Goal: Contribute content: Contribute content

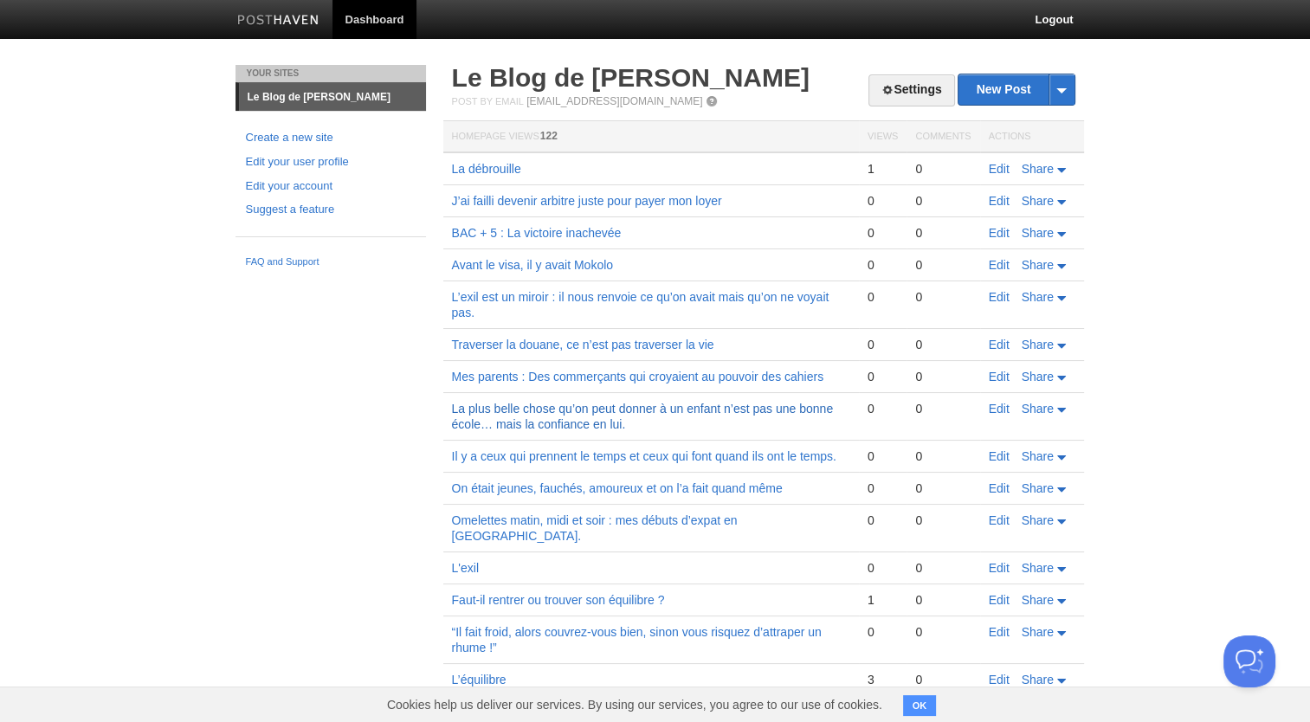
scroll to position [7, 0]
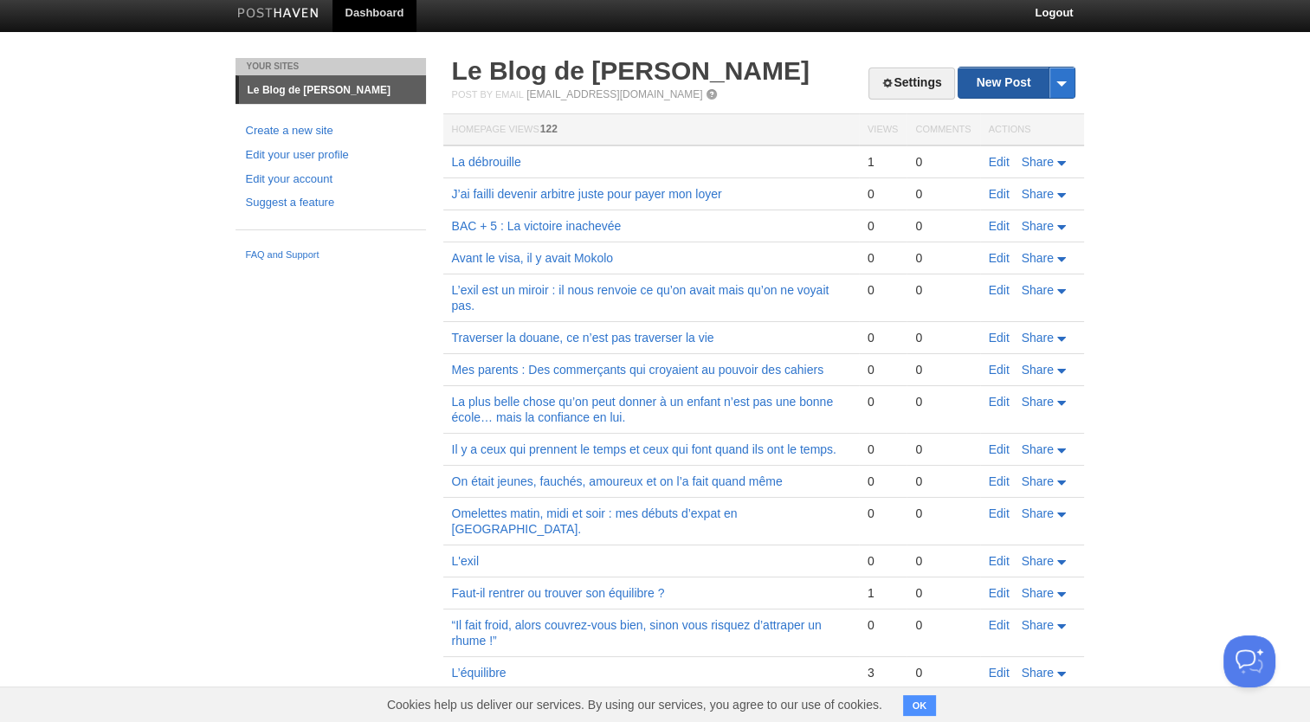
click at [1017, 88] on link "New Post" at bounding box center [1015, 83] width 115 height 30
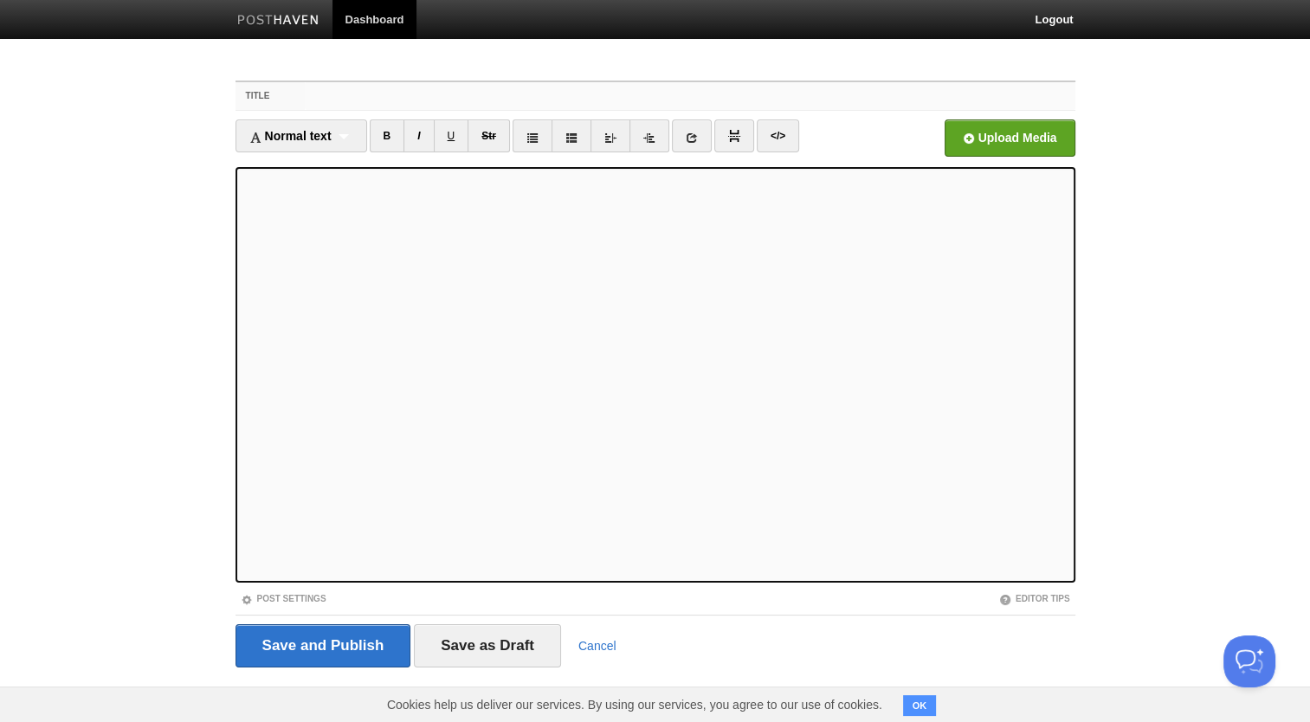
click at [629, 102] on input "Title" at bounding box center [690, 96] width 770 height 28
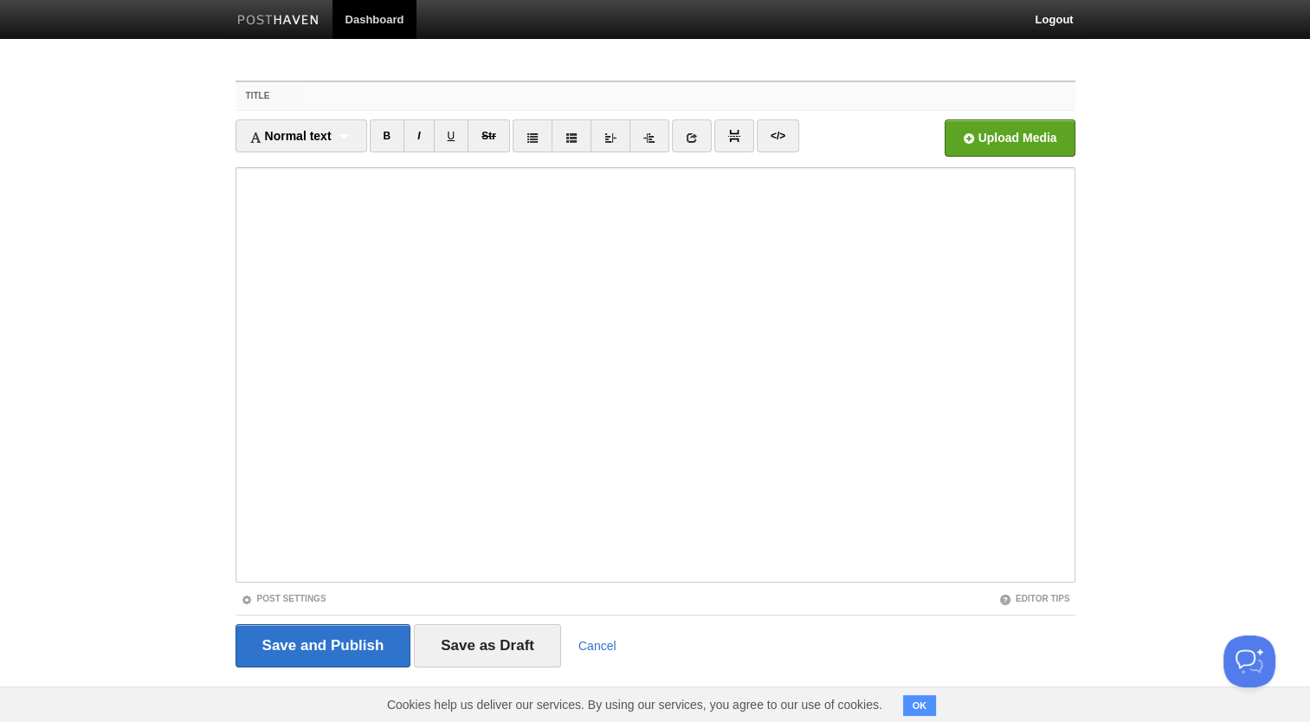
click at [327, 93] on input "Title" at bounding box center [690, 96] width 770 height 28
paste input "À partir du lycée, mon père me donnait l’argent à la semaine."
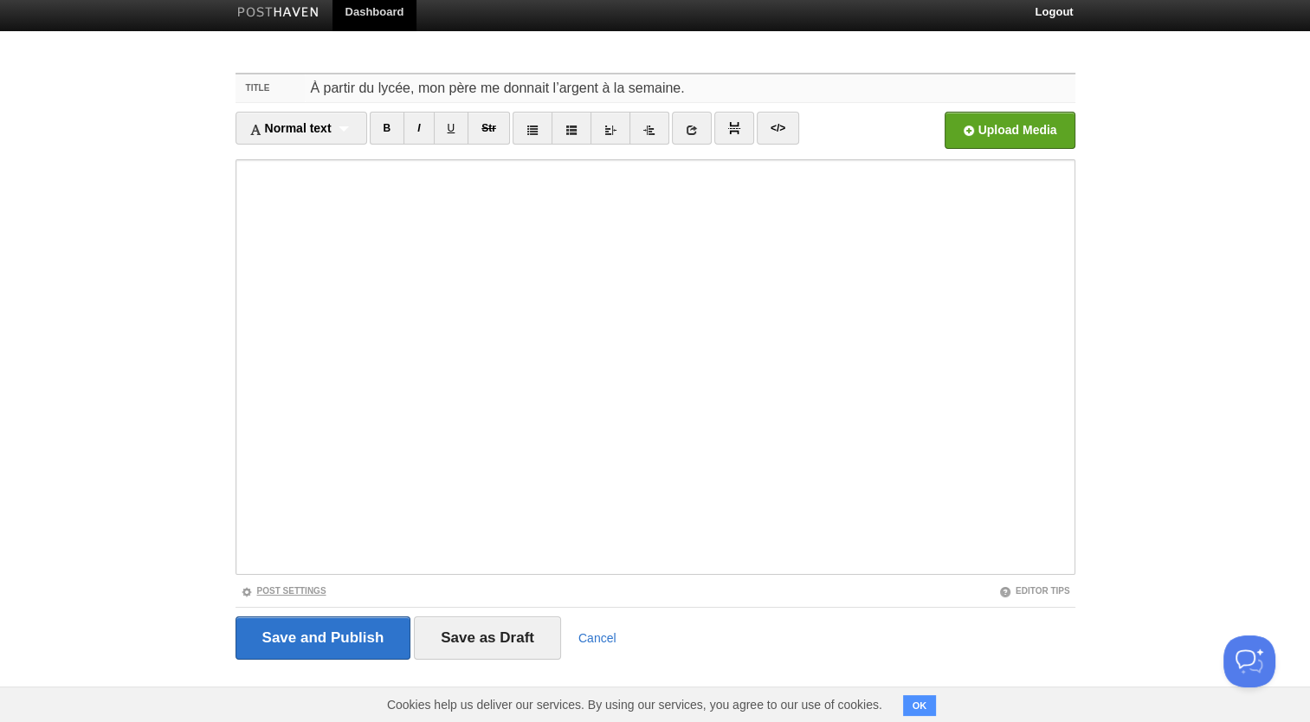
type input "À partir du lycée, mon père me donnait l’argent à la semaine."
click at [289, 587] on link "Post Settings" at bounding box center [284, 591] width 86 height 10
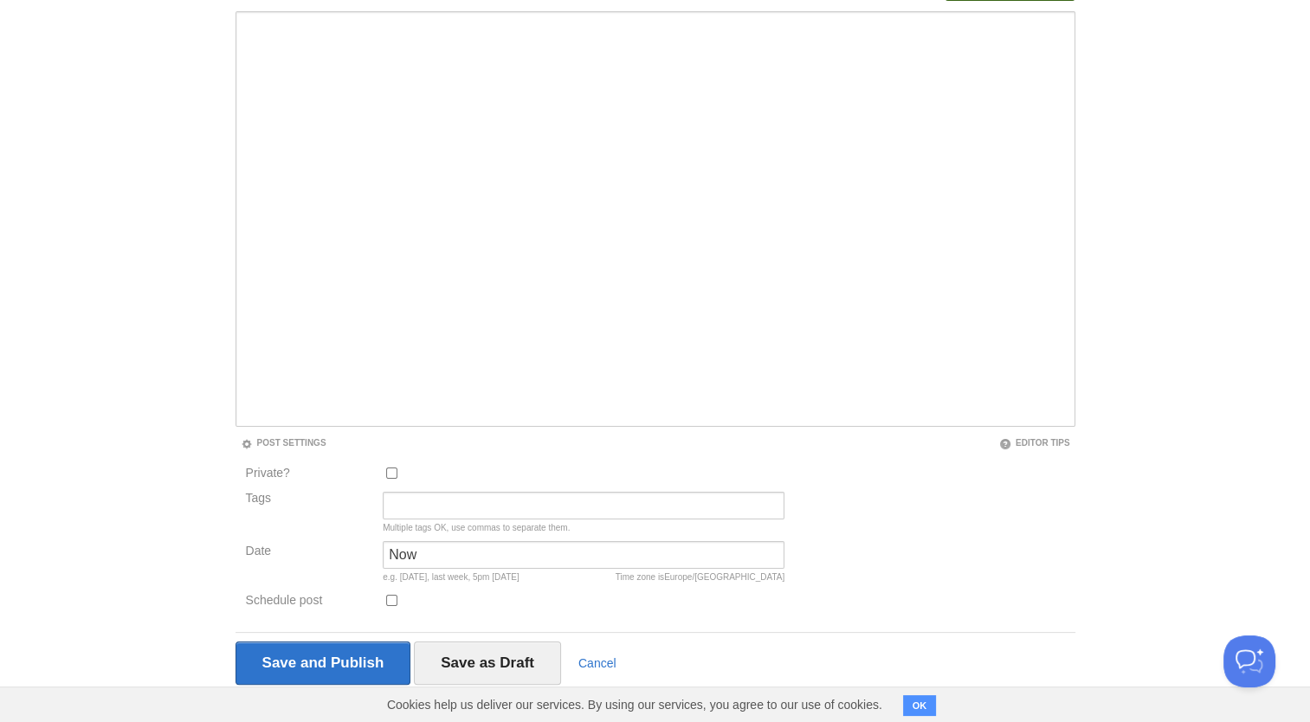
scroll to position [181, 0]
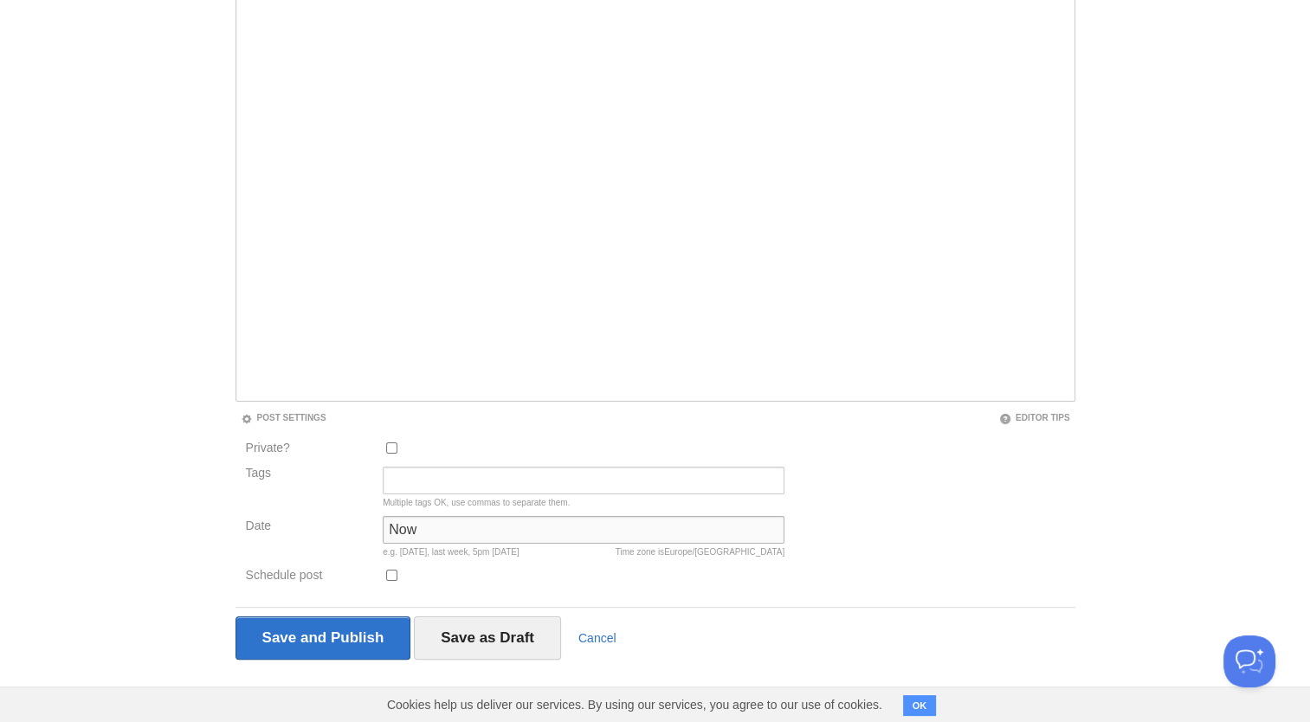
drag, startPoint x: 450, startPoint y: 535, endPoint x: 355, endPoint y: 539, distance: 95.3
click at [355, 539] on div "Date Now Time zone is [GEOGRAPHIC_DATA]/[GEOGRAPHIC_DATA] e.g. [DATE], last wee…" at bounding box center [516, 540] width 550 height 49
type input "[DATE]"
click at [444, 474] on input "Tags" at bounding box center [584, 481] width 402 height 28
type input "Campus Mbe"
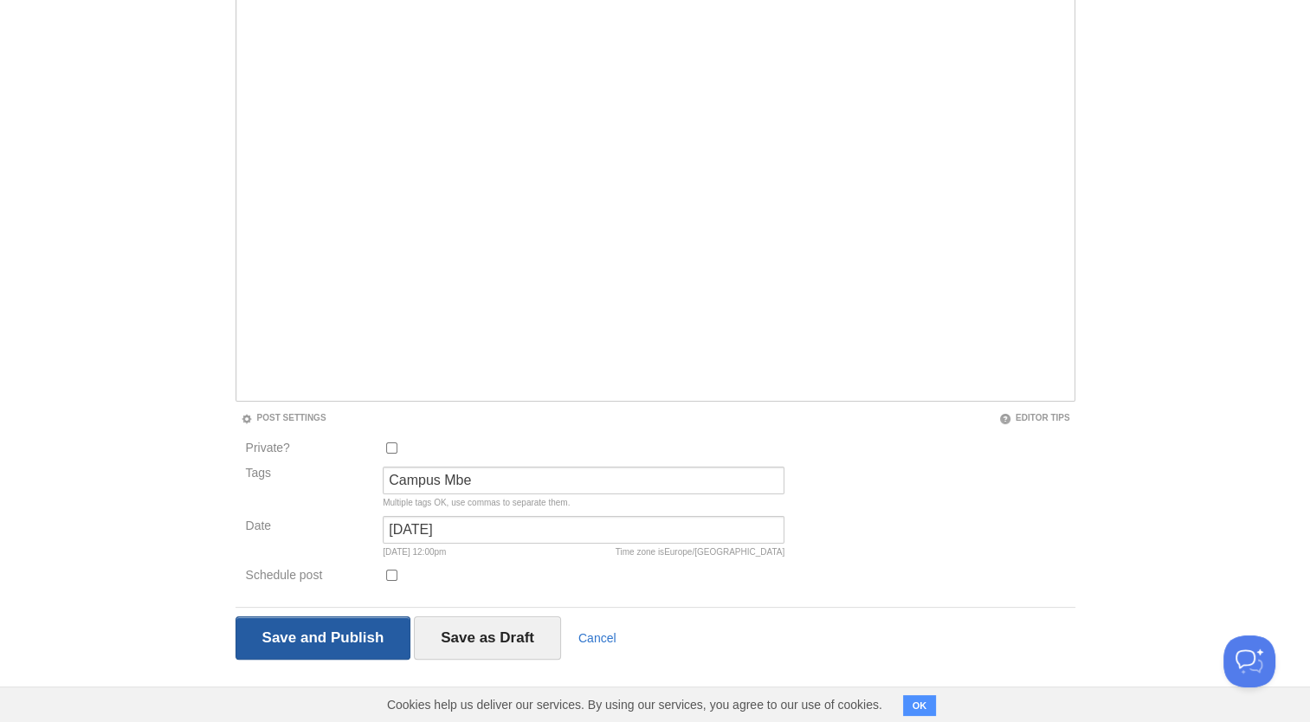
click at [294, 635] on input "Save and Publish" at bounding box center [323, 637] width 176 height 43
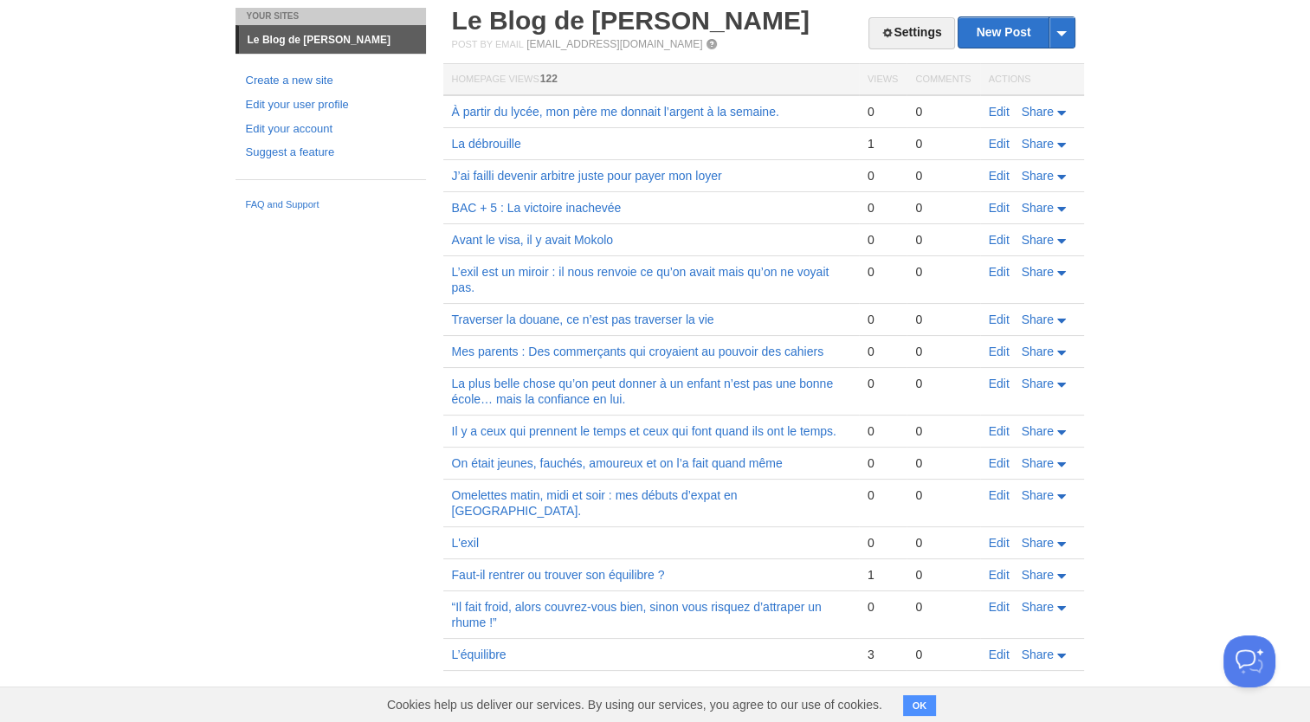
scroll to position [38, 0]
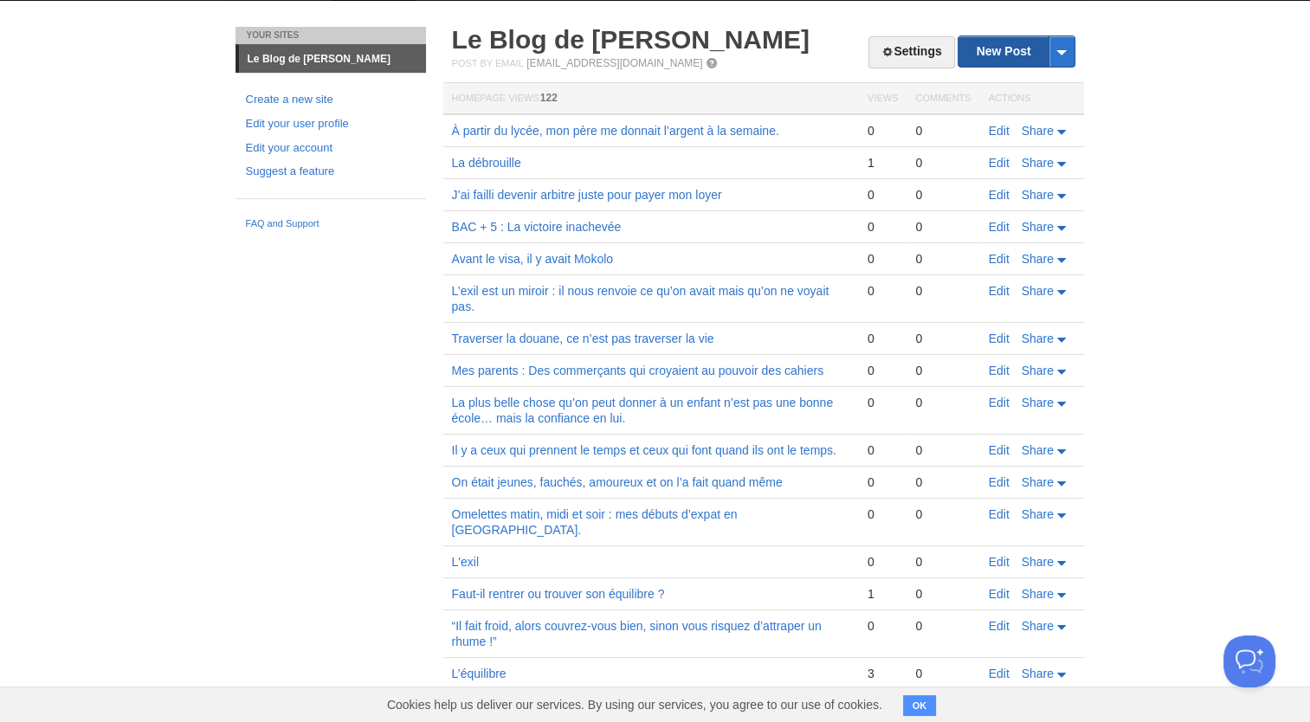
click at [987, 48] on link "New Post" at bounding box center [1015, 51] width 115 height 30
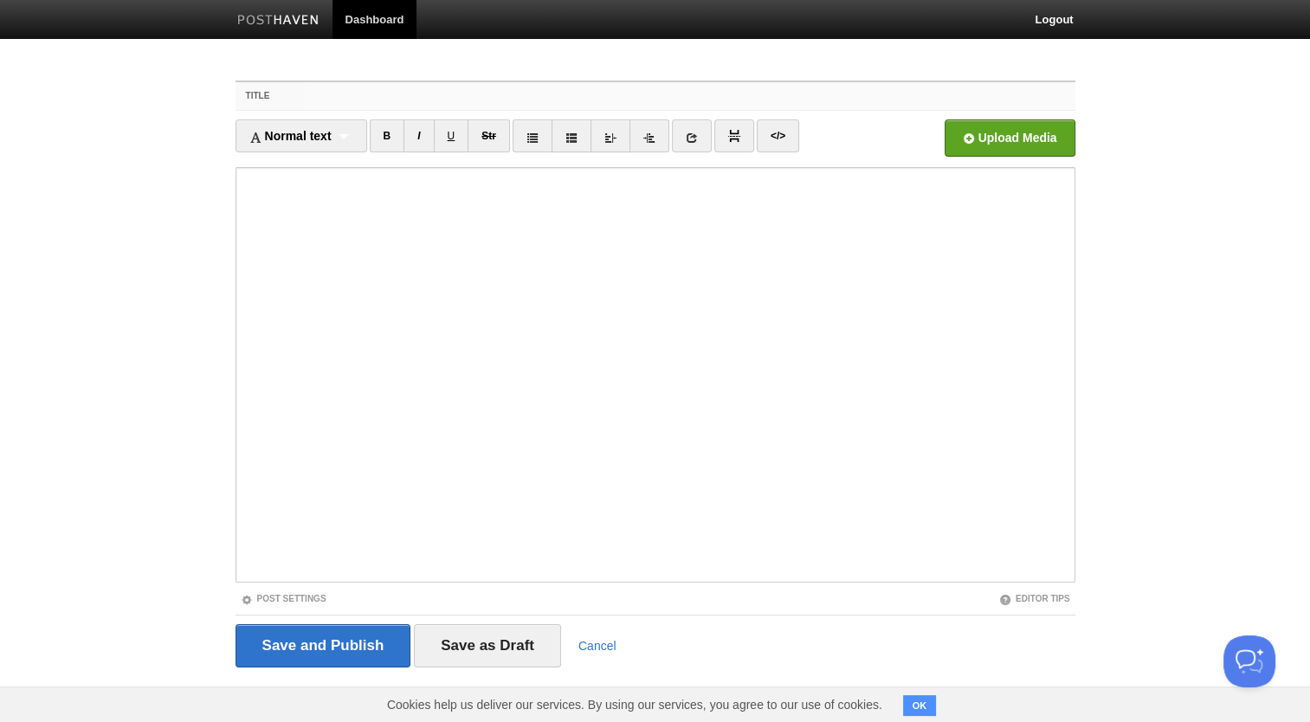
click at [341, 94] on input "Title" at bounding box center [690, 96] width 770 height 28
paste input "Quand on laisse les enfants dans la nature sans leur transmettre une mission."
type input "Quand on laisse les enfants dans la nature sans leur transmettre une mission."
click at [239, 206] on iframe at bounding box center [655, 375] width 840 height 416
click at [287, 594] on link "Post Settings" at bounding box center [284, 599] width 86 height 10
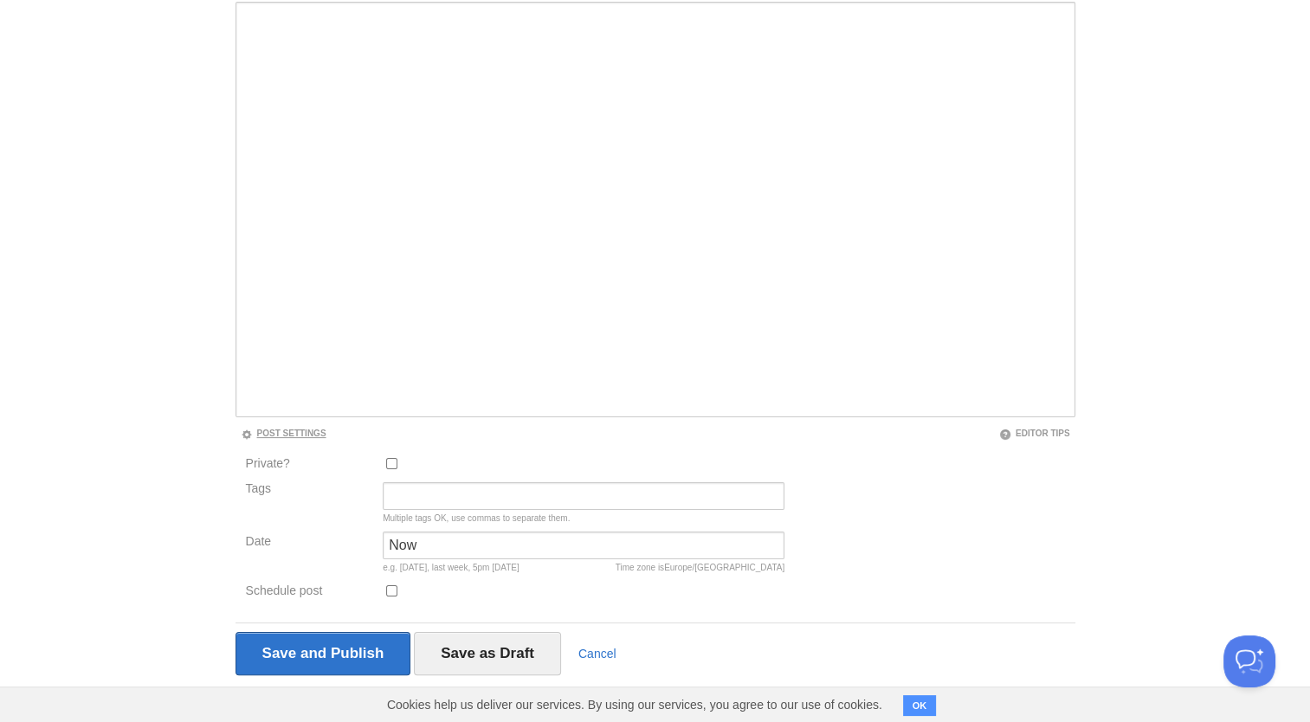
scroll to position [181, 0]
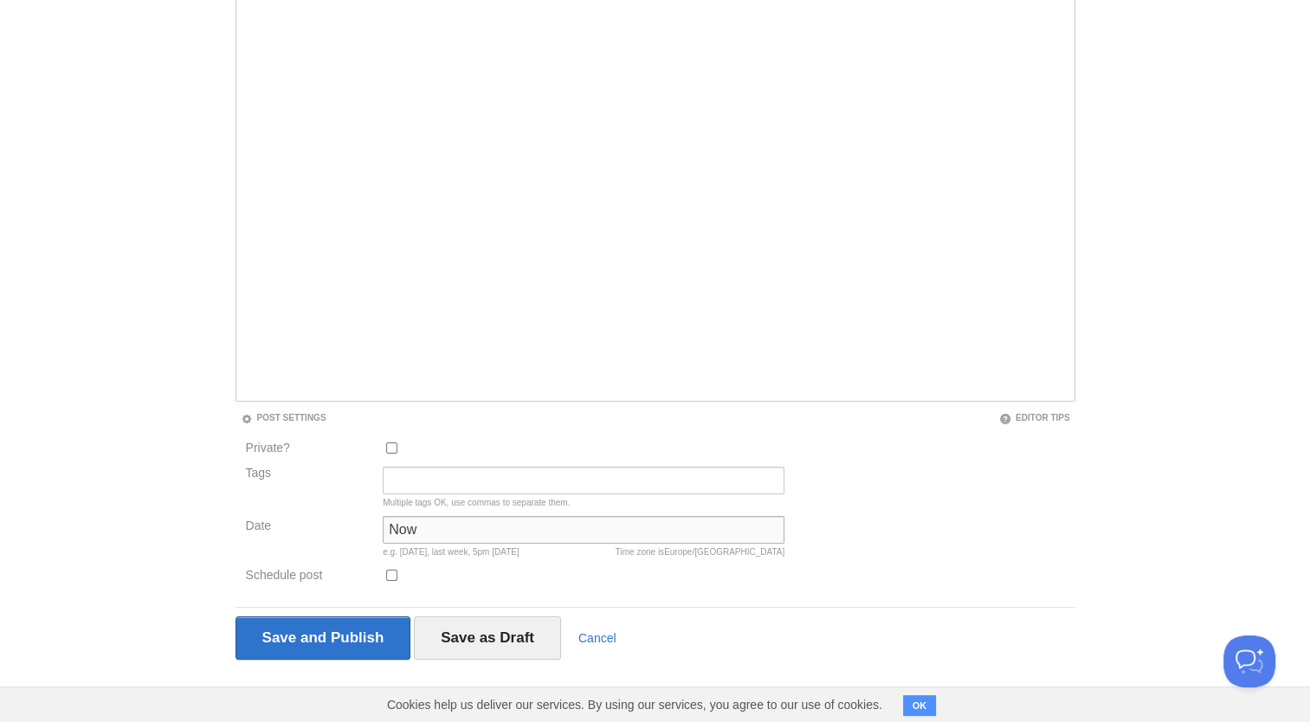
drag, startPoint x: 447, startPoint y: 525, endPoint x: 287, endPoint y: 529, distance: 160.2
click at [287, 529] on div "Date Now Time zone is [GEOGRAPHIC_DATA]/[GEOGRAPHIC_DATA] e.g. [DATE], last wee…" at bounding box center [516, 540] width 550 height 49
type input "[DATE]"
click at [413, 477] on input "Tags" at bounding box center [584, 481] width 402 height 28
type input "Campus Mbe"
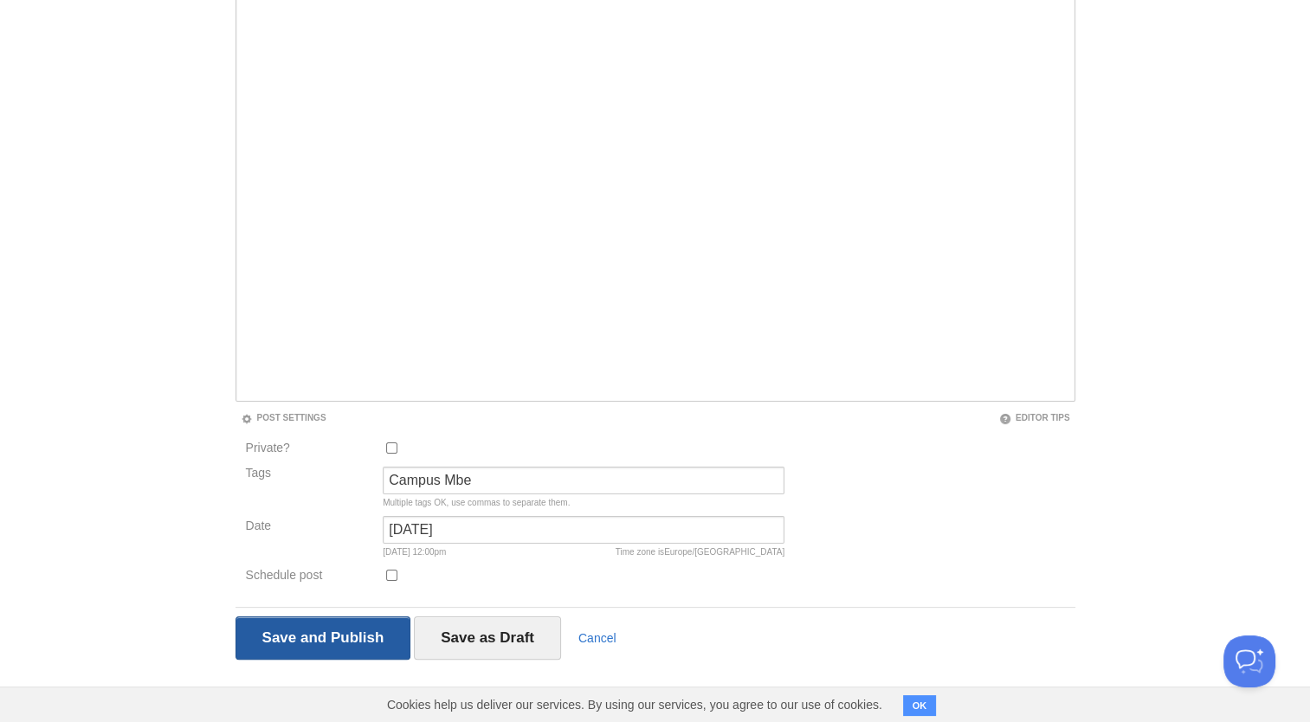
click at [327, 627] on input "Save and Publish" at bounding box center [323, 637] width 176 height 43
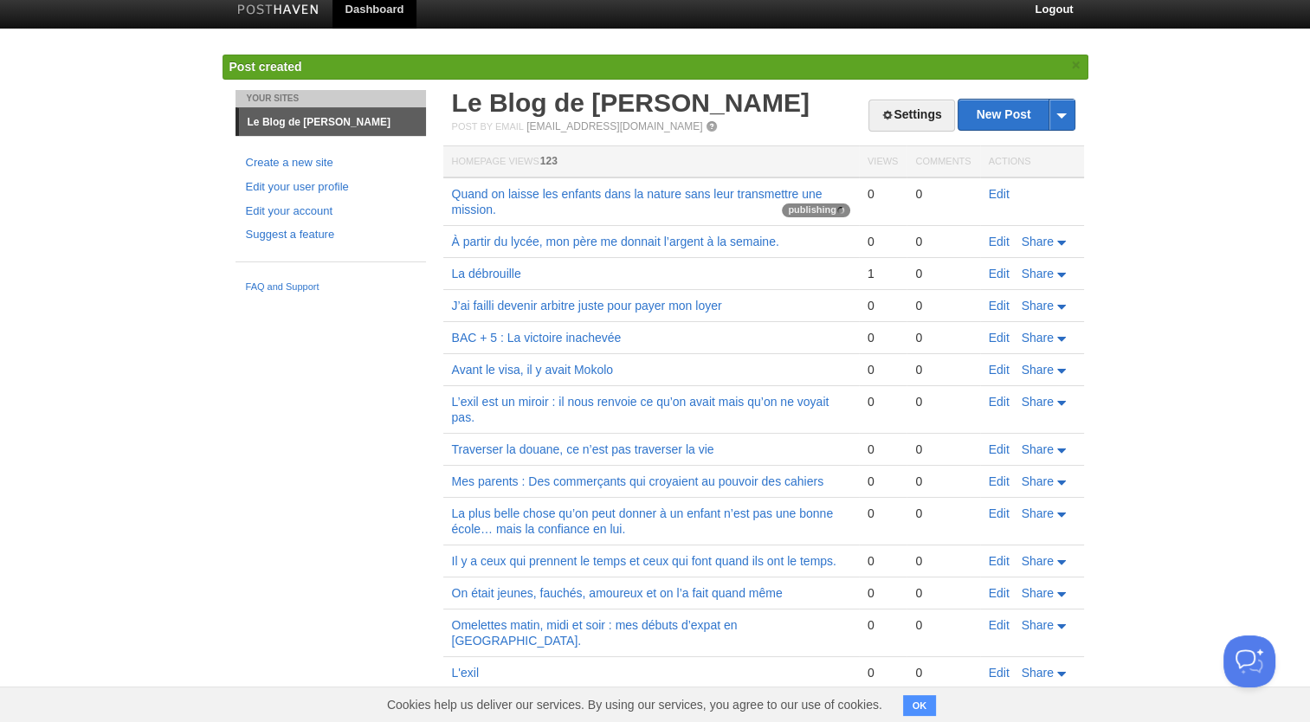
scroll to position [10, 0]
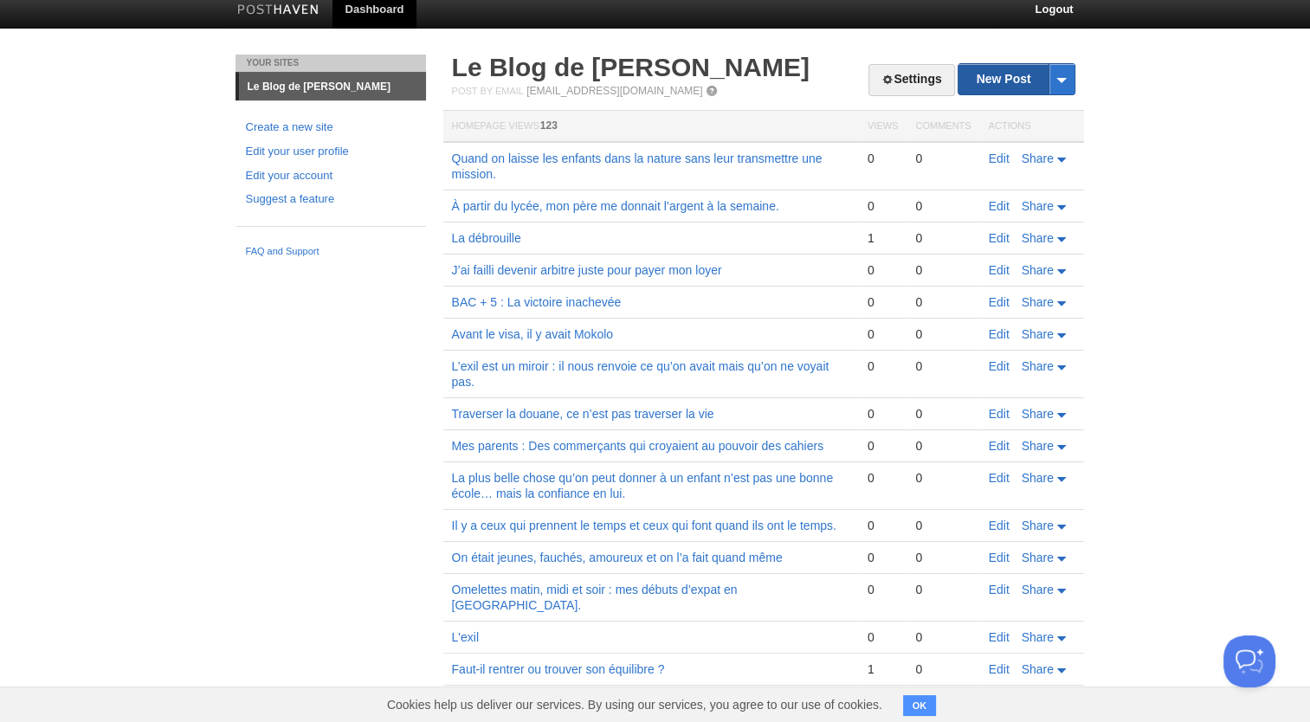
click at [993, 83] on link "New Post" at bounding box center [1015, 79] width 115 height 30
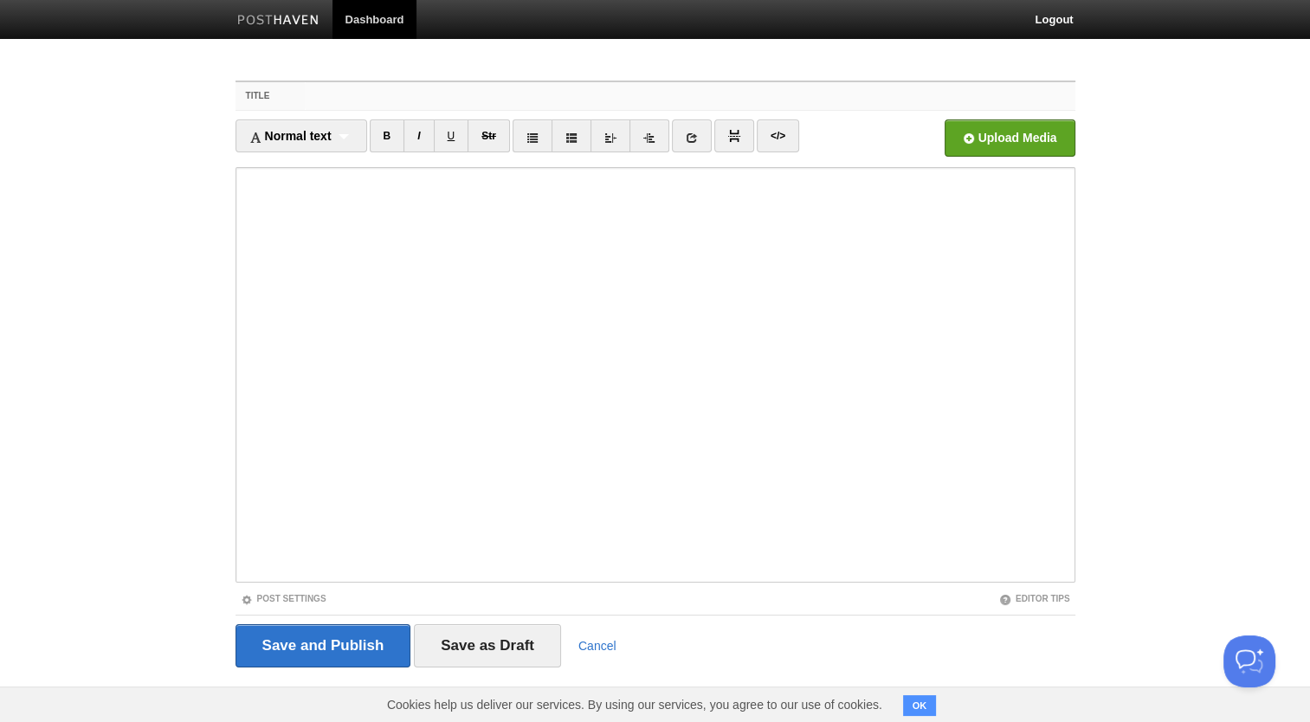
click at [371, 92] on input "Title" at bounding box center [690, 96] width 770 height 28
paste input "Je ne savais pas que j’étais noir."
click at [312, 95] on input "Je ne savais pas que j’étais noir." at bounding box center [690, 96] width 770 height 28
type input "Je ne savais pas que j’étais noir."
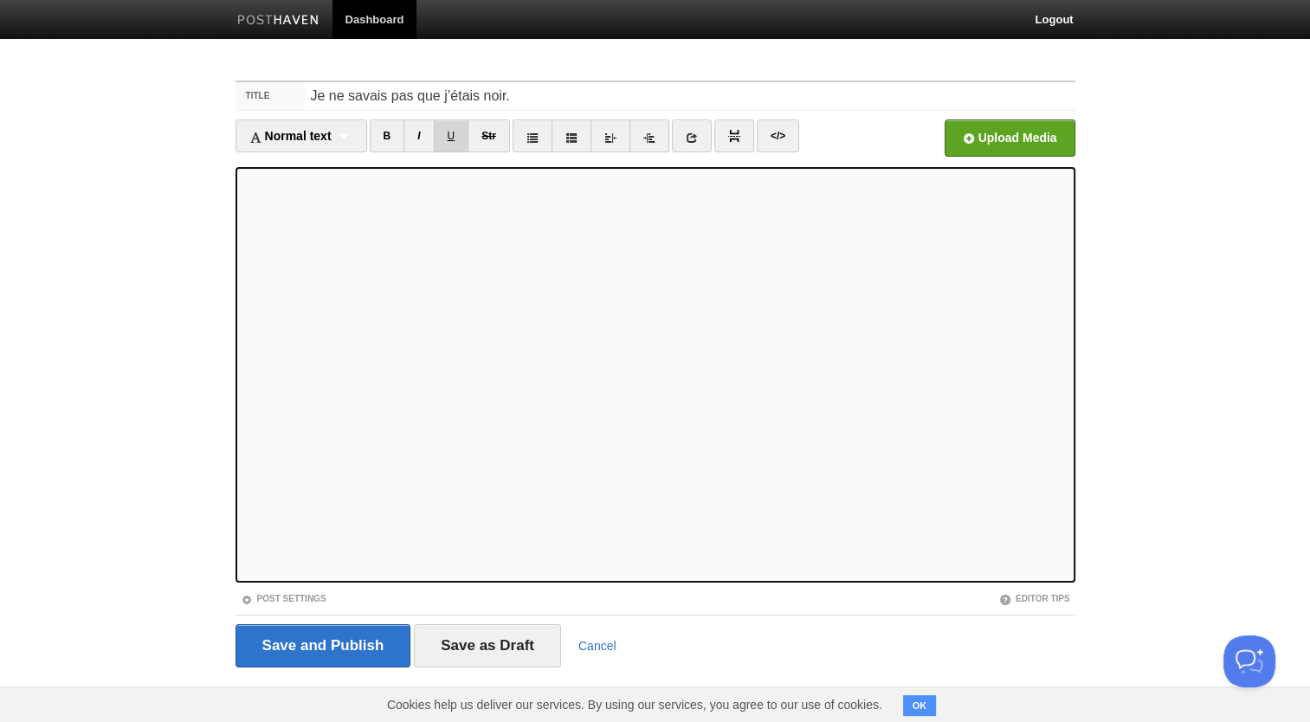
scroll to position [8, 0]
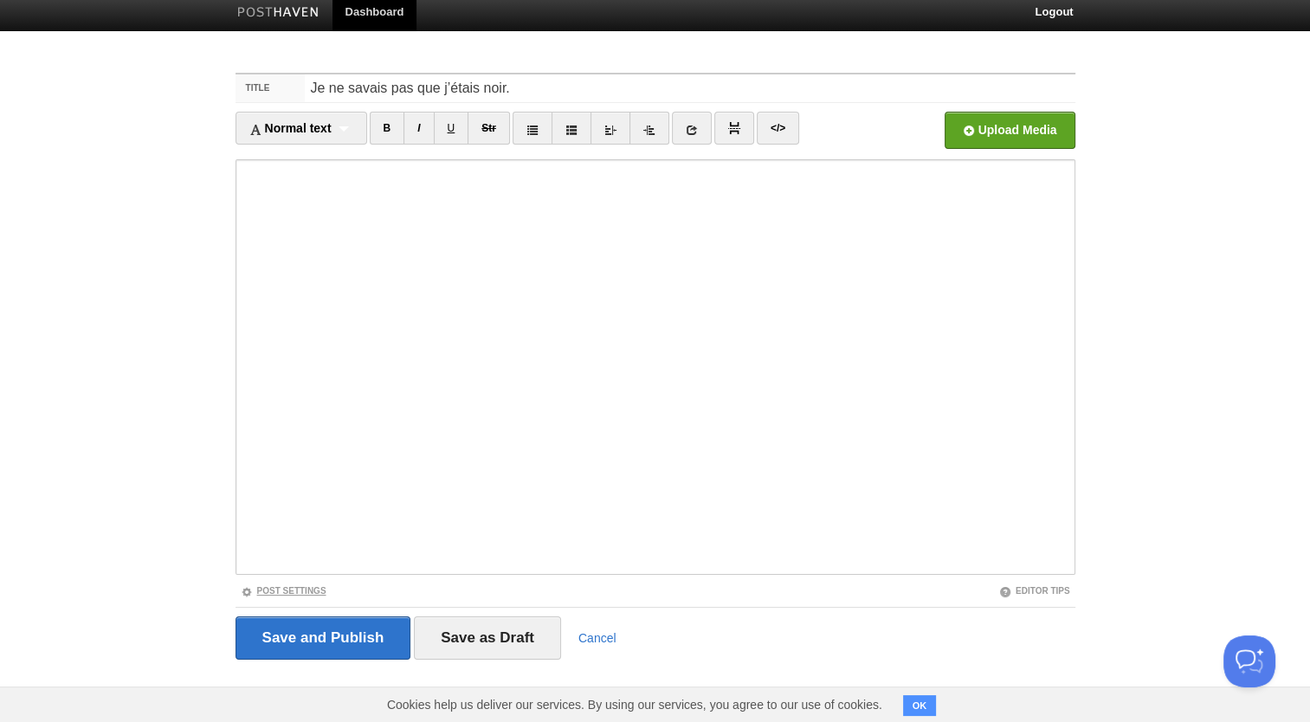
click at [294, 586] on link "Post Settings" at bounding box center [284, 591] width 86 height 10
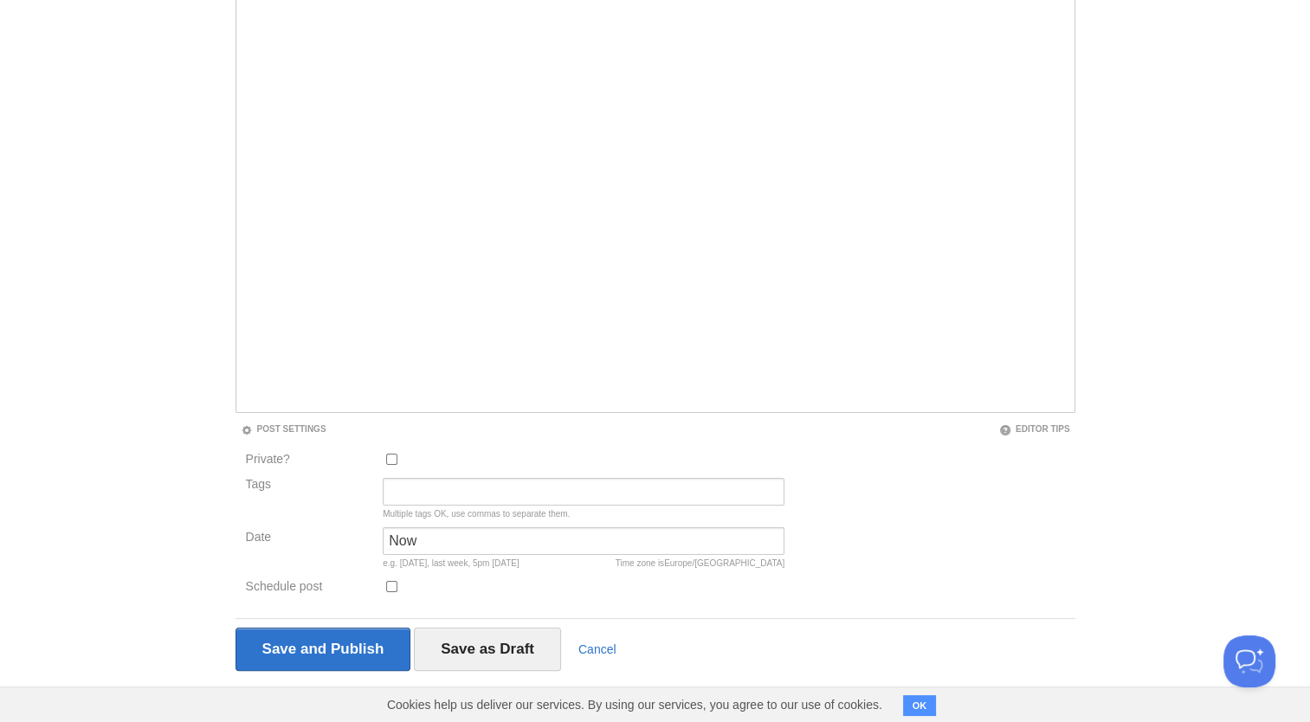
scroll to position [181, 0]
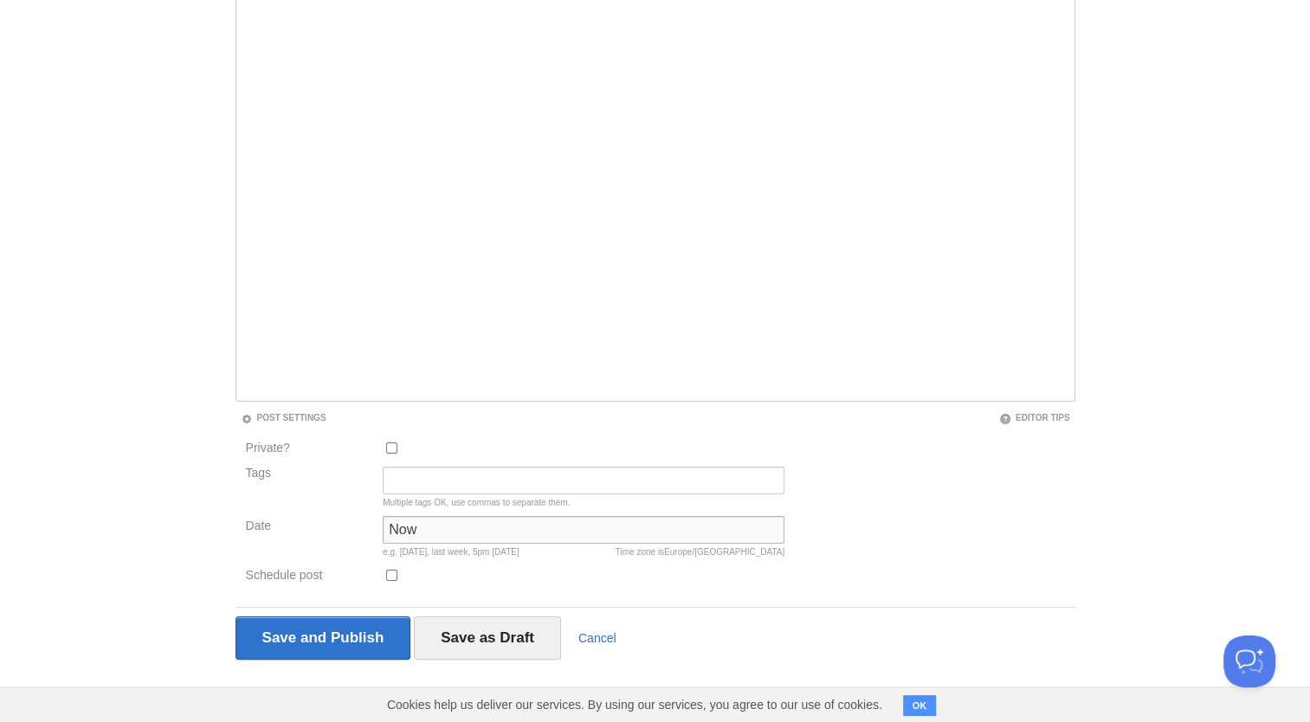
click at [443, 532] on input "Now" at bounding box center [584, 530] width 402 height 28
type input "N"
type input "[DATE]"
click at [481, 473] on input "Tags" at bounding box center [584, 481] width 402 height 28
type input "Campus Mbe"
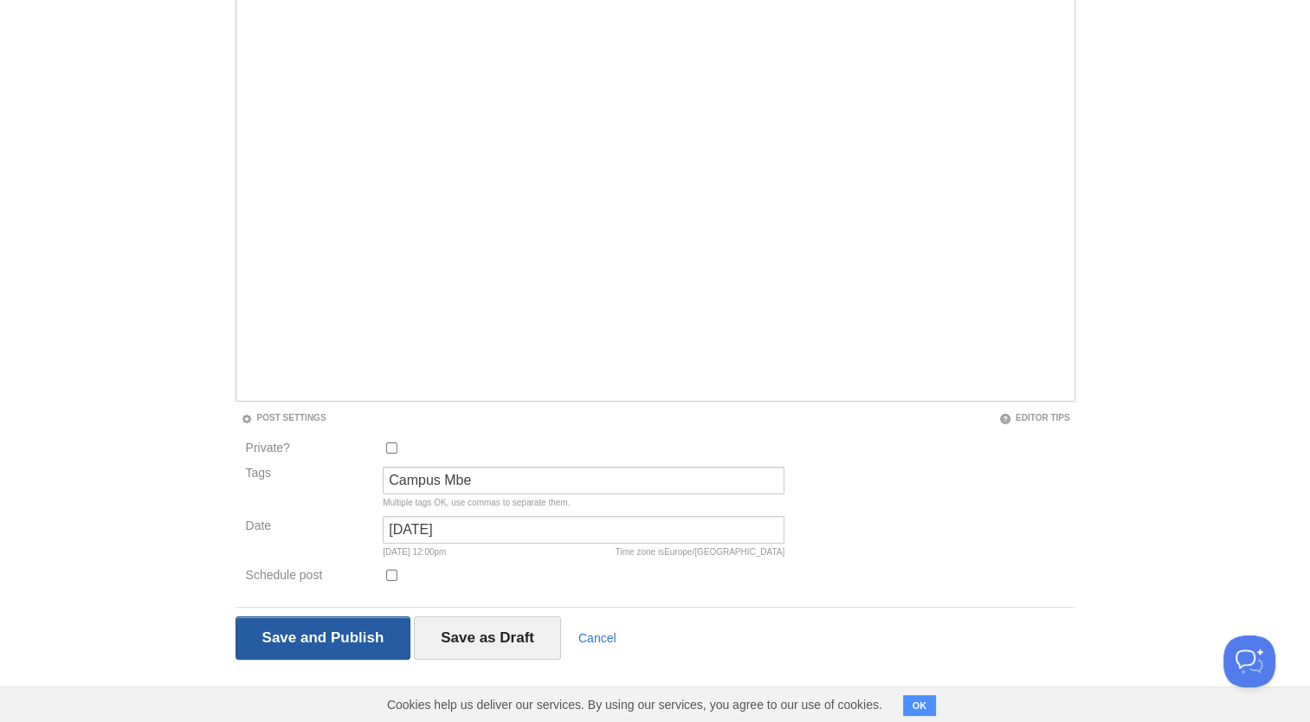
click at [308, 640] on input "Save and Publish" at bounding box center [323, 637] width 176 height 43
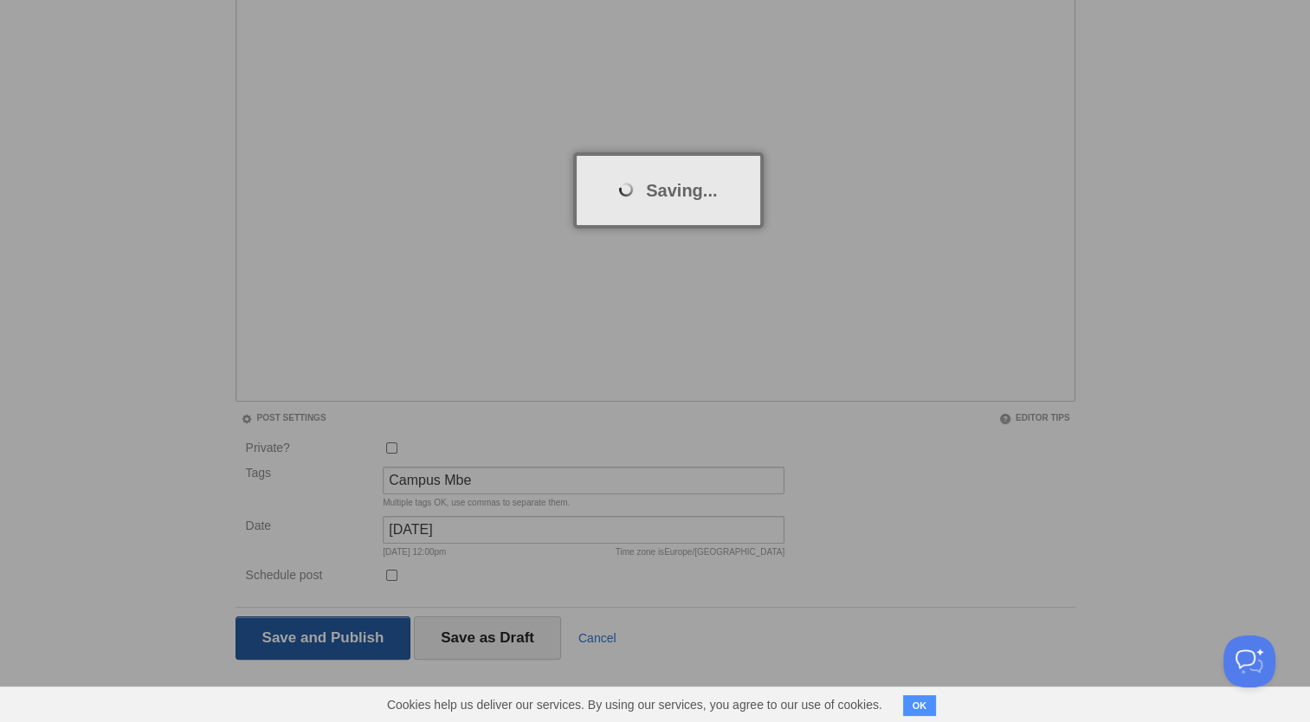
scroll to position [65, 0]
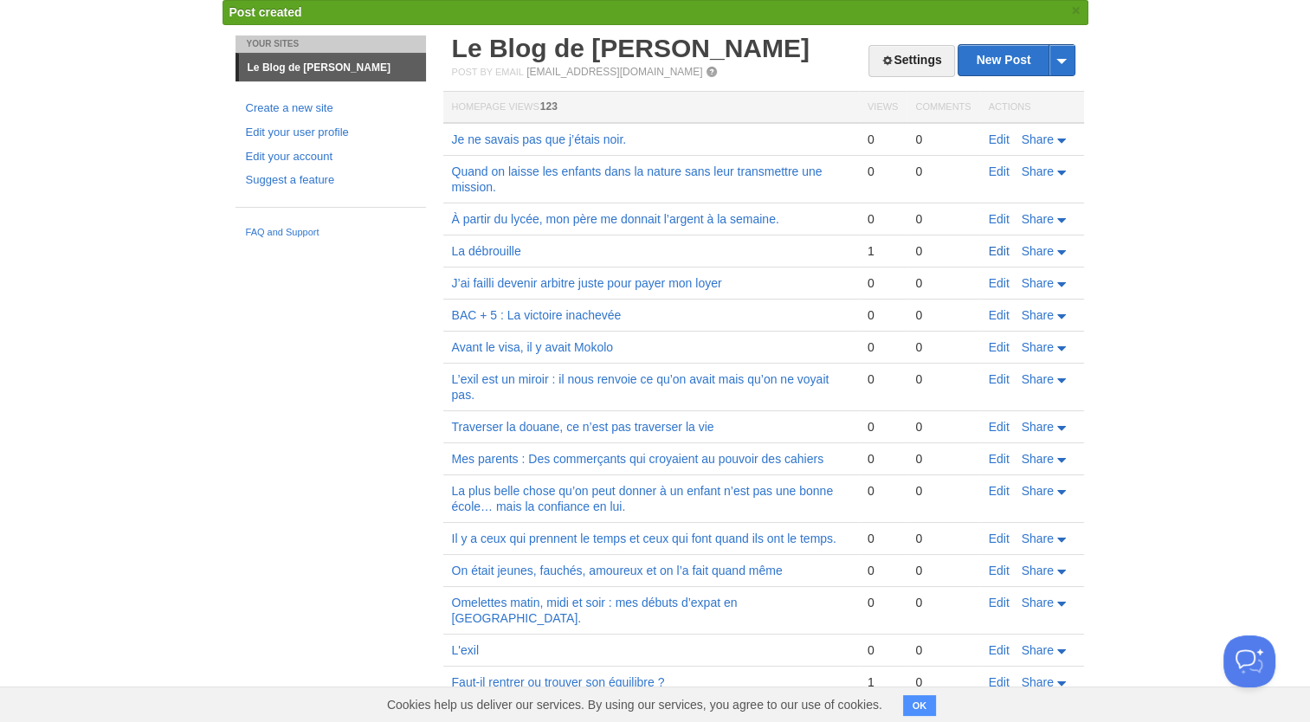
click at [1004, 250] on link "Edit" at bounding box center [999, 251] width 21 height 14
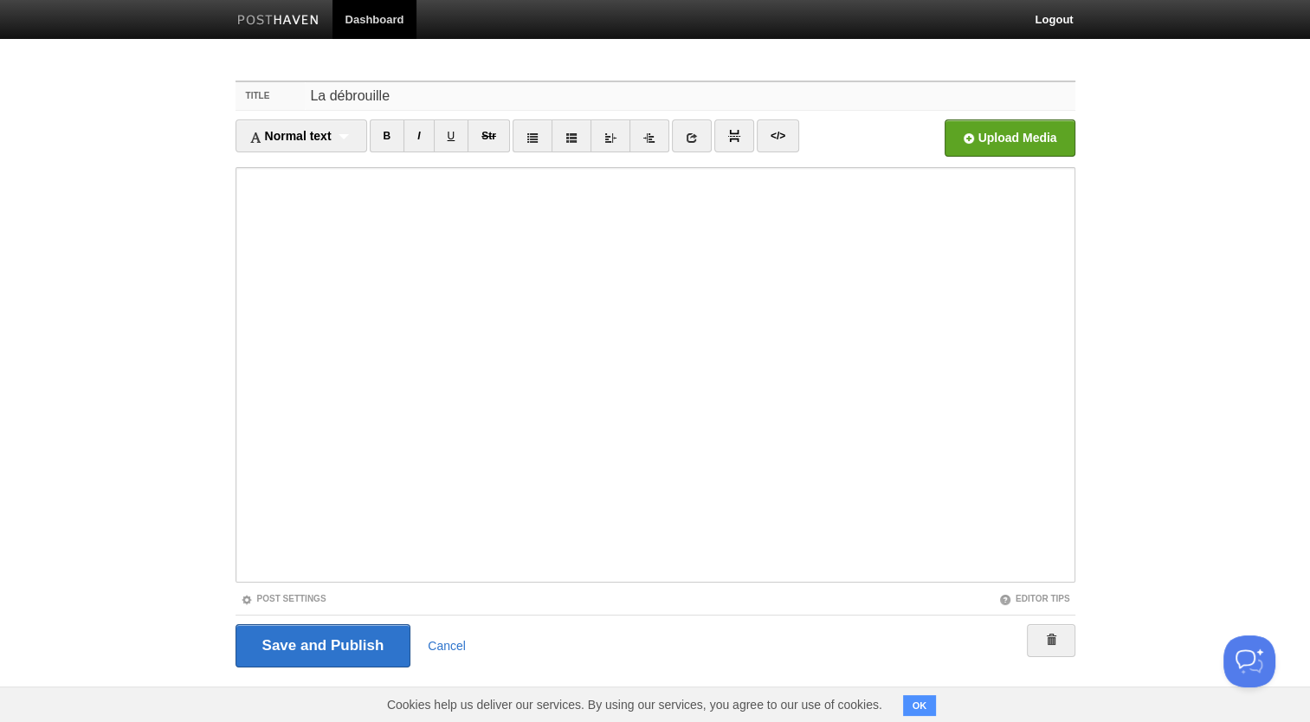
drag, startPoint x: 458, startPoint y: 93, endPoint x: 259, endPoint y: 88, distance: 199.2
click at [259, 88] on div "Title La débrouille" at bounding box center [655, 96] width 840 height 29
paste input "Je suis arrivé en [GEOGRAPHIC_DATA] avec 150 € en poche. Personne ne m’attendai…"
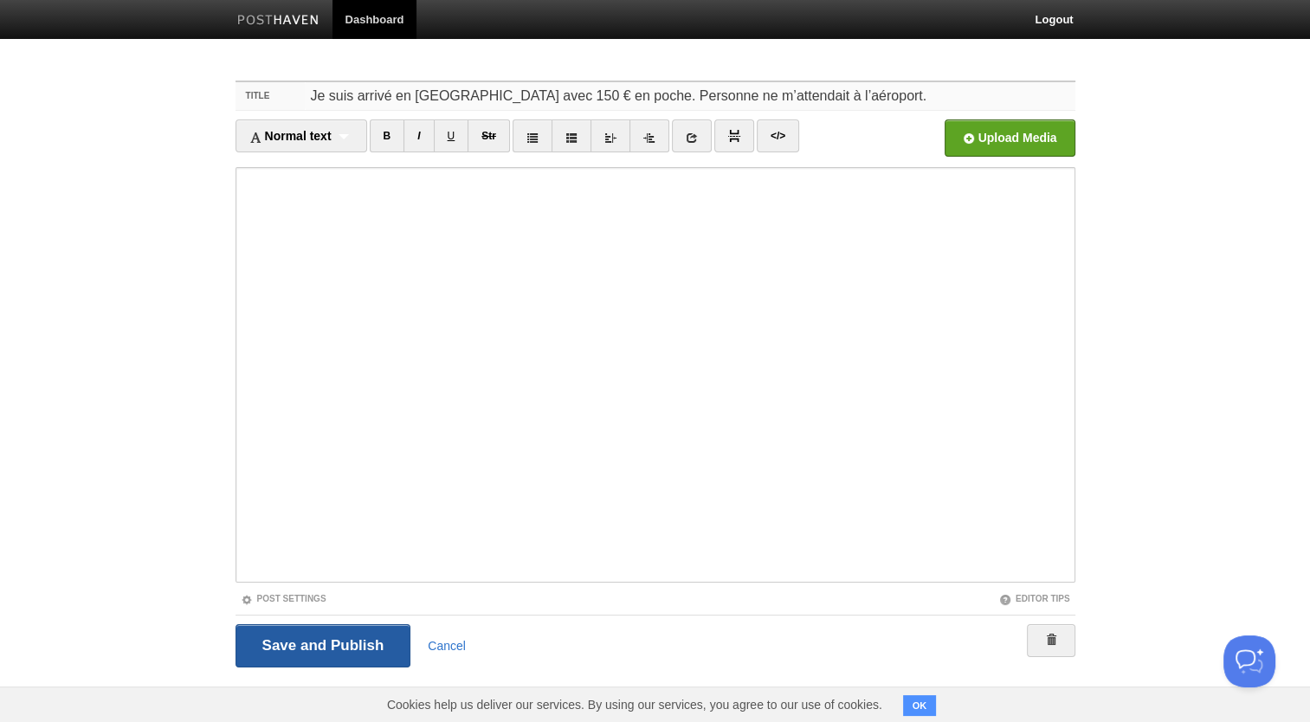
type input "Je suis arrivé en [GEOGRAPHIC_DATA] avec 150 € en poche. Personne ne m’attendai…"
click at [336, 648] on input "Save and Publish" at bounding box center [323, 645] width 176 height 43
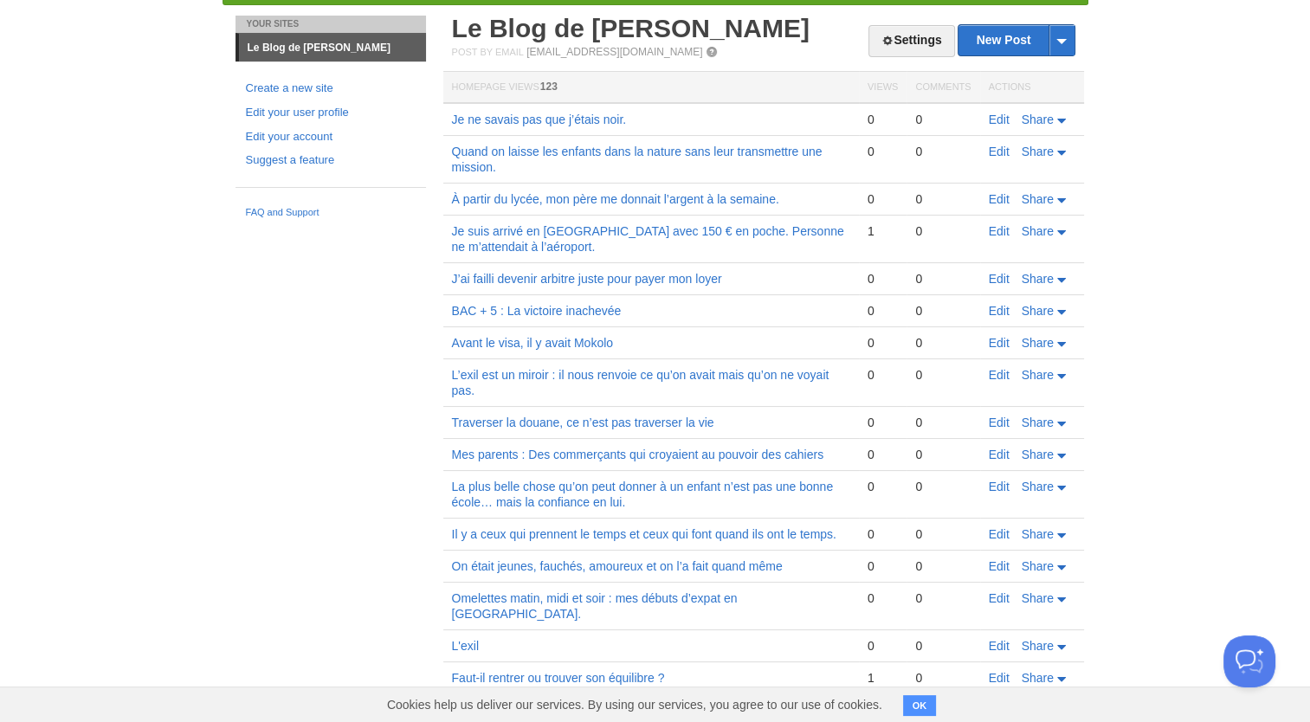
scroll to position [87, 0]
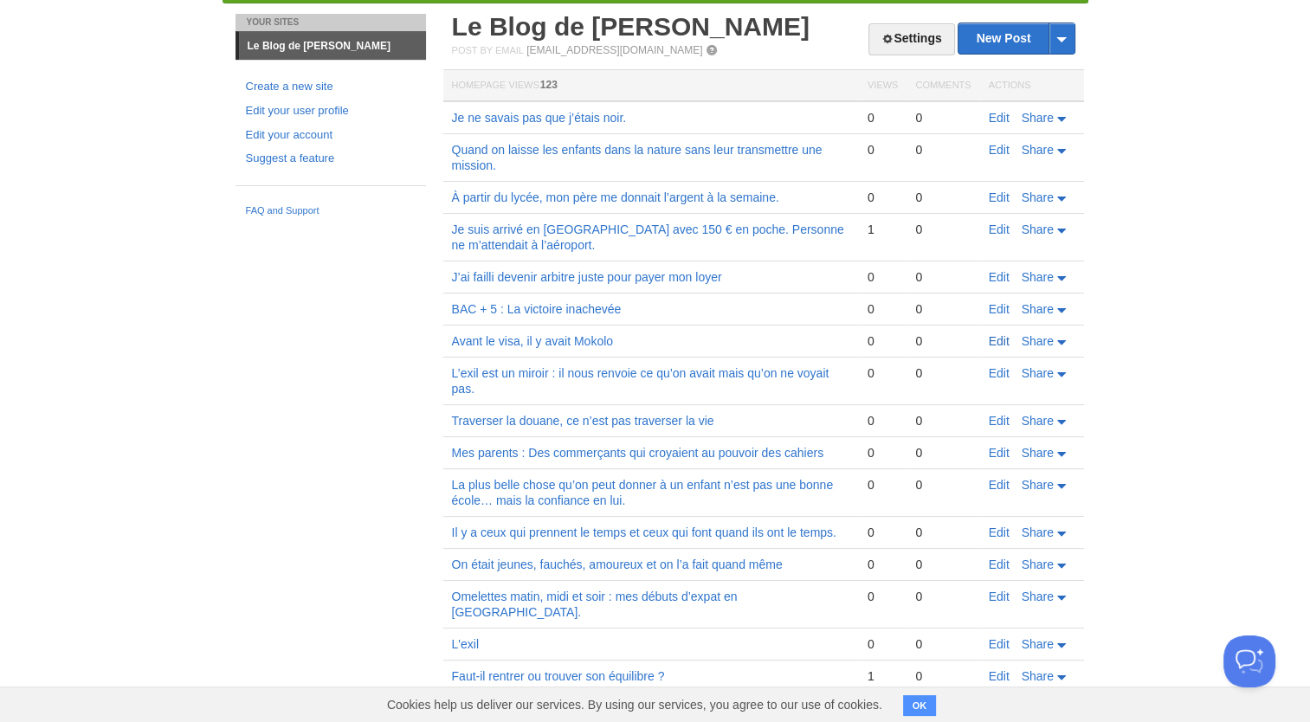
click at [1000, 338] on link "Edit" at bounding box center [999, 341] width 21 height 14
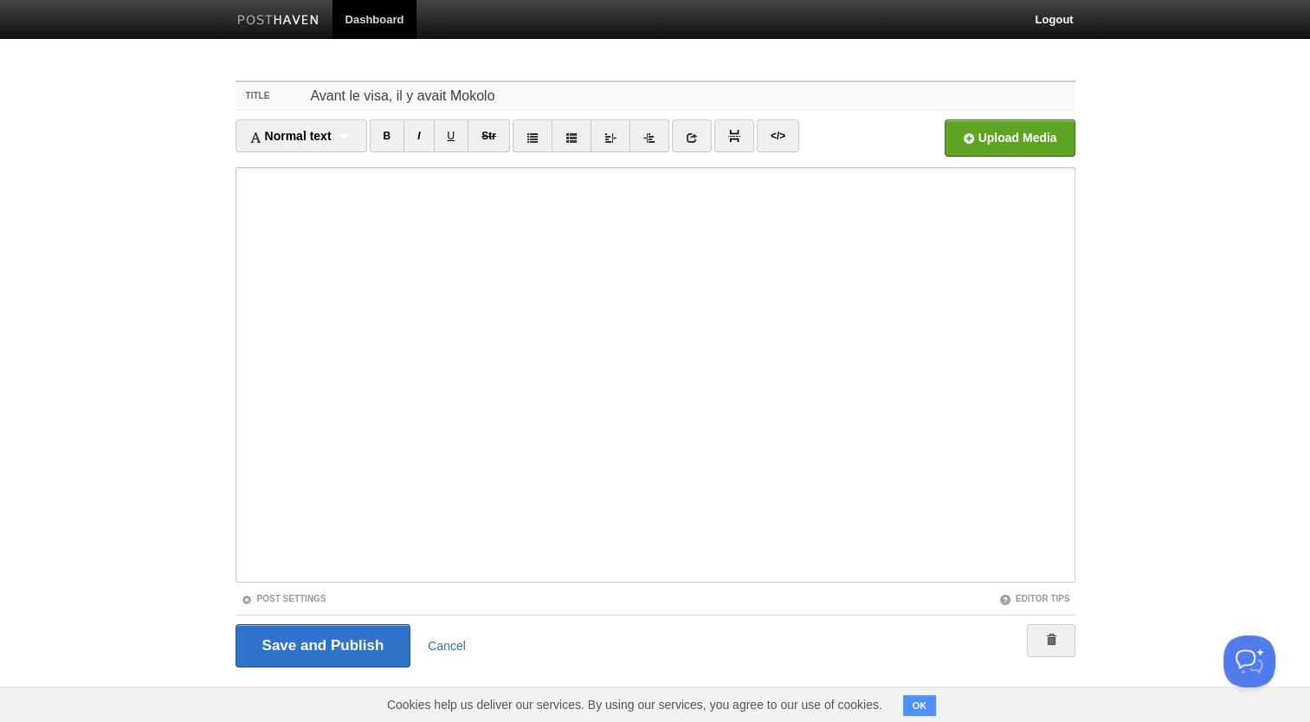
drag, startPoint x: 507, startPoint y: 98, endPoint x: 281, endPoint y: 102, distance: 226.0
click at [281, 102] on div "Title Avant le visa, il y avait Mokolo" at bounding box center [655, 96] width 840 height 29
paste input "J’ai grandi au marché."
type input "J’ai grandi au marché."
click at [294, 644] on input "Save and Publish" at bounding box center [323, 645] width 176 height 43
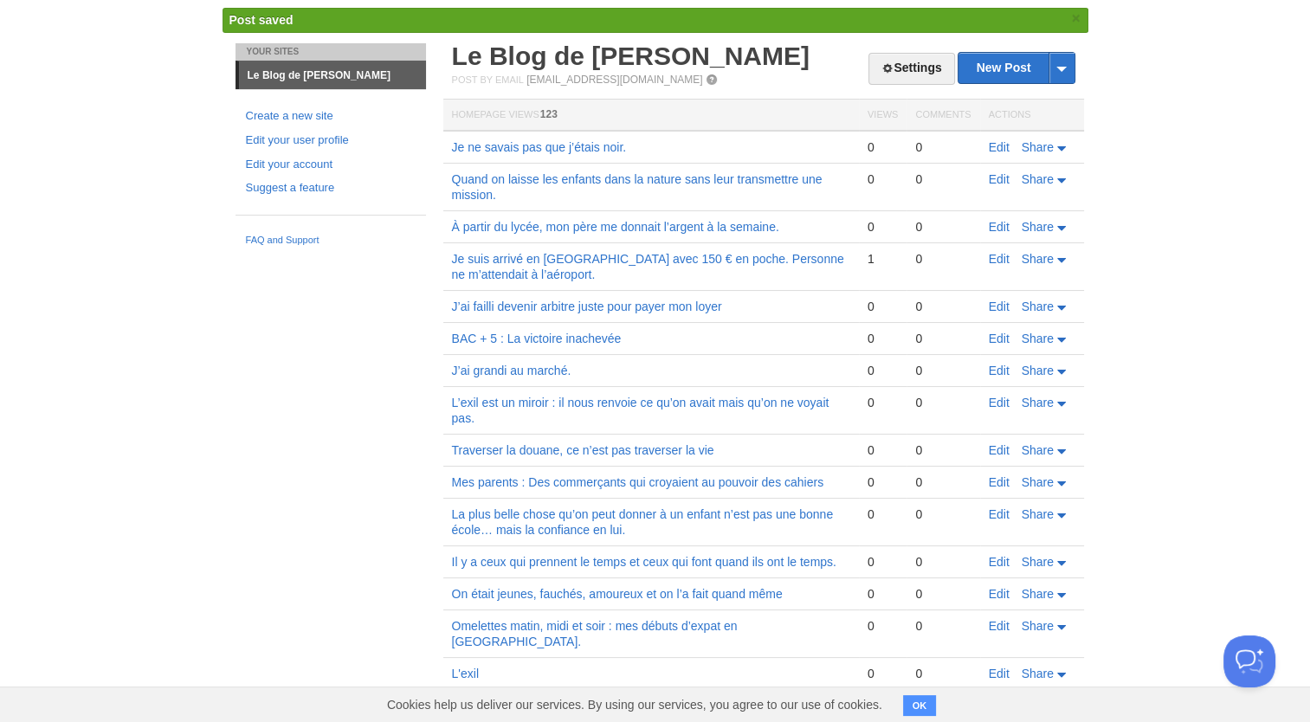
scroll to position [107, 0]
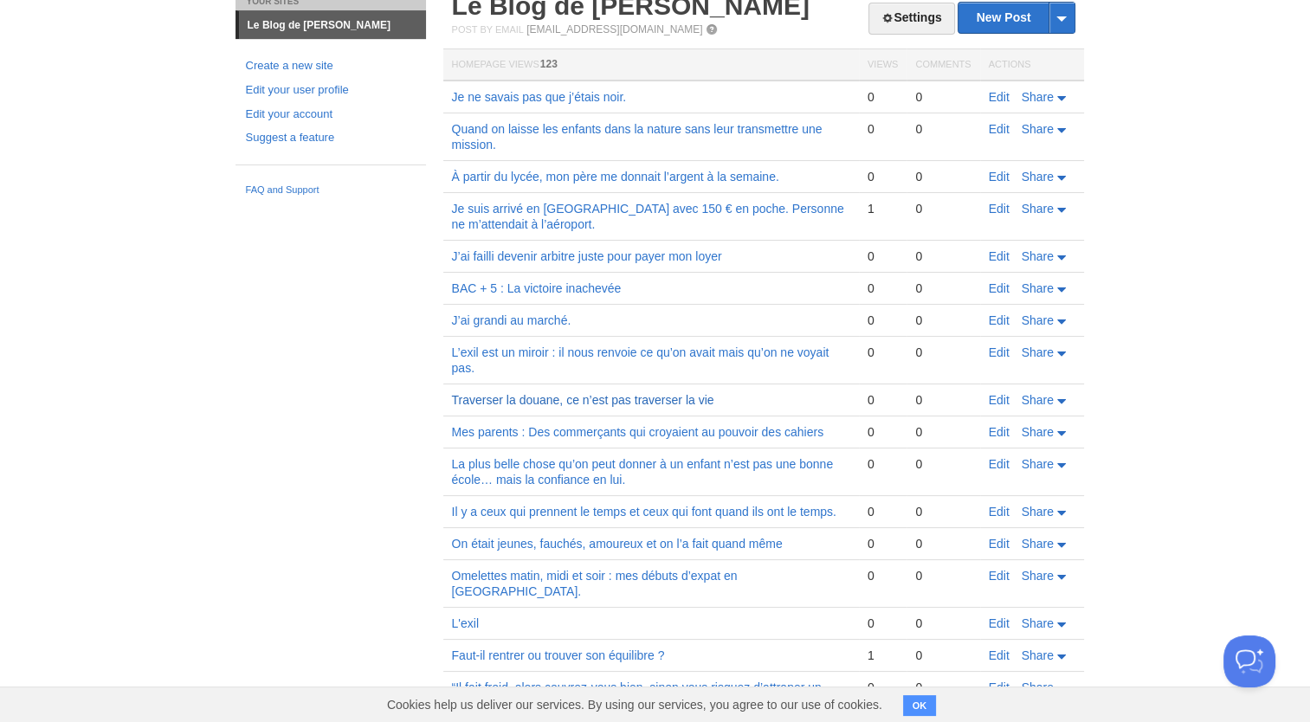
click at [592, 396] on link "Traverser la douane, ce n’est pas traverser la vie" at bounding box center [583, 400] width 262 height 14
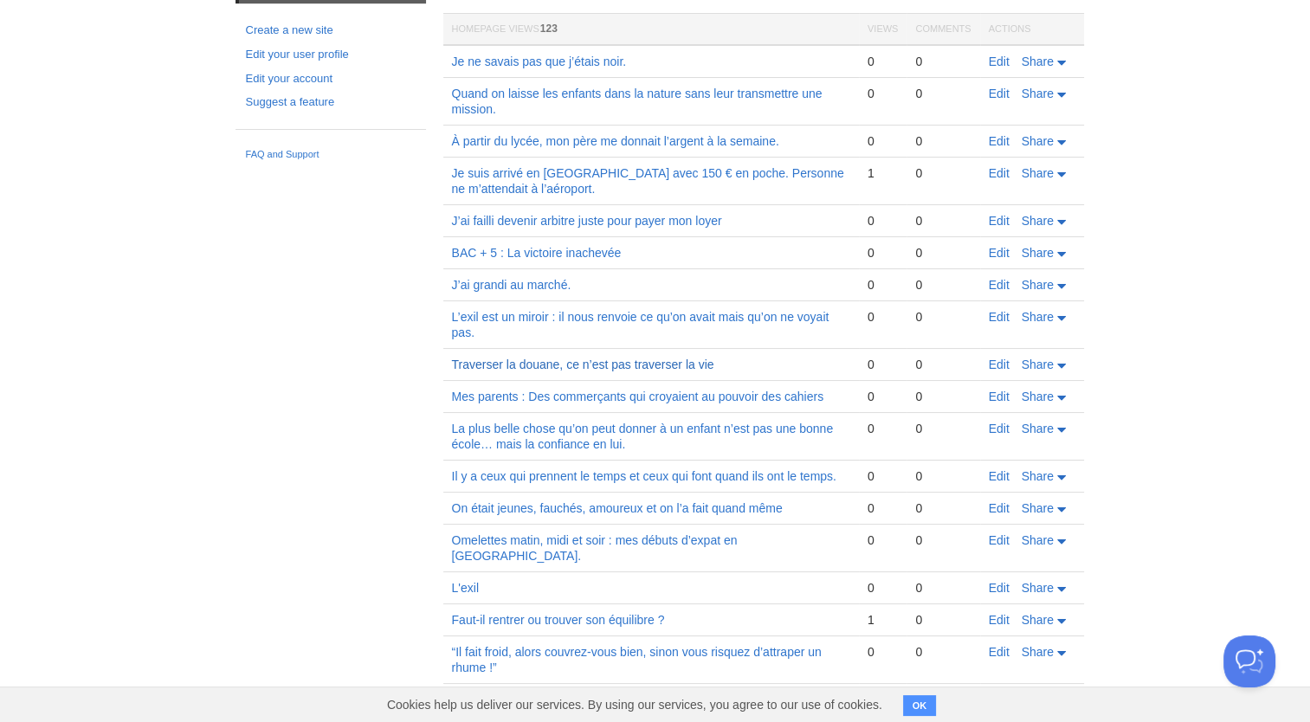
scroll to position [73, 0]
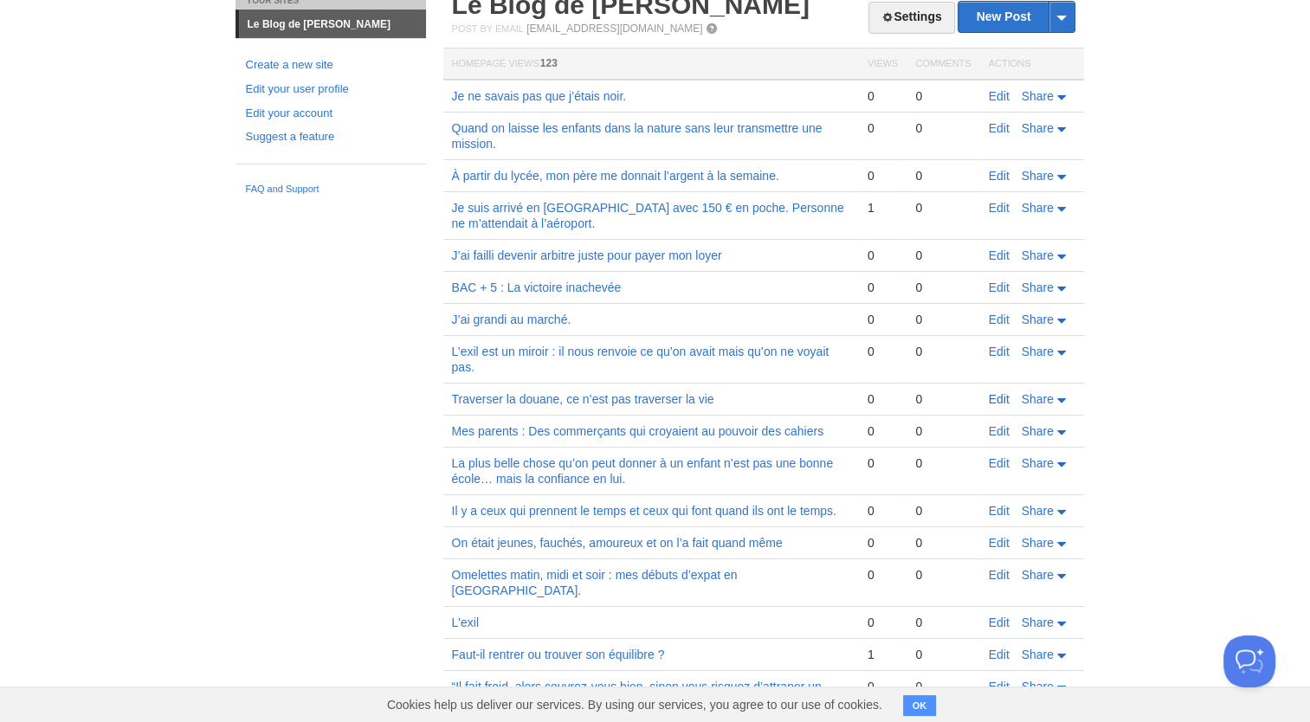
click at [998, 396] on link "Edit" at bounding box center [999, 399] width 21 height 14
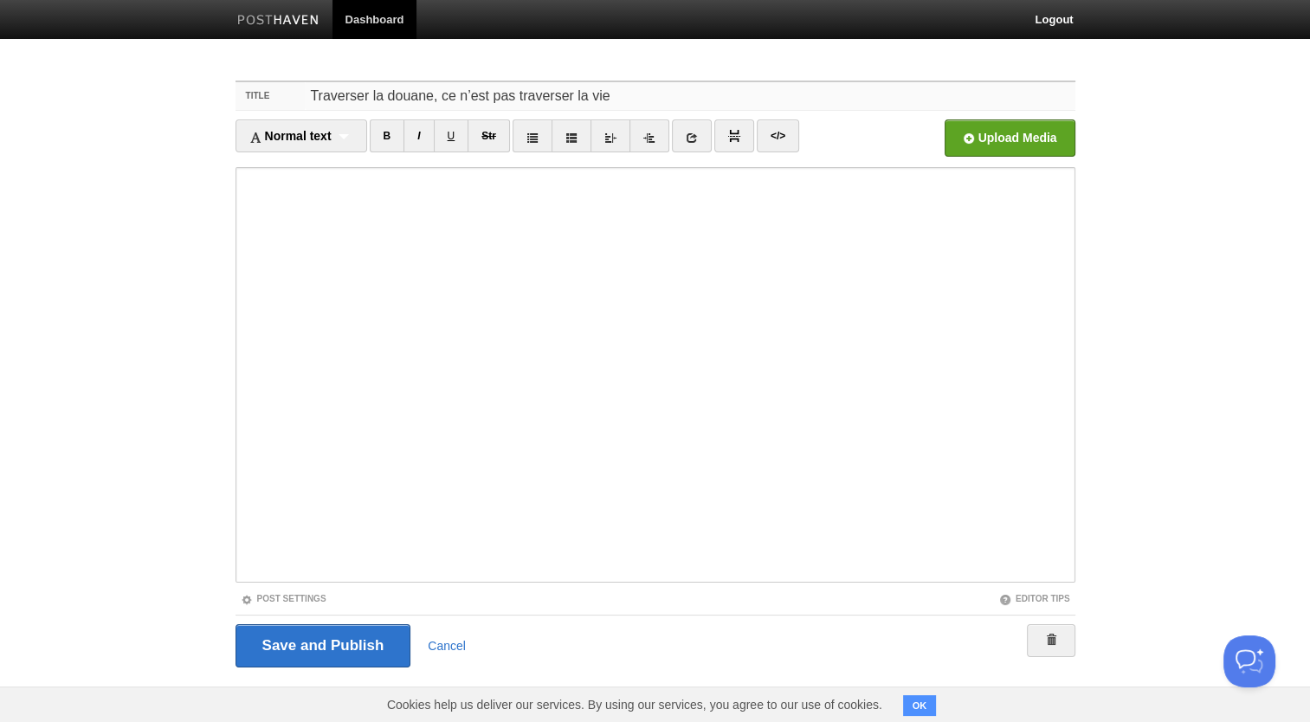
drag, startPoint x: 634, startPoint y: 100, endPoint x: 250, endPoint y: 106, distance: 383.6
click at [250, 106] on div "Title Traverser la douane, ce n’est pas traverser la vie" at bounding box center [655, 96] width 840 height 29
paste input "Au [GEOGRAPHIC_DATA], la prière de beaucoup de parents quand ils accompagnent l…"
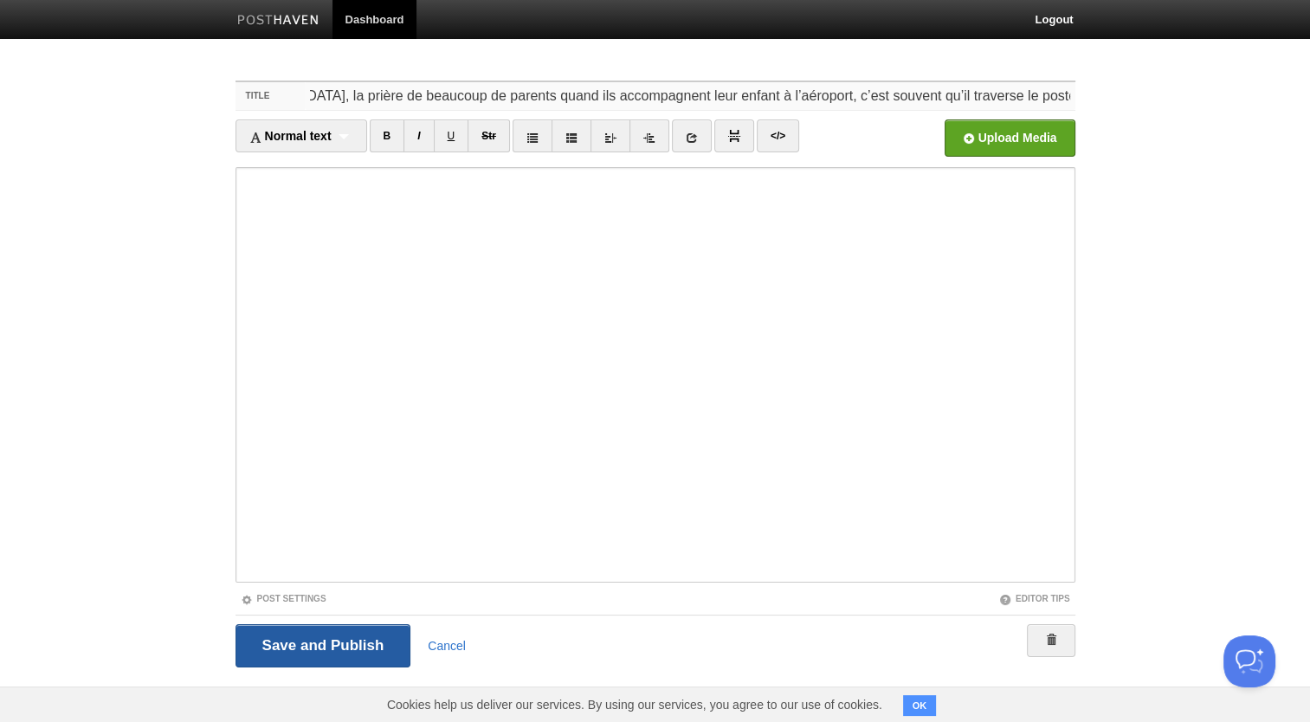
type input "Au [GEOGRAPHIC_DATA], la prière de beaucoup de parents quand ils accompagnent l…"
click at [346, 636] on input "Save and Publish" at bounding box center [323, 645] width 176 height 43
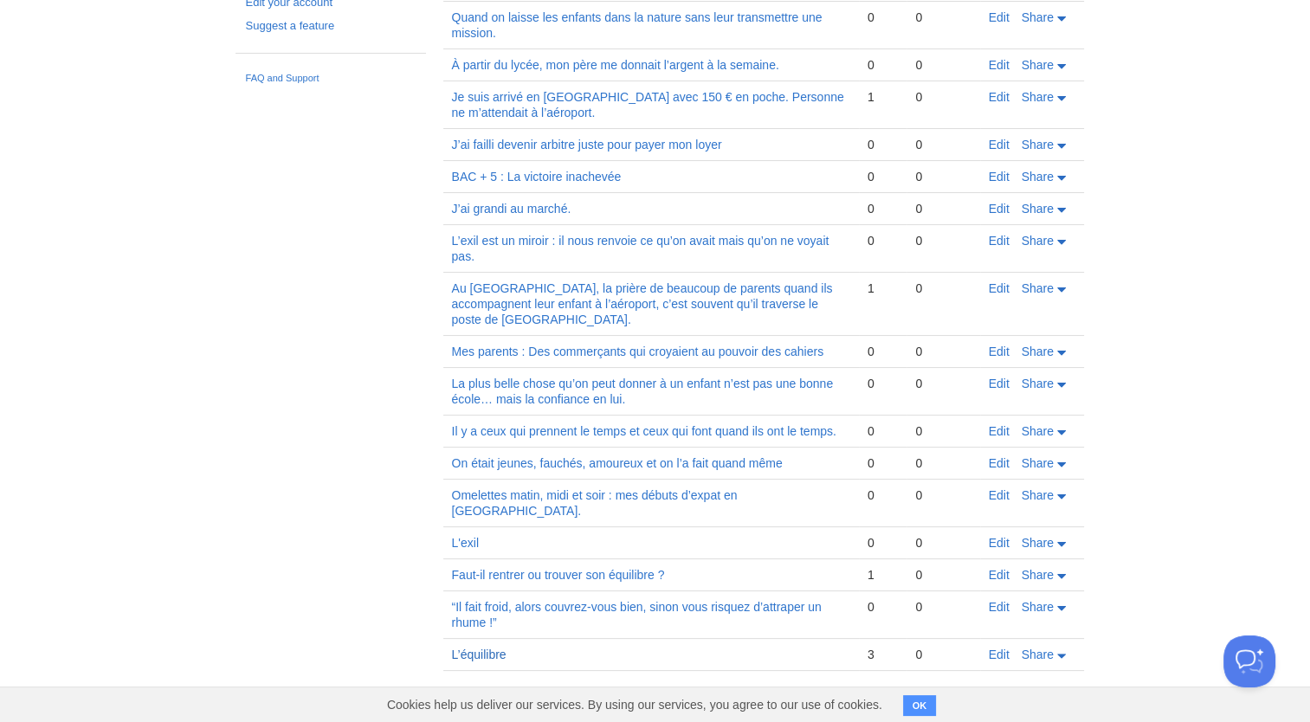
scroll to position [149, 0]
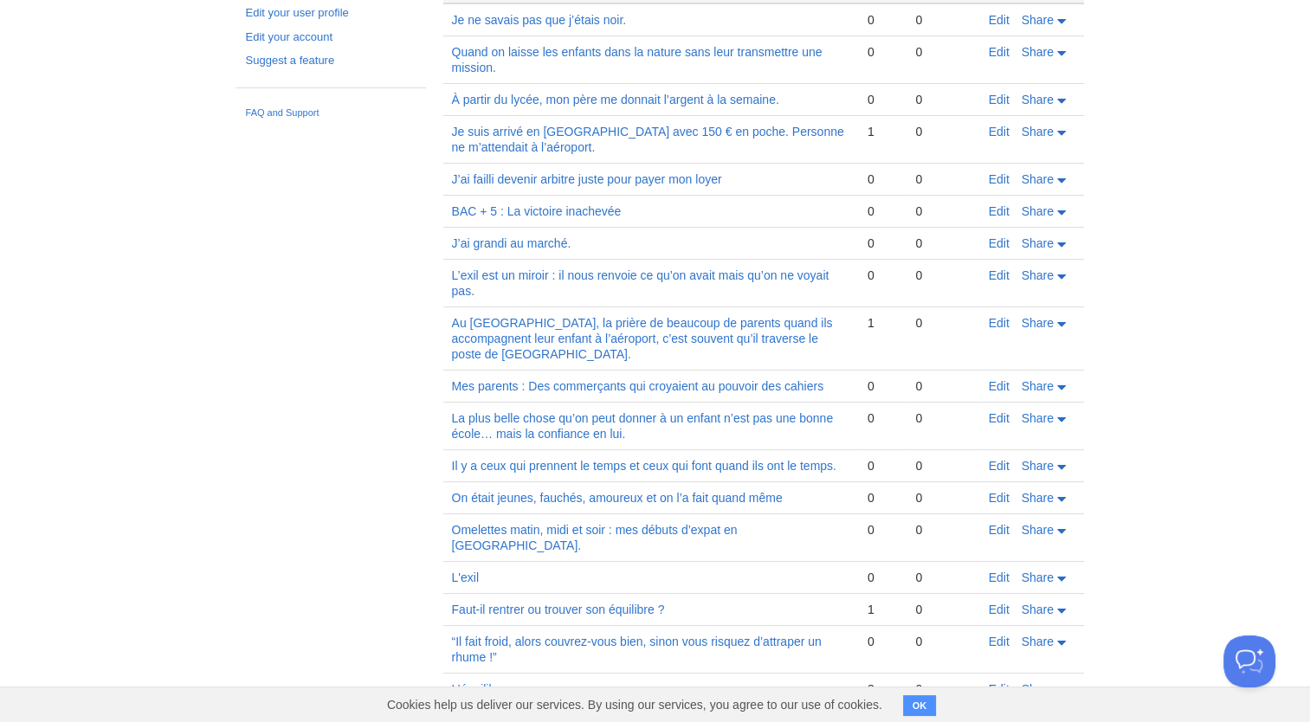
click at [1000, 682] on link "Edit" at bounding box center [999, 689] width 21 height 14
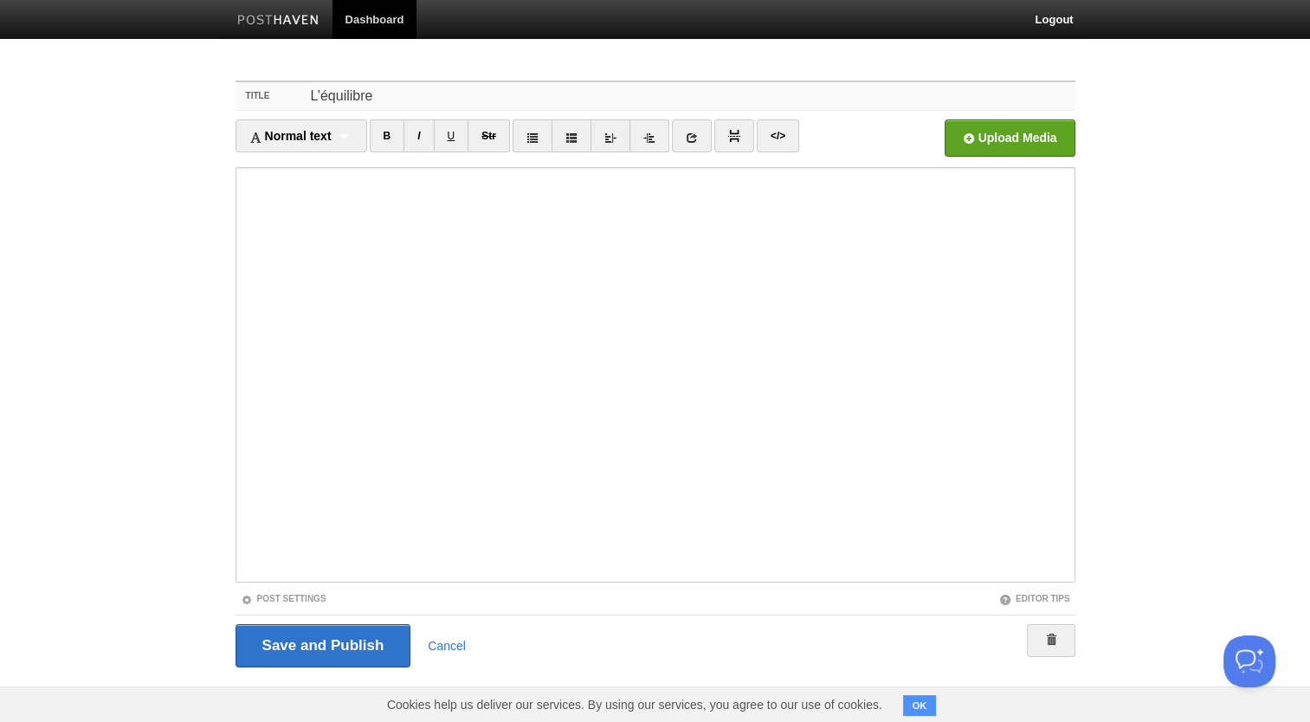
drag, startPoint x: 432, startPoint y: 95, endPoint x: 246, endPoint y: 99, distance: 186.2
click at [246, 99] on div "Title L’équilibre" at bounding box center [655, 96] width 840 height 29
paste input "a vérité c’est que nous vivons à la fois dans le passé le présent et futur."
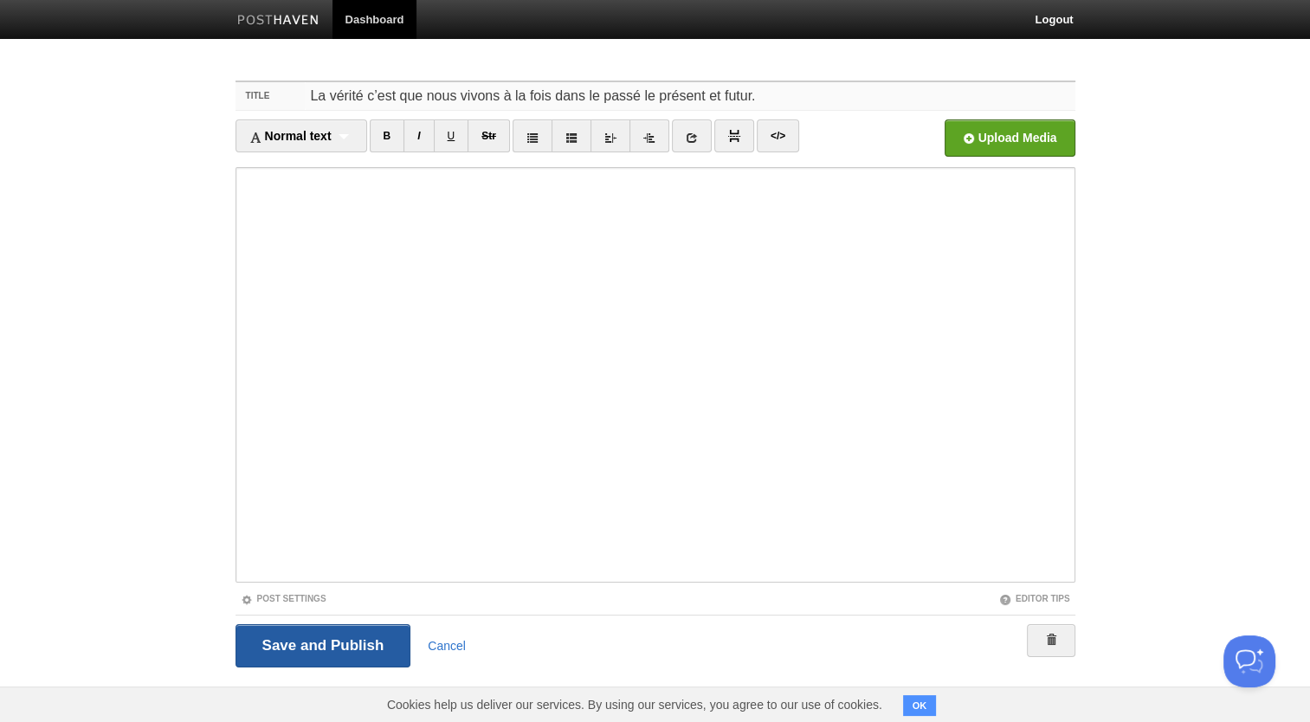
type input "La vérité c’est que nous vivons à la fois dans le passé le présent et futur."
click at [312, 639] on input "Save and Publish" at bounding box center [323, 645] width 176 height 43
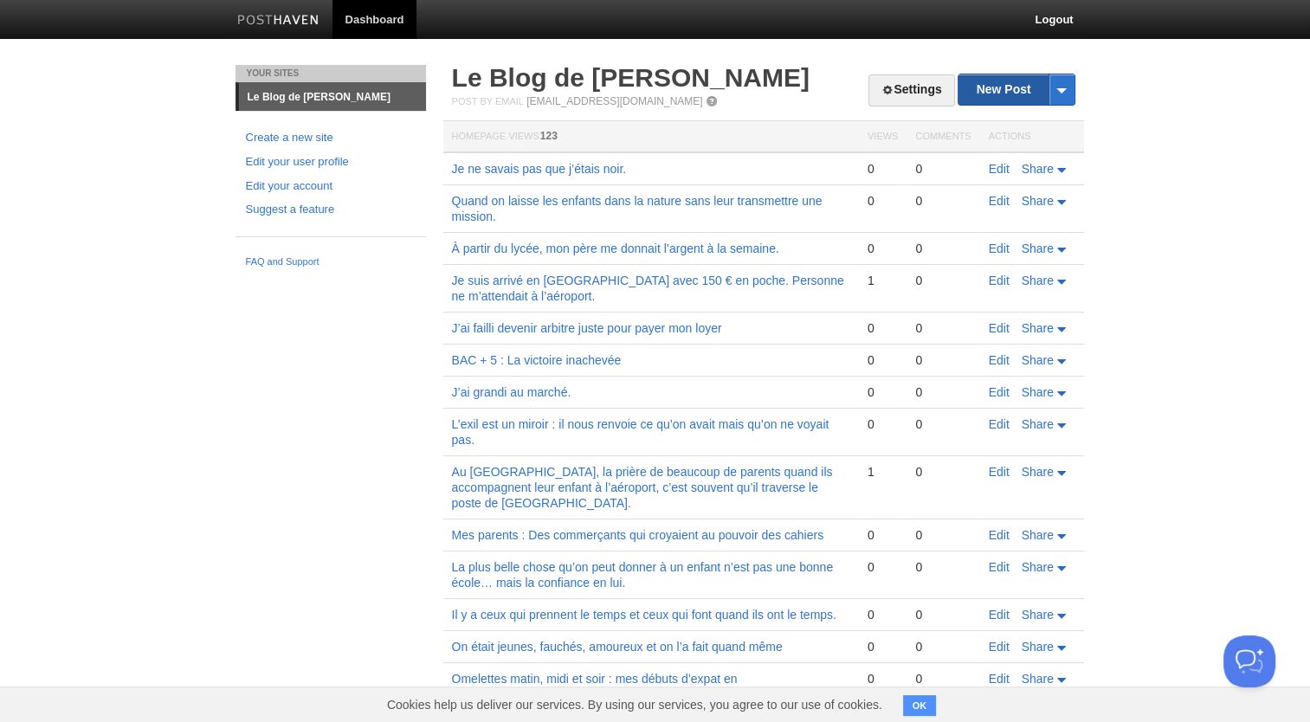
click at [997, 88] on link "New Post" at bounding box center [1015, 89] width 115 height 30
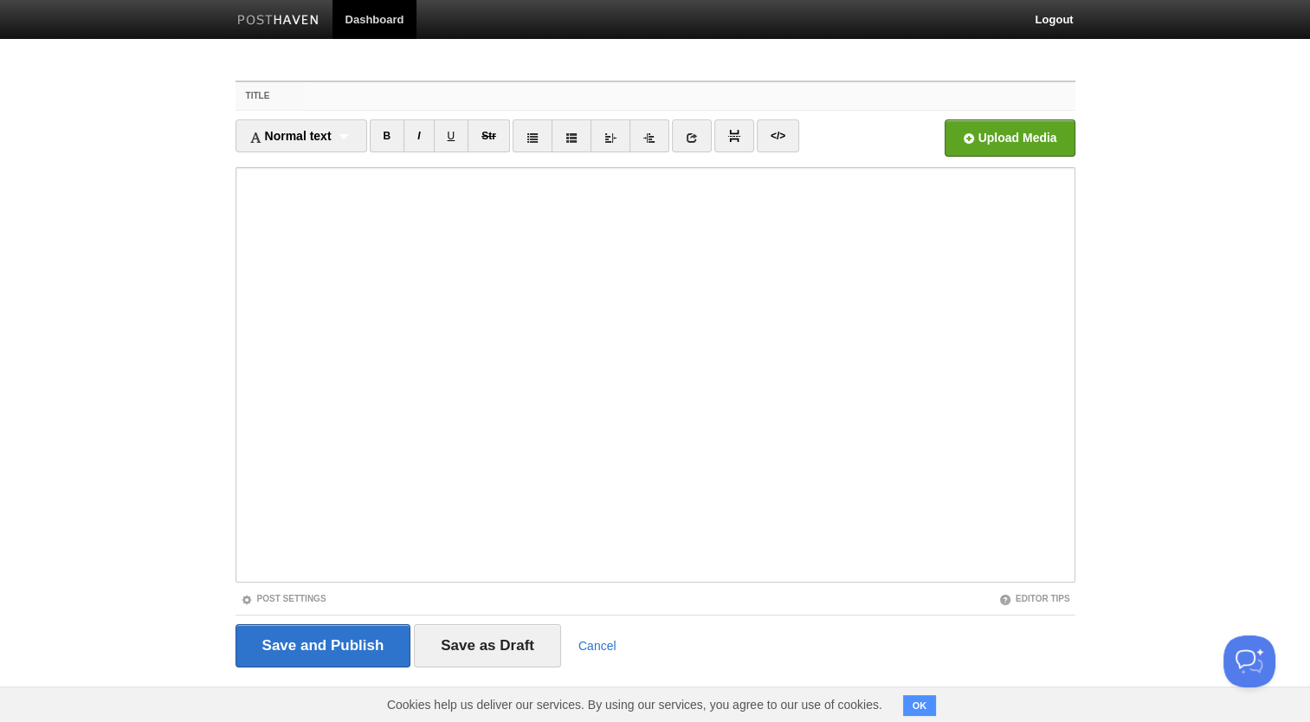
click at [326, 95] on input "Title" at bounding box center [690, 96] width 770 height 28
paste input "On part pour réussir."
type input "On part pour réussir."
click at [239, 255] on iframe at bounding box center [655, 375] width 840 height 416
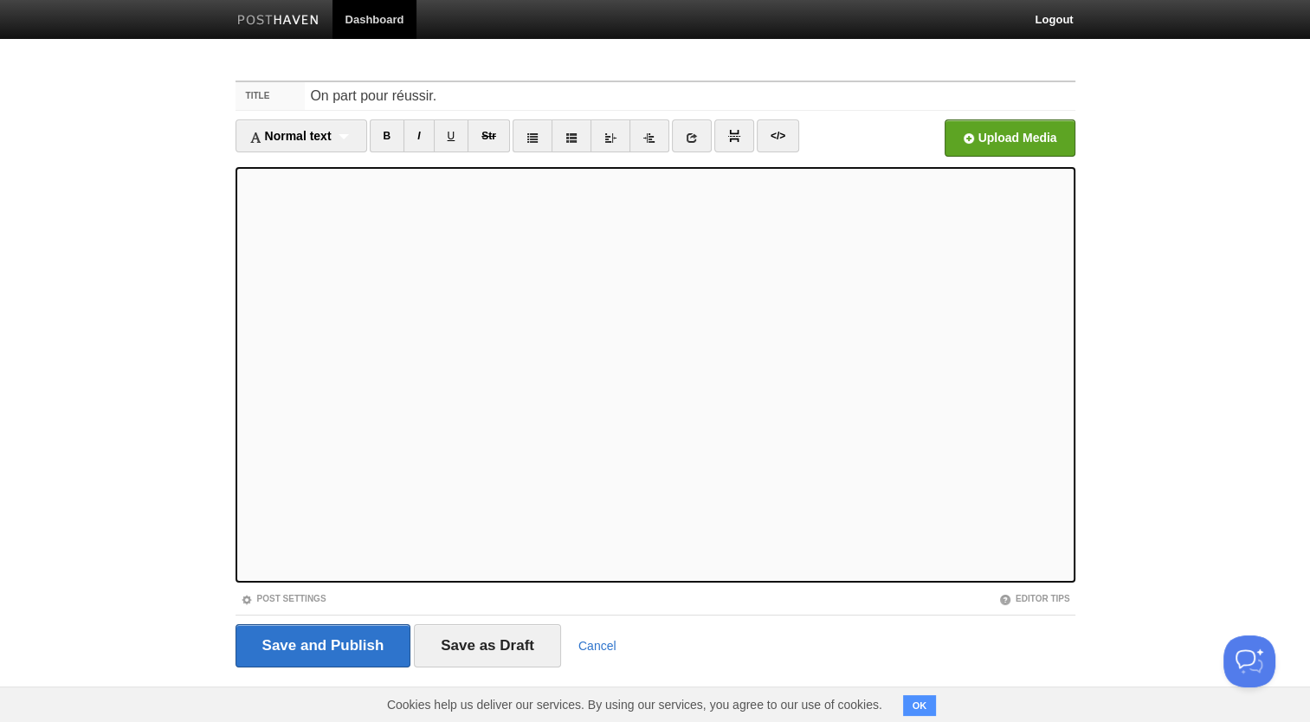
scroll to position [8, 0]
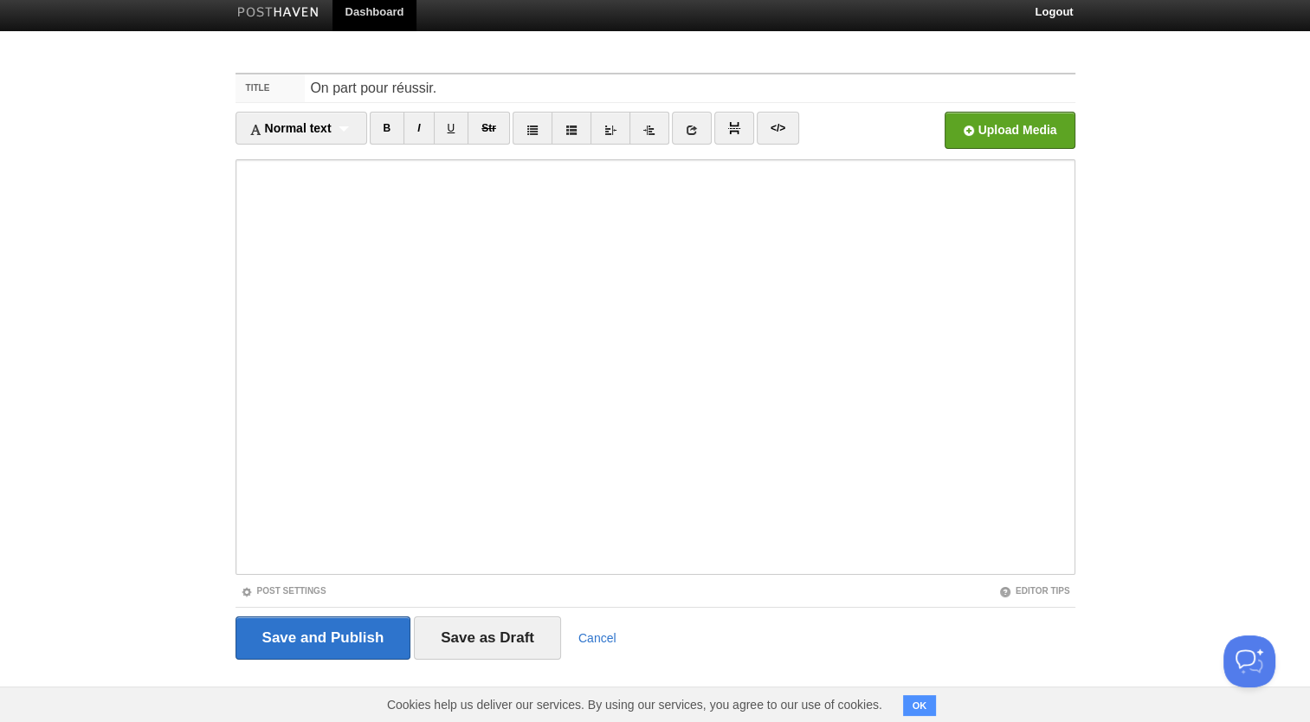
click at [298, 583] on div "Post Settings" at bounding box center [445, 590] width 420 height 15
click at [300, 588] on link "Post Settings" at bounding box center [284, 591] width 86 height 10
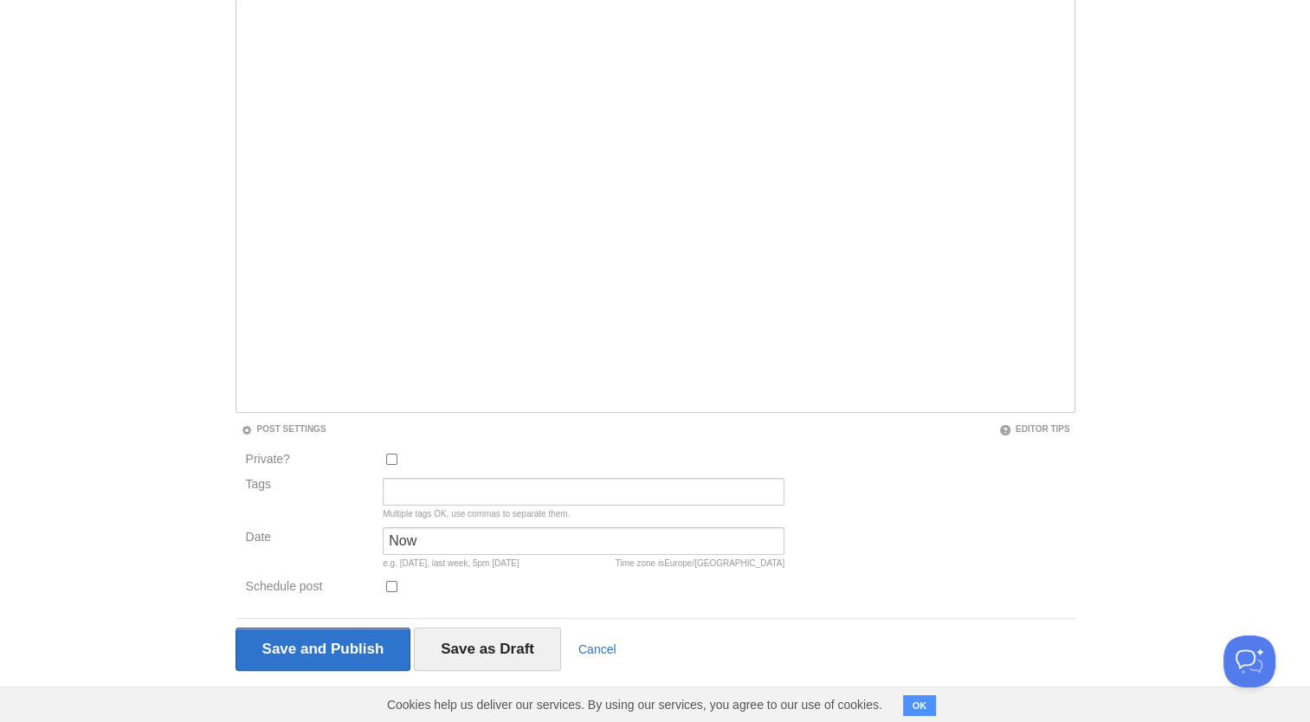
scroll to position [181, 0]
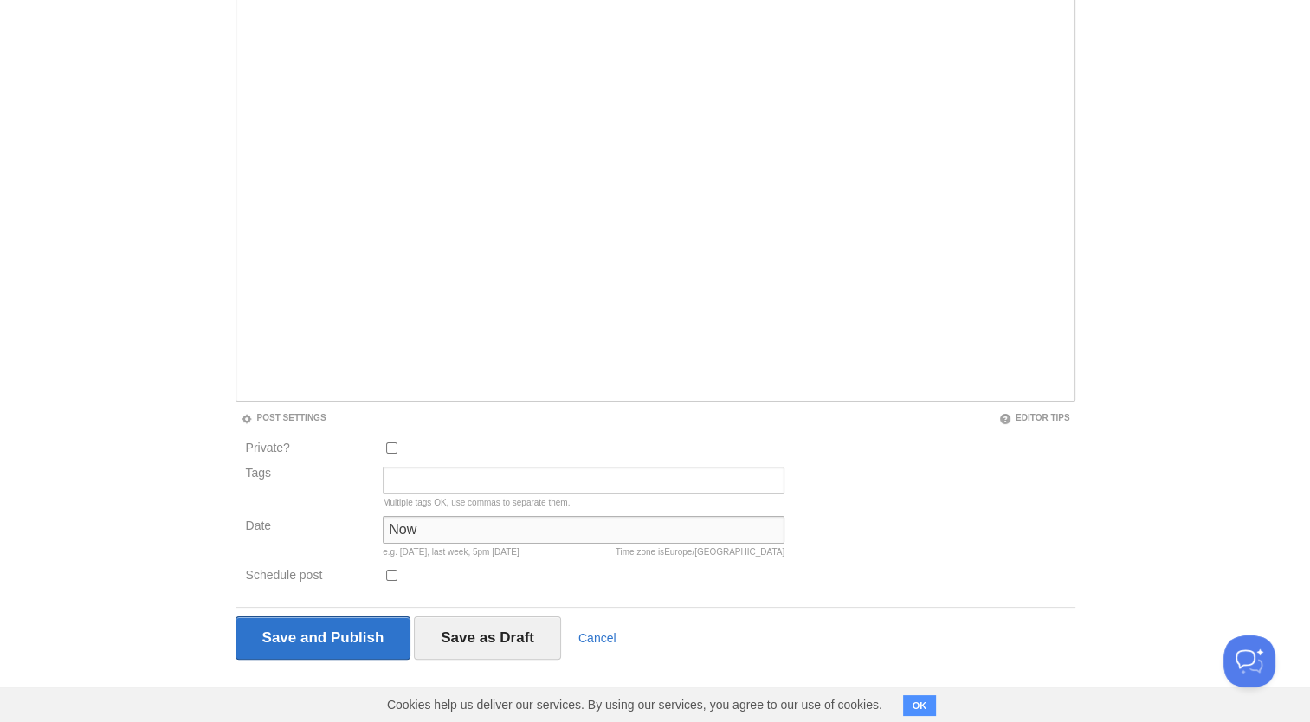
drag, startPoint x: 473, startPoint y: 535, endPoint x: 345, endPoint y: 545, distance: 127.6
click at [345, 545] on div "Date Now Time zone is [GEOGRAPHIC_DATA]/[GEOGRAPHIC_DATA] e.g. [DATE], last wee…" at bounding box center [516, 540] width 550 height 49
type input "[DATE]"
click at [525, 480] on input "Tags" at bounding box center [584, 481] width 402 height 28
type input "Campus Mbe"
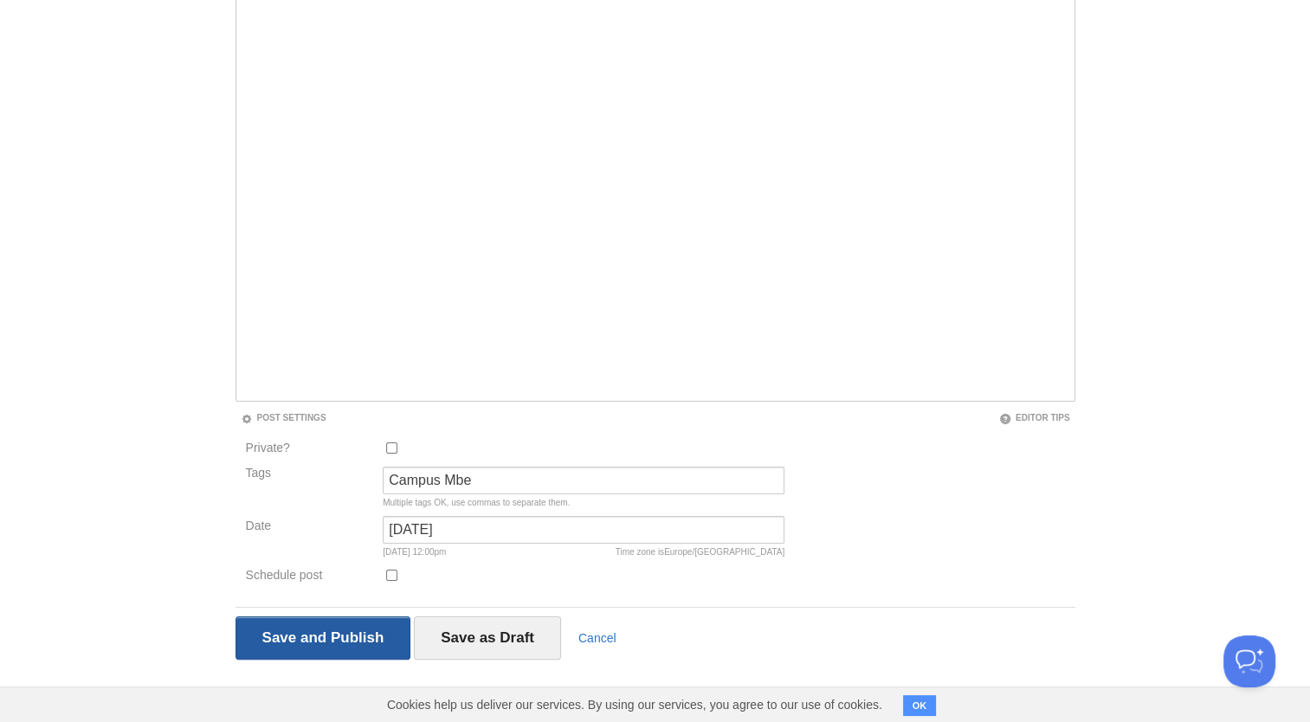
click at [270, 630] on input "Save and Publish" at bounding box center [323, 637] width 176 height 43
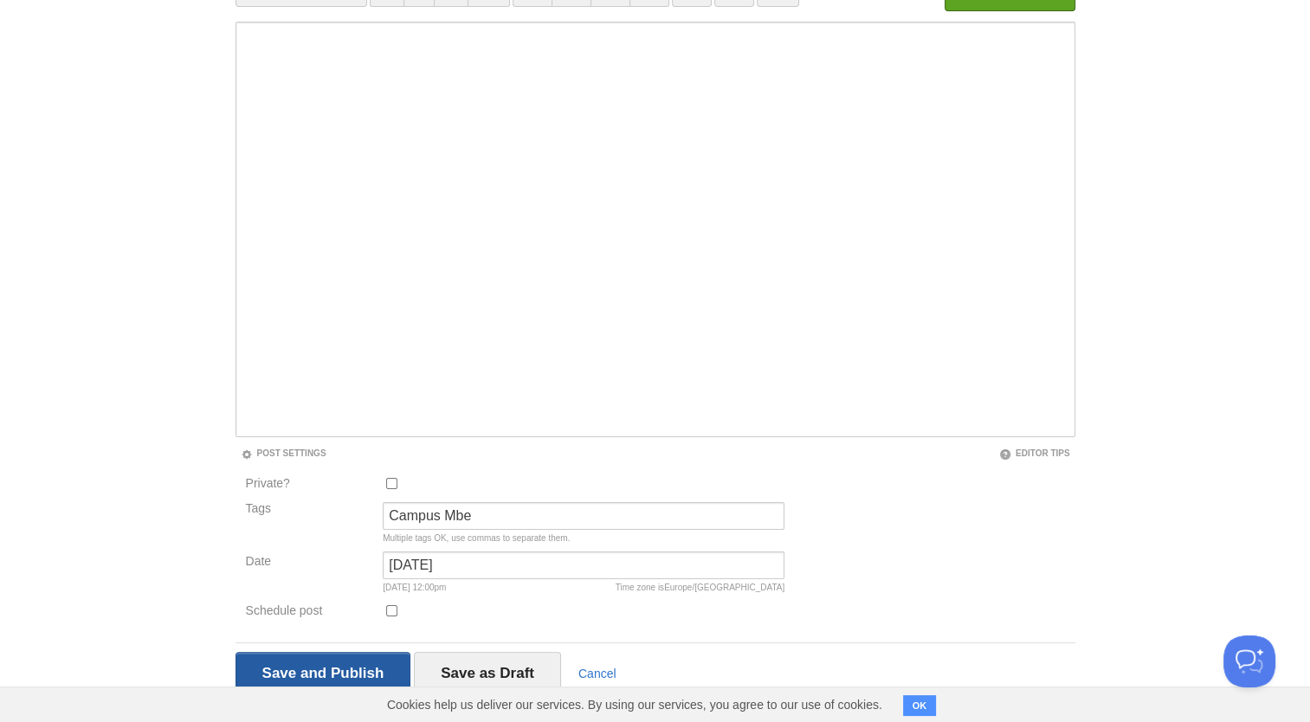
scroll to position [65, 0]
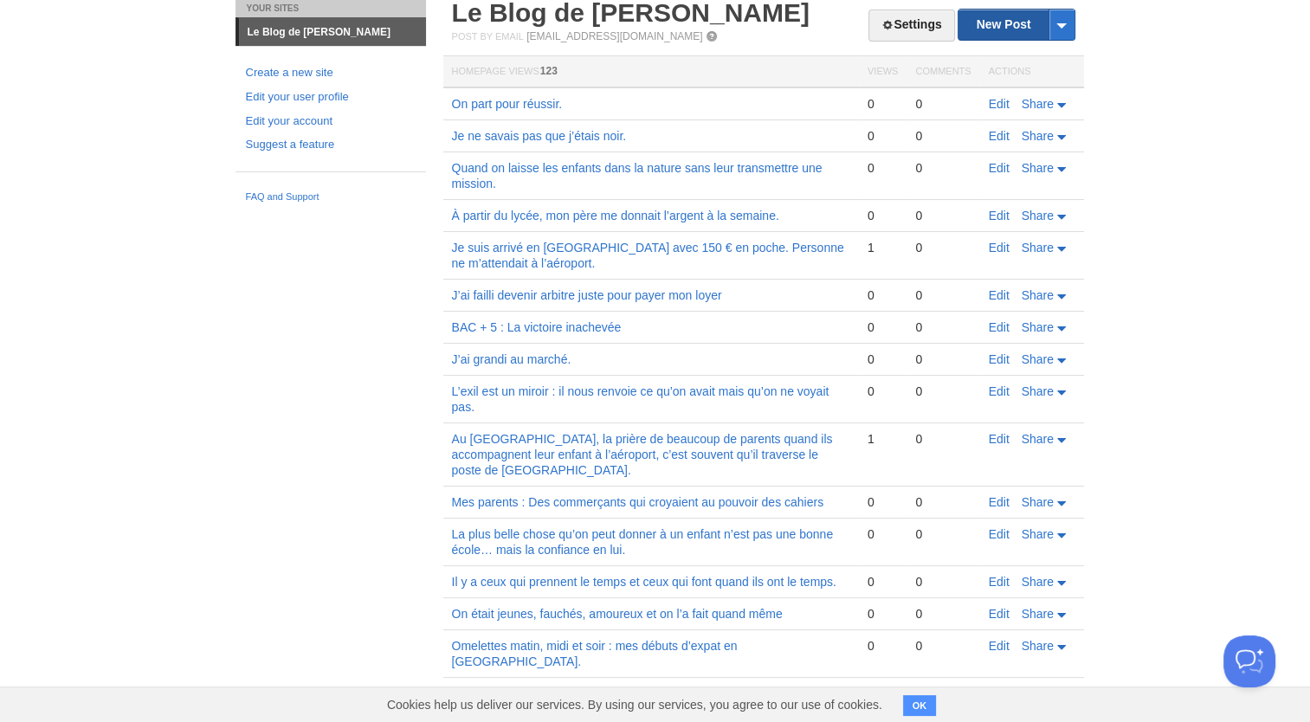
click at [1003, 23] on link "New Post" at bounding box center [1015, 25] width 115 height 30
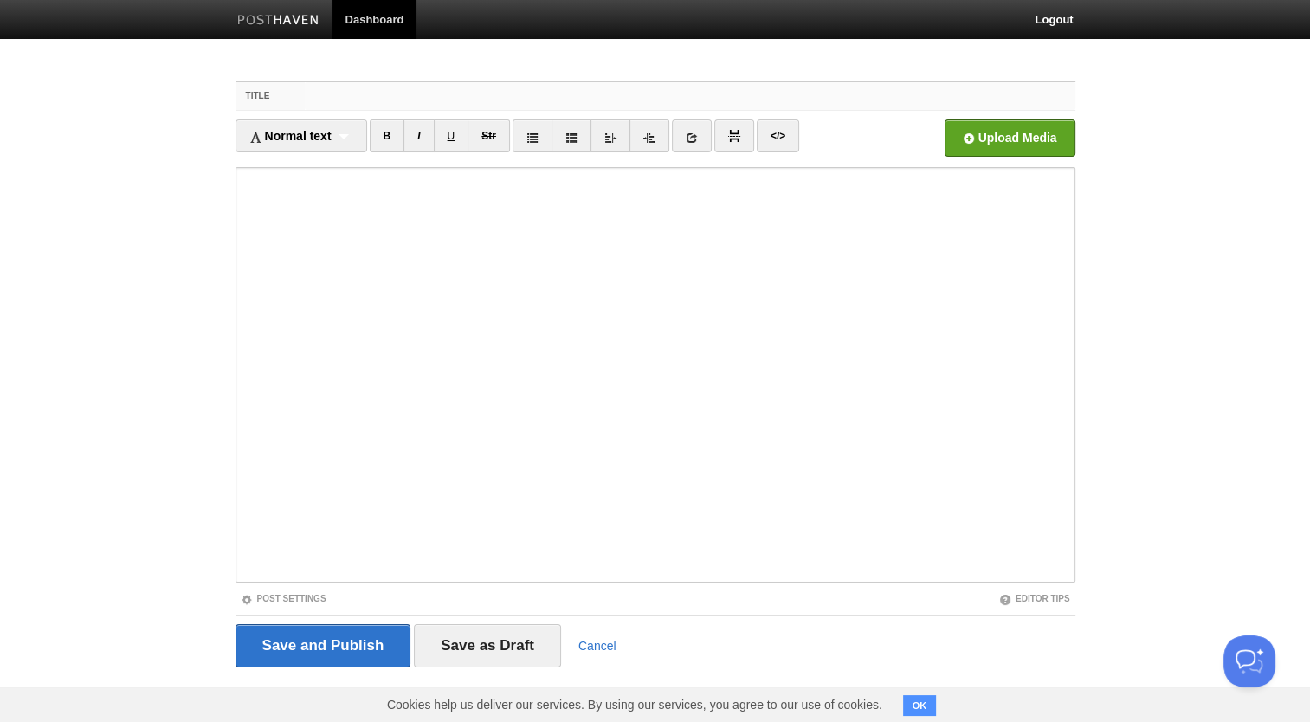
click at [451, 92] on input "Title" at bounding box center [690, 96] width 770 height 28
paste input "En 2017, quand j’ai dit à ma mère que je voulais me marier,"
type input "En 2017, quand j’ai dit à ma mère que je voulais me marier,"
click at [270, 597] on link "Post Settings" at bounding box center [284, 599] width 86 height 10
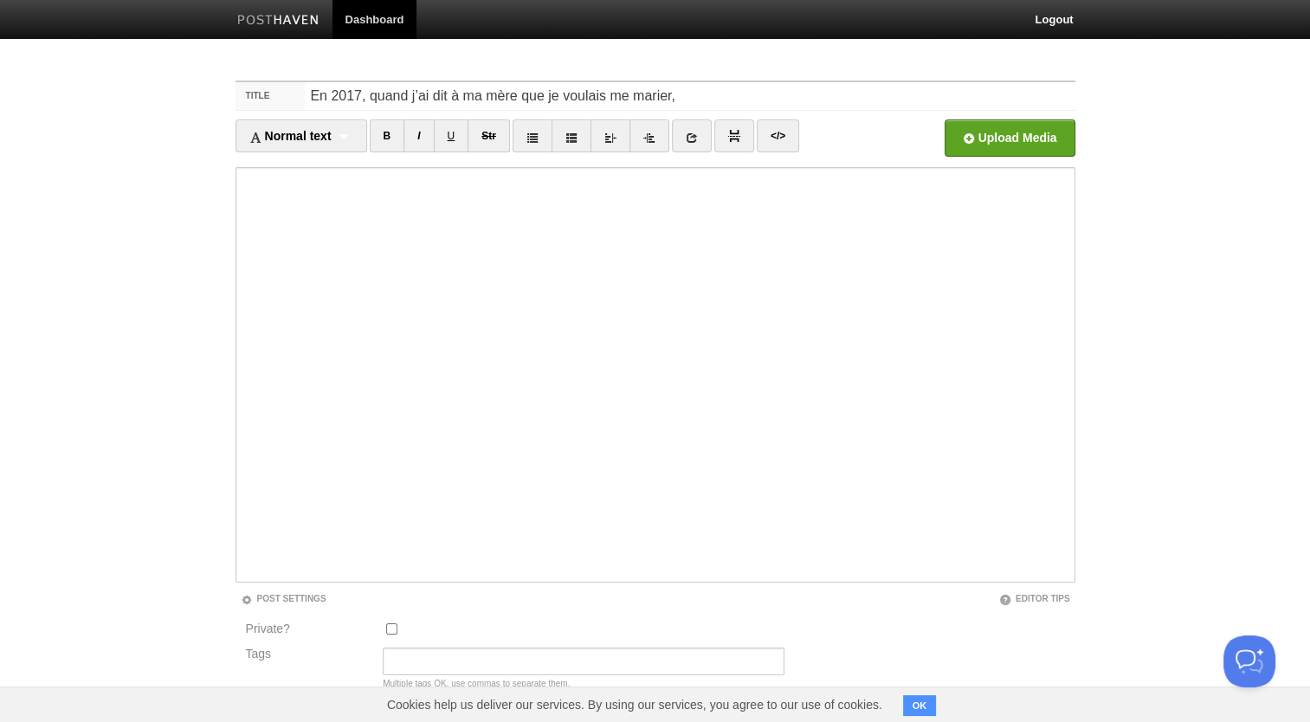
scroll to position [181, 0]
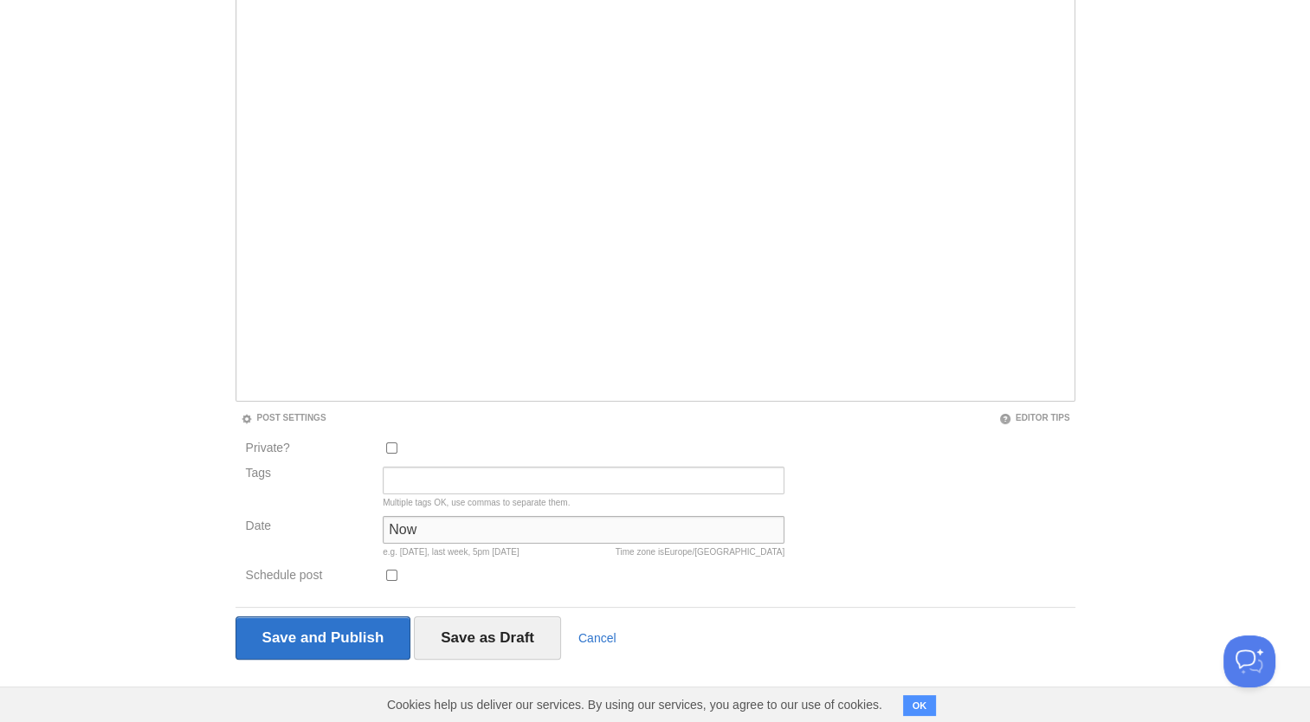
drag, startPoint x: 440, startPoint y: 531, endPoint x: 338, endPoint y: 531, distance: 102.2
click at [338, 531] on div "Date Now Time zone is [GEOGRAPHIC_DATA]/[GEOGRAPHIC_DATA] e.g. [DATE], last wee…" at bounding box center [516, 540] width 550 height 49
type input "[DATE]"
click at [419, 473] on input "Tags" at bounding box center [584, 481] width 402 height 28
type input "Campus Mbe"
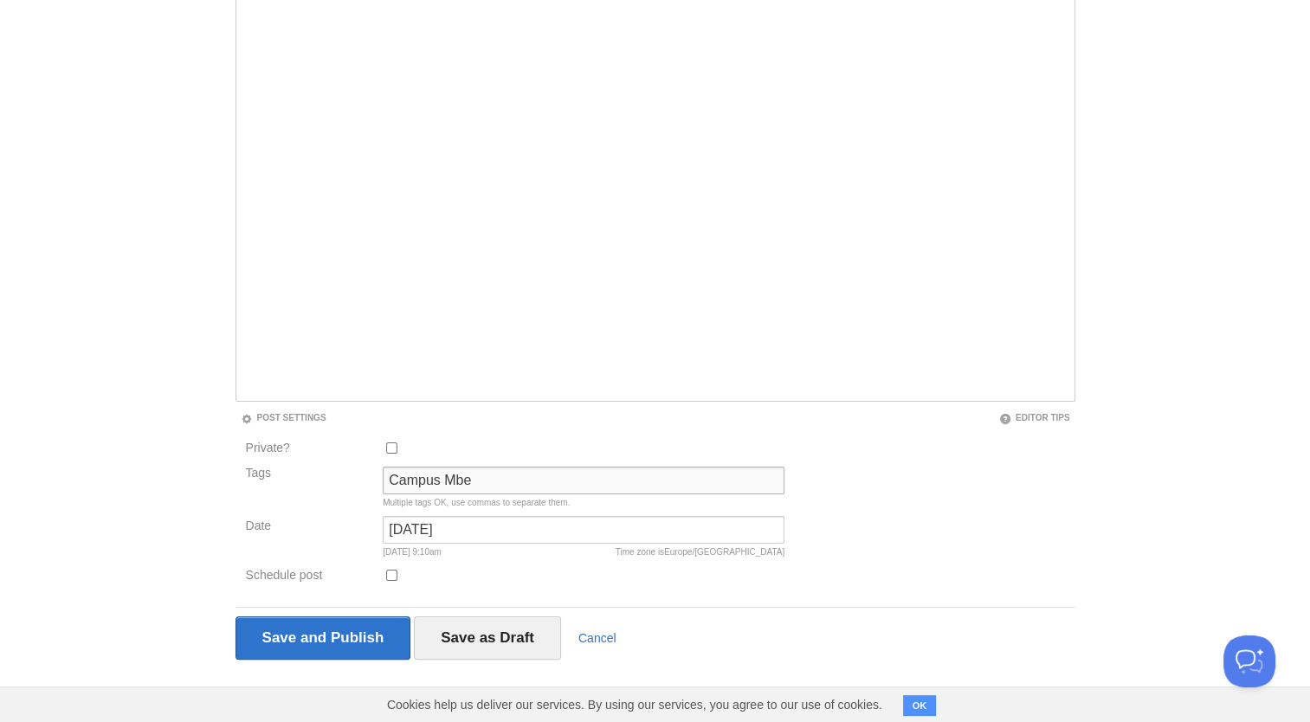
scroll to position [0, 0]
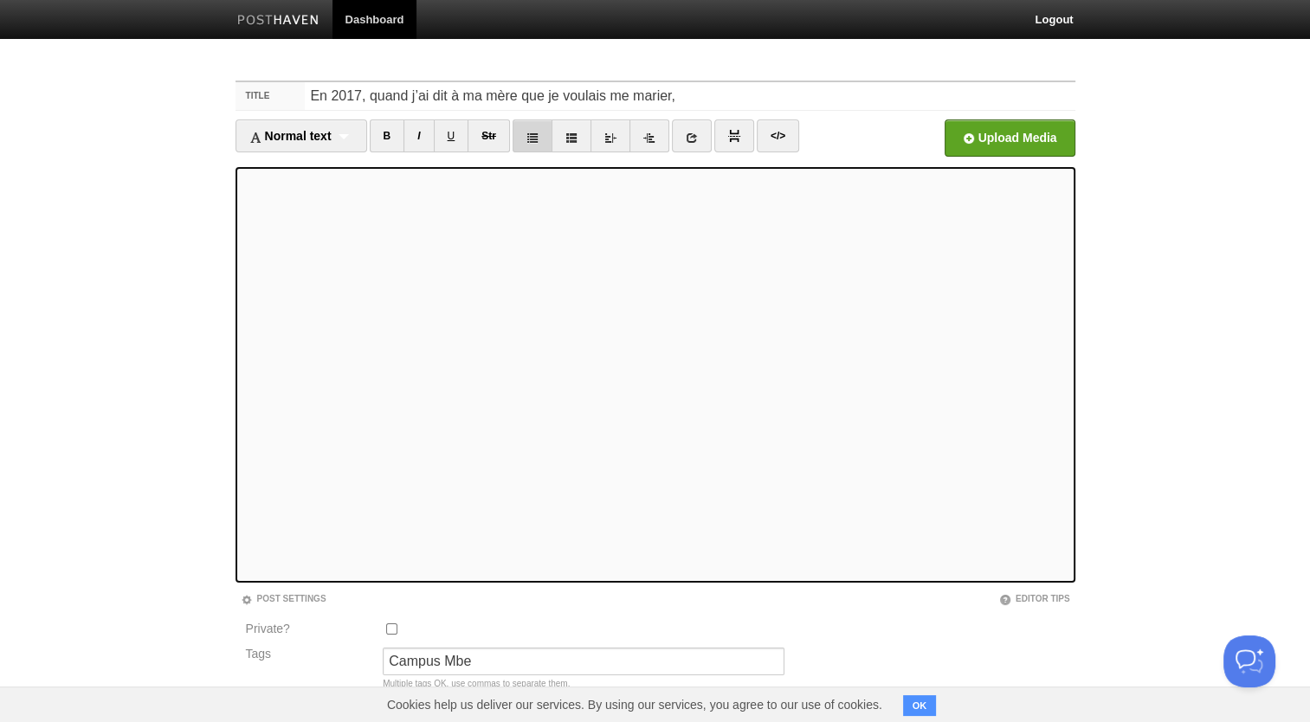
click at [536, 134] on icon at bounding box center [532, 138] width 12 height 12
click at [534, 139] on icon at bounding box center [532, 138] width 12 height 12
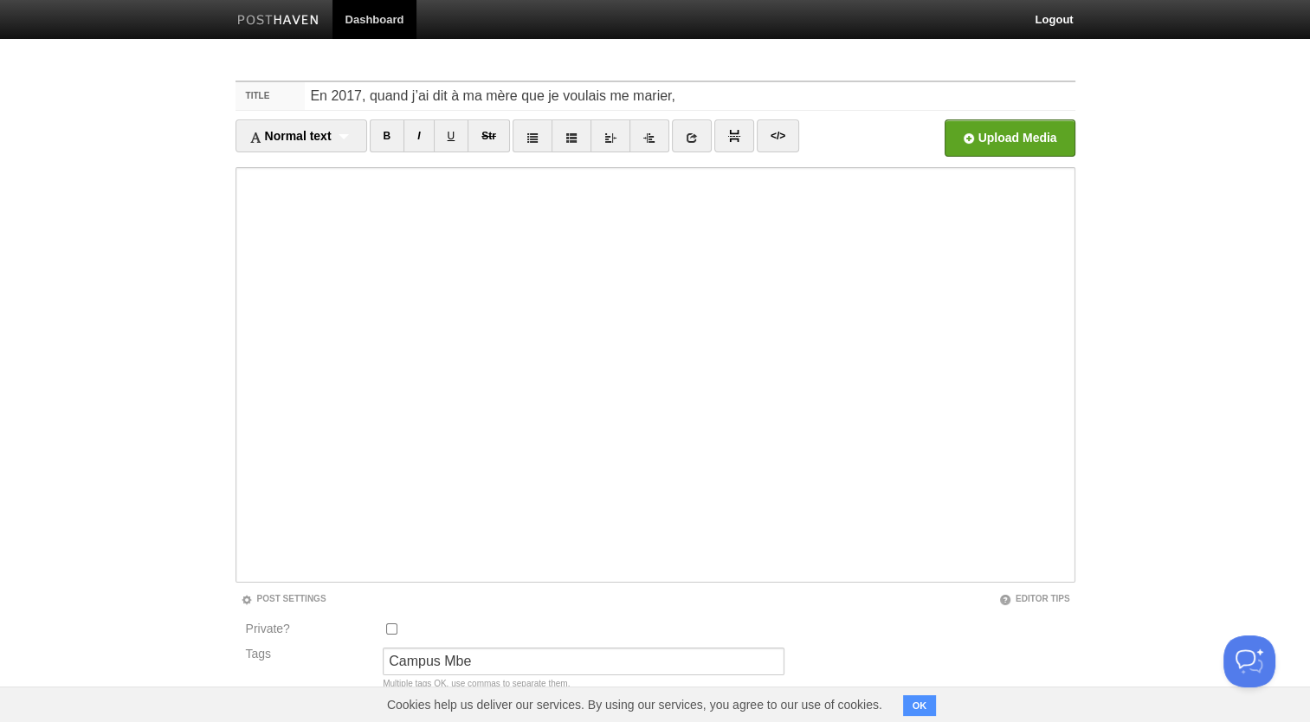
click at [240, 393] on iframe at bounding box center [655, 375] width 840 height 416
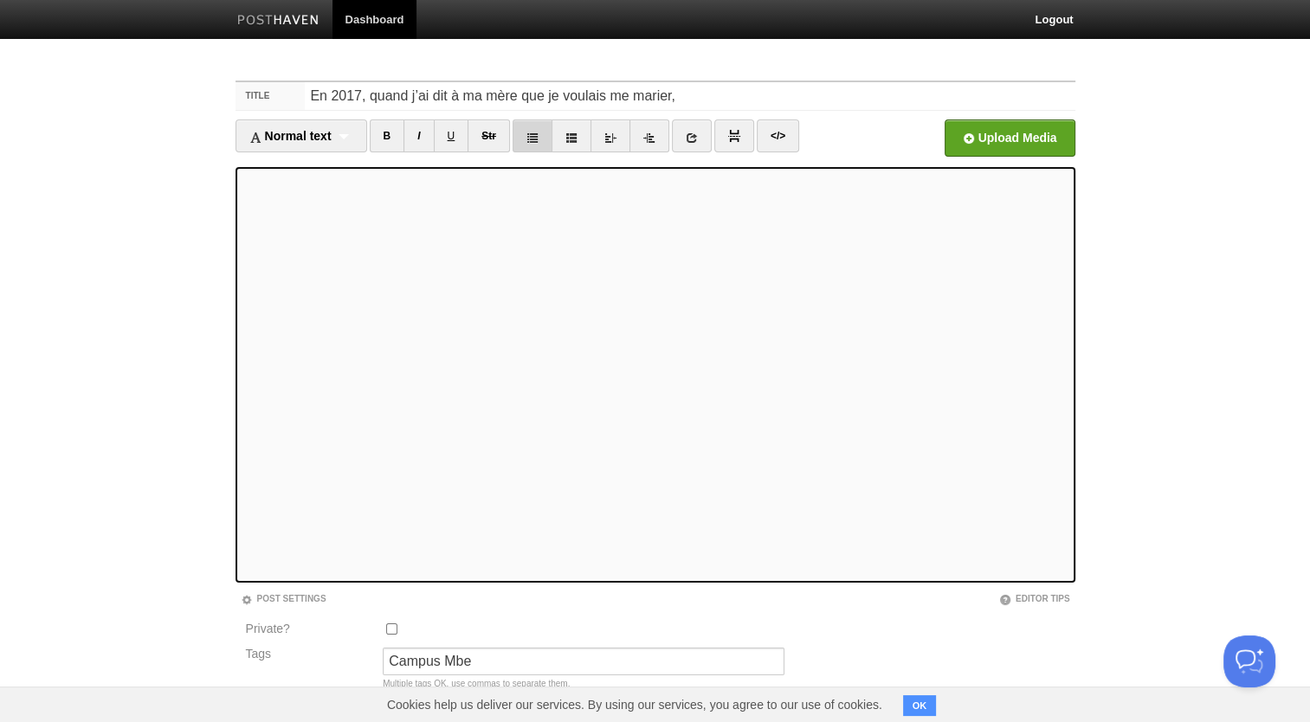
click at [525, 138] on link at bounding box center [533, 135] width 40 height 33
click at [533, 137] on icon at bounding box center [532, 138] width 12 height 12
click at [530, 132] on icon at bounding box center [532, 138] width 12 height 12
click at [538, 136] on icon at bounding box center [532, 138] width 12 height 12
click at [568, 134] on icon at bounding box center [571, 138] width 12 height 12
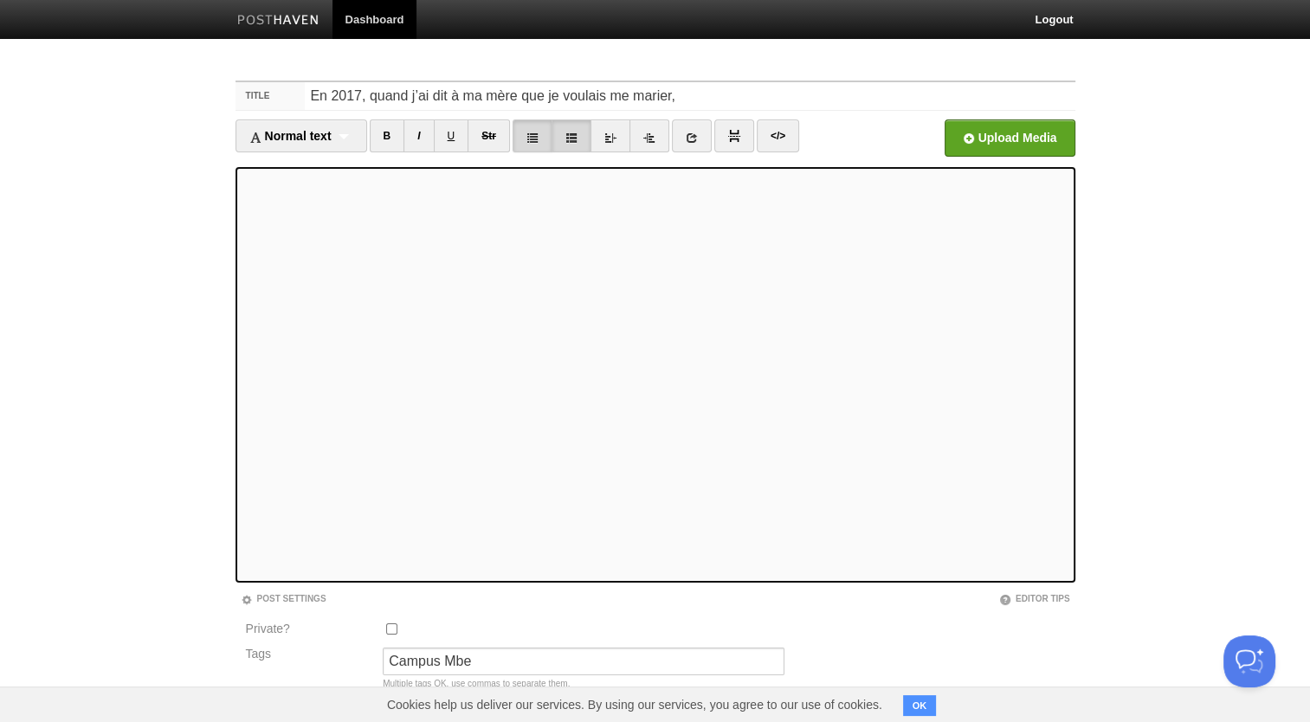
click at [535, 138] on icon at bounding box center [532, 138] width 12 height 12
click at [537, 140] on icon at bounding box center [532, 138] width 12 height 12
click at [563, 140] on link at bounding box center [571, 135] width 40 height 33
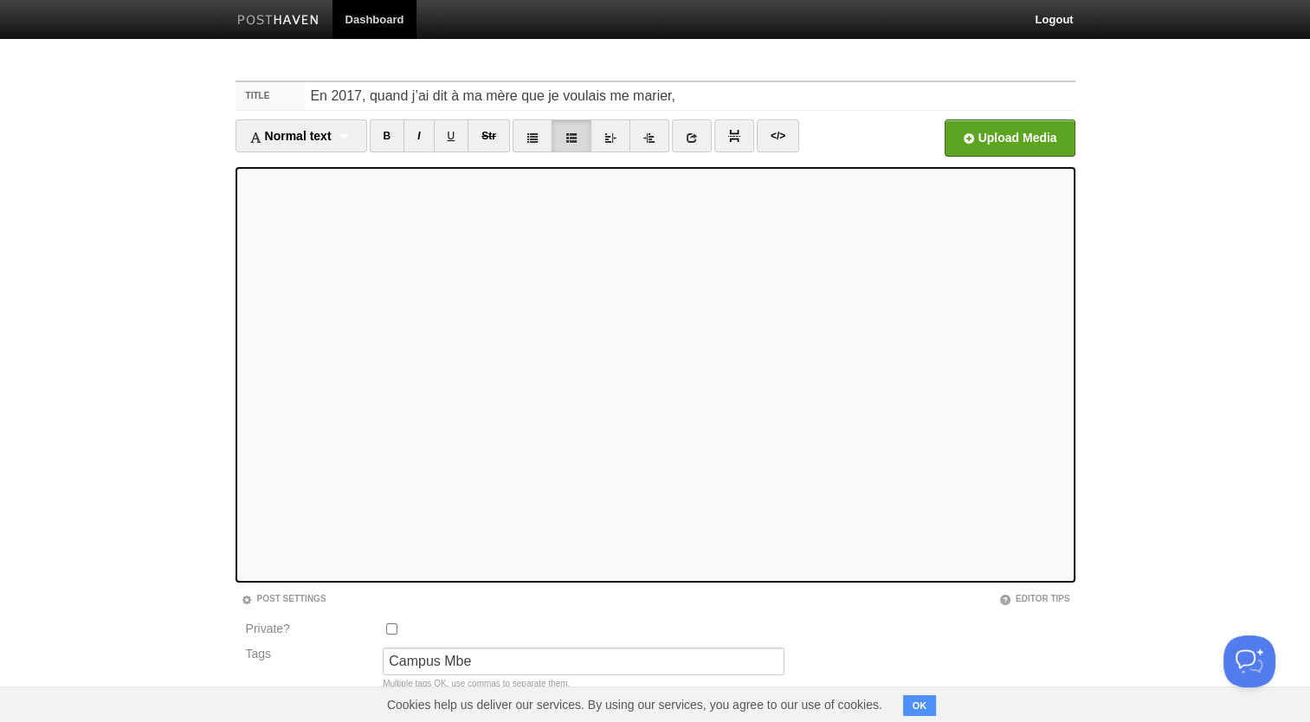
click at [575, 139] on icon at bounding box center [571, 138] width 12 height 12
click at [534, 139] on icon at bounding box center [532, 138] width 12 height 12
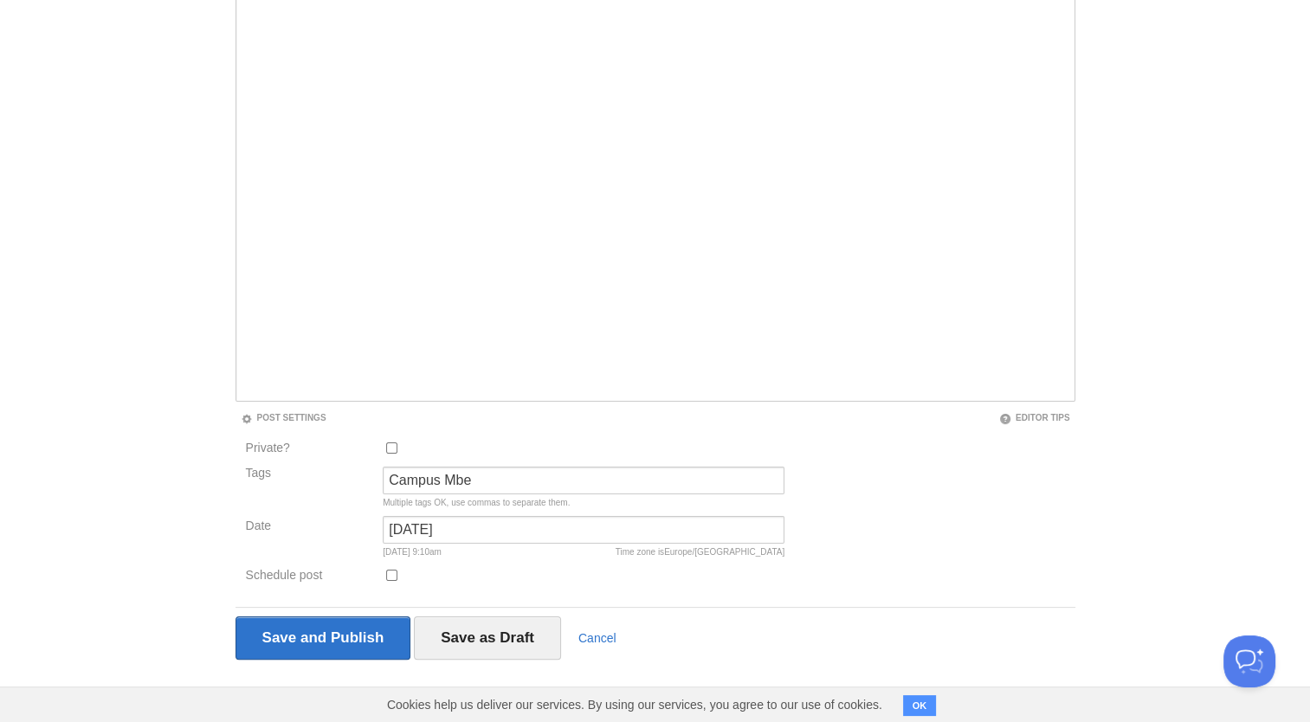
click at [394, 573] on input "Schedule post" at bounding box center [391, 575] width 11 height 11
checkbox input "true"
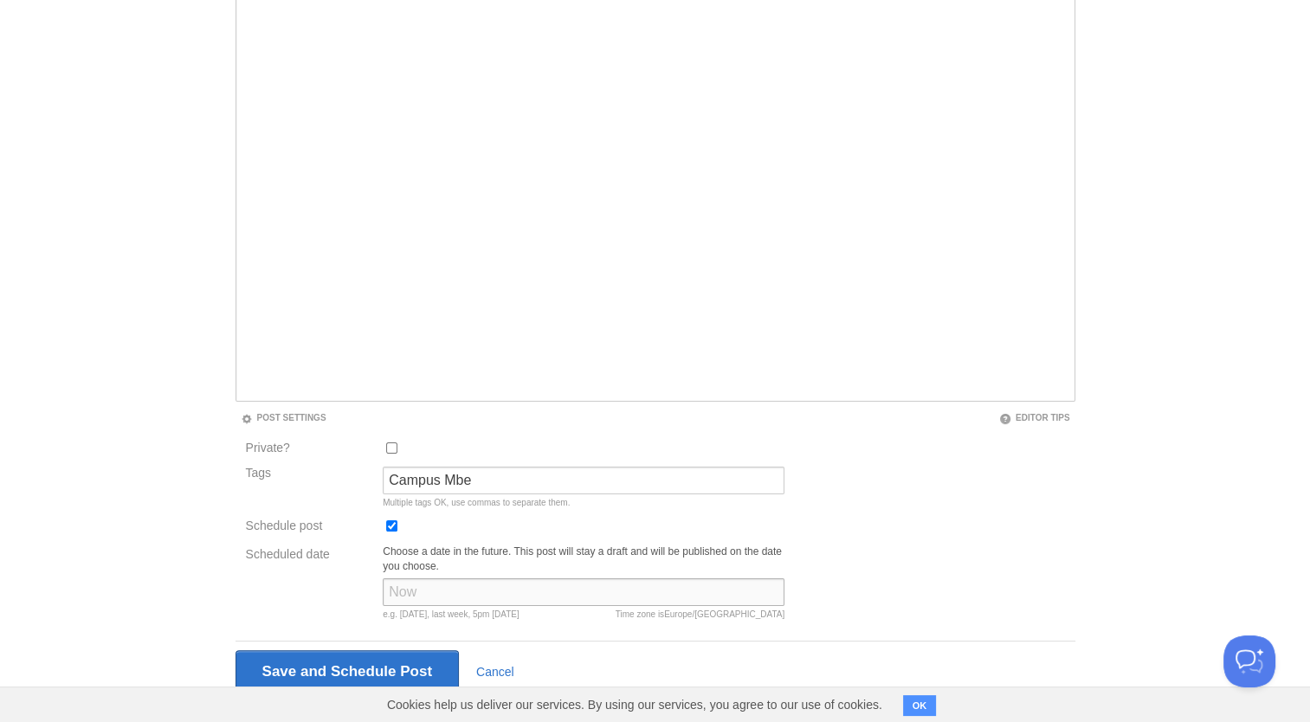
click at [441, 589] on input "Scheduled date" at bounding box center [584, 592] width 402 height 28
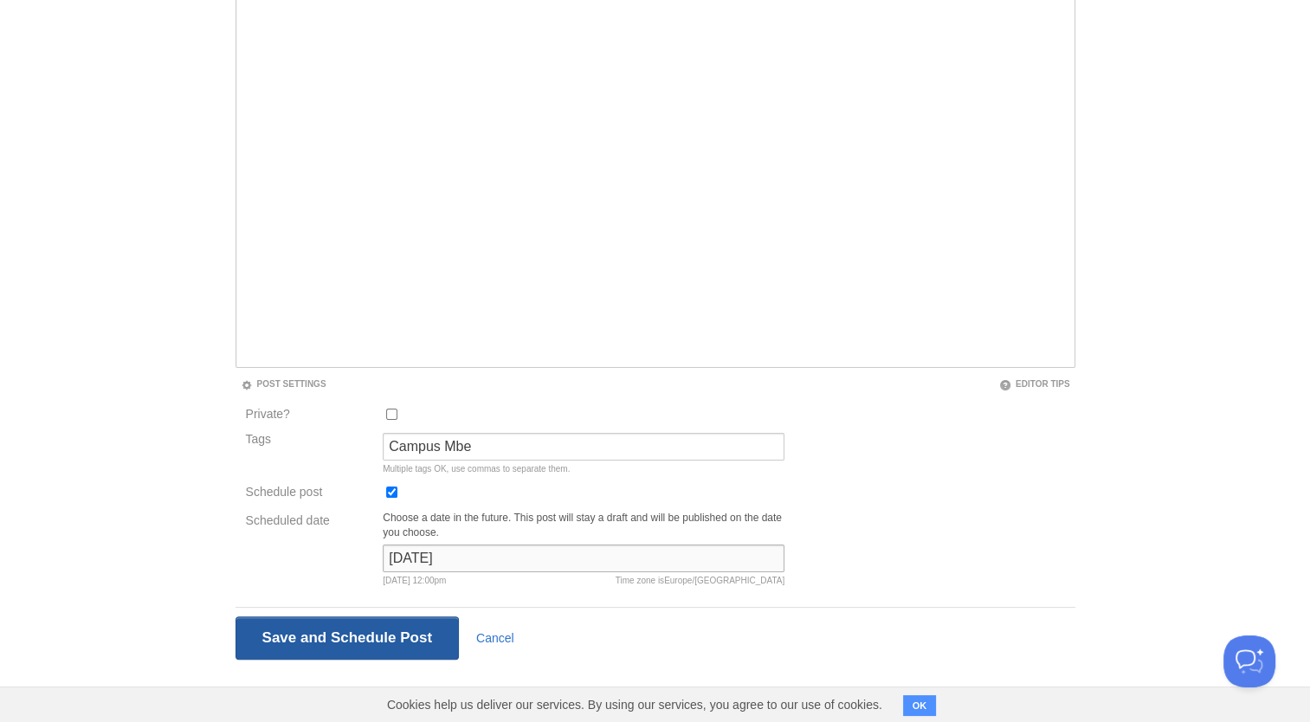
type input "[DATE]"
click at [310, 647] on input "Save and Publish" at bounding box center [347, 637] width 224 height 43
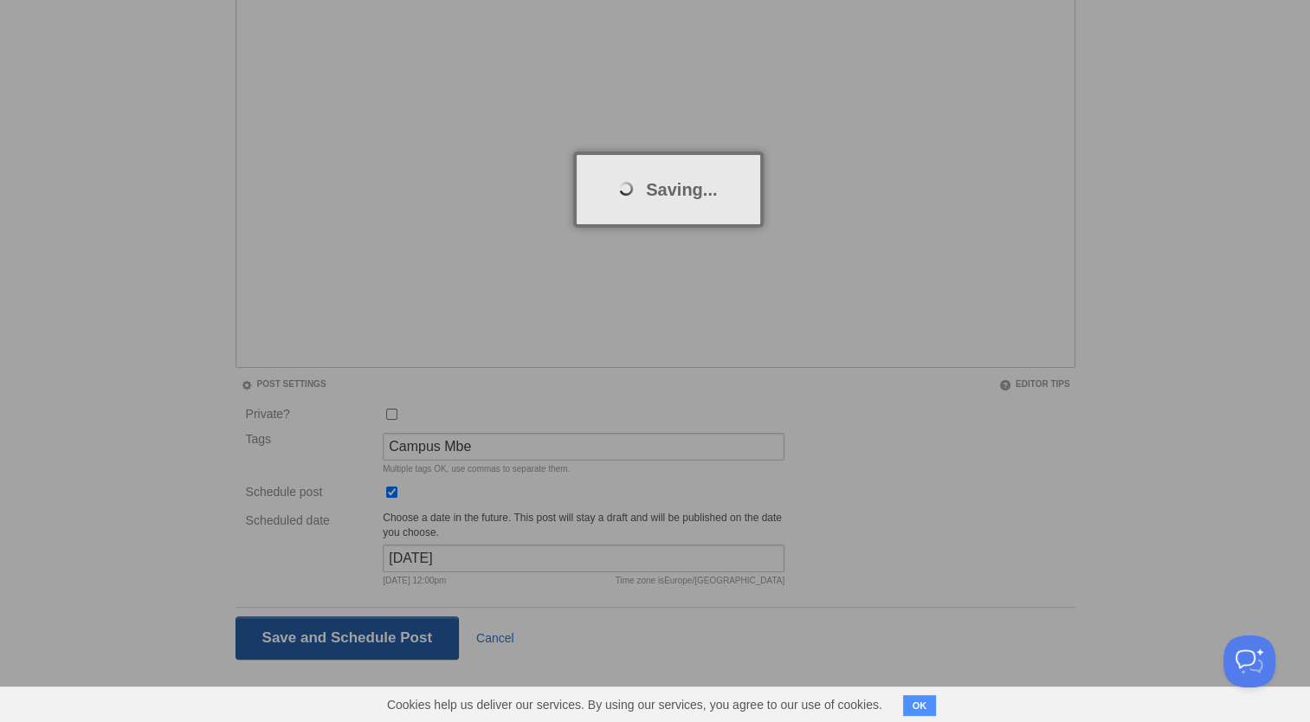
scroll to position [65, 0]
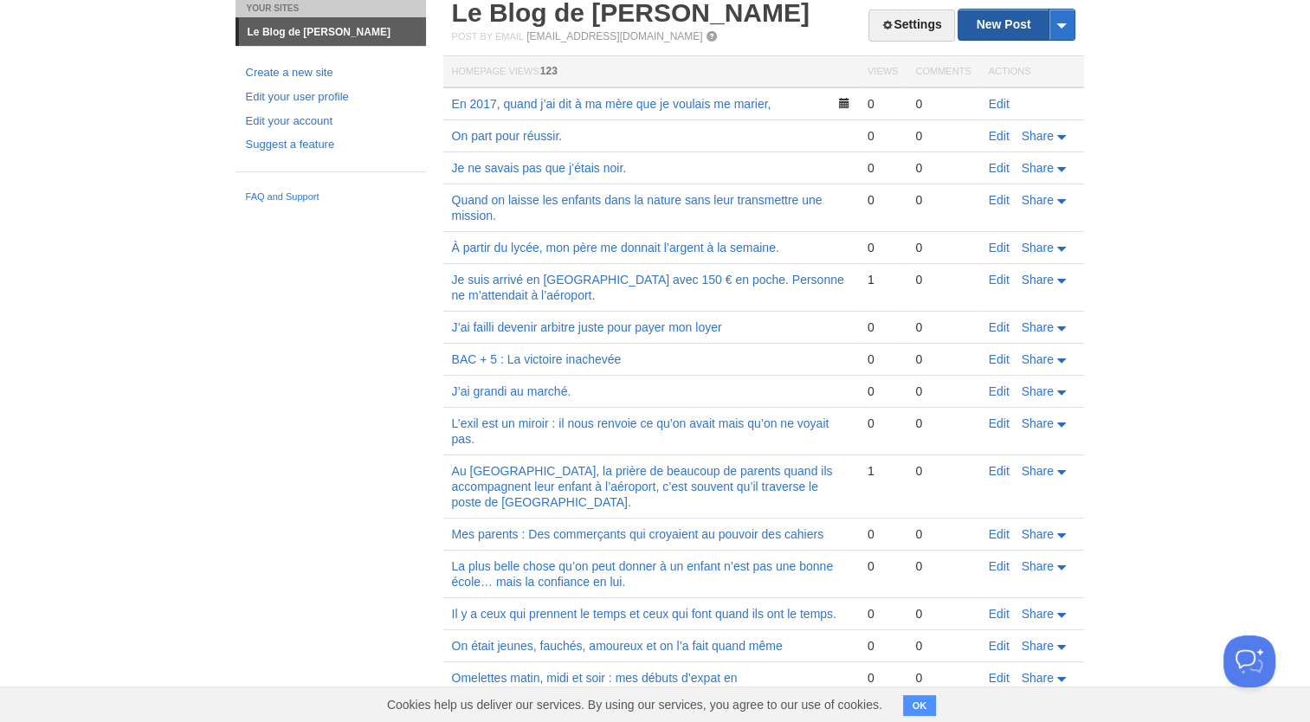
click at [981, 19] on link "New Post" at bounding box center [1015, 25] width 115 height 30
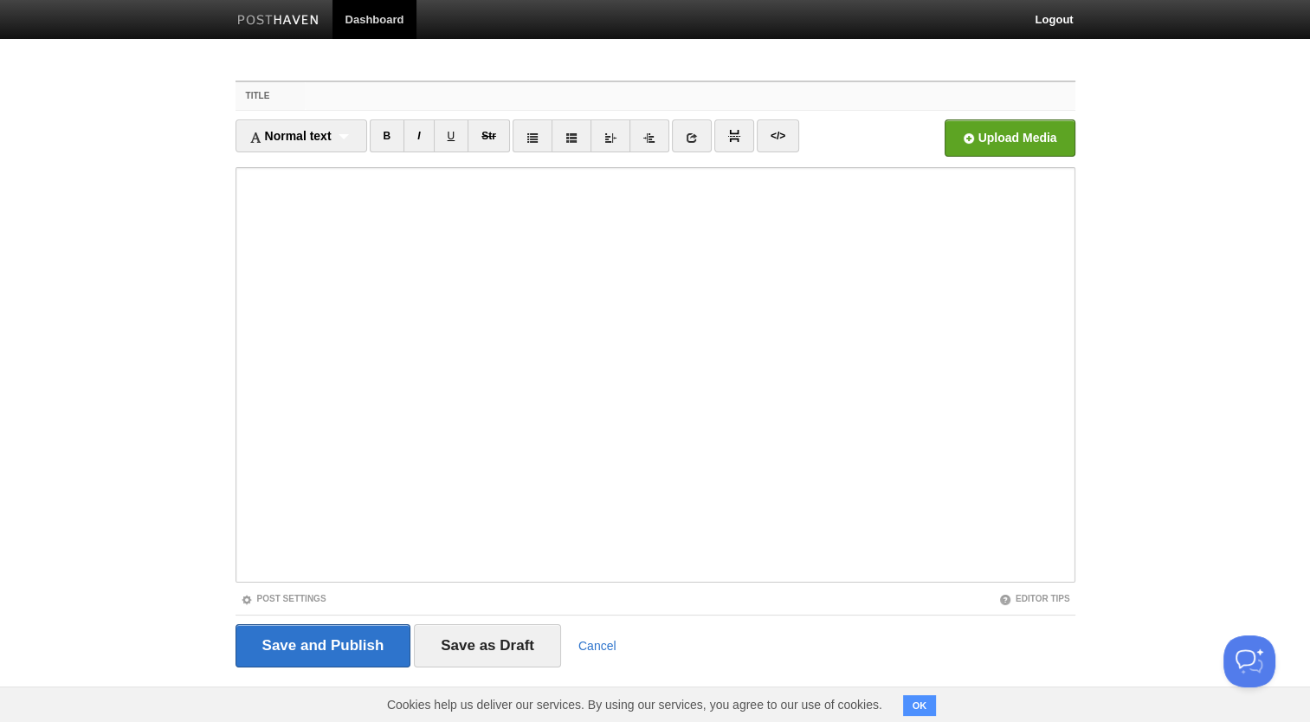
click at [380, 87] on input "Title" at bounding box center [690, 96] width 770 height 28
paste input "« J’ai construit ma maison au pays. »"
type input "« J’ai construit ma maison au pays. »"
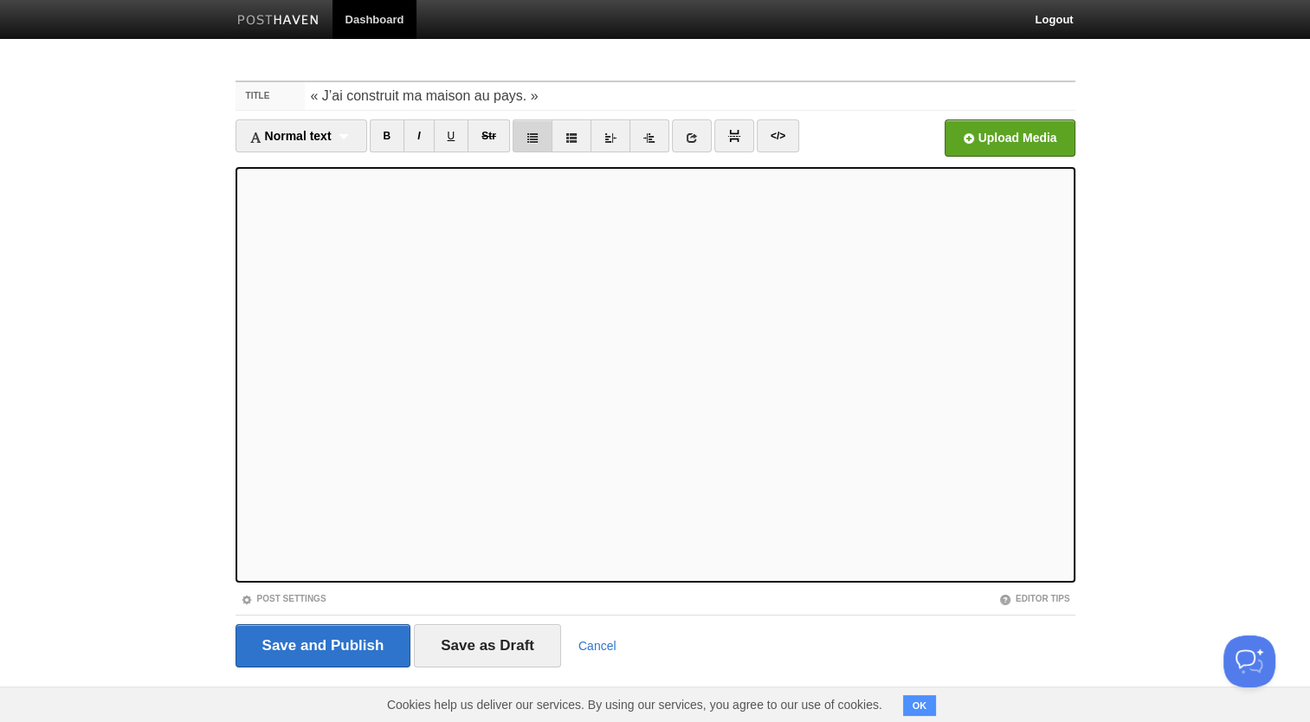
click at [532, 140] on icon at bounding box center [532, 138] width 12 height 12
click at [537, 140] on icon at bounding box center [532, 138] width 12 height 12
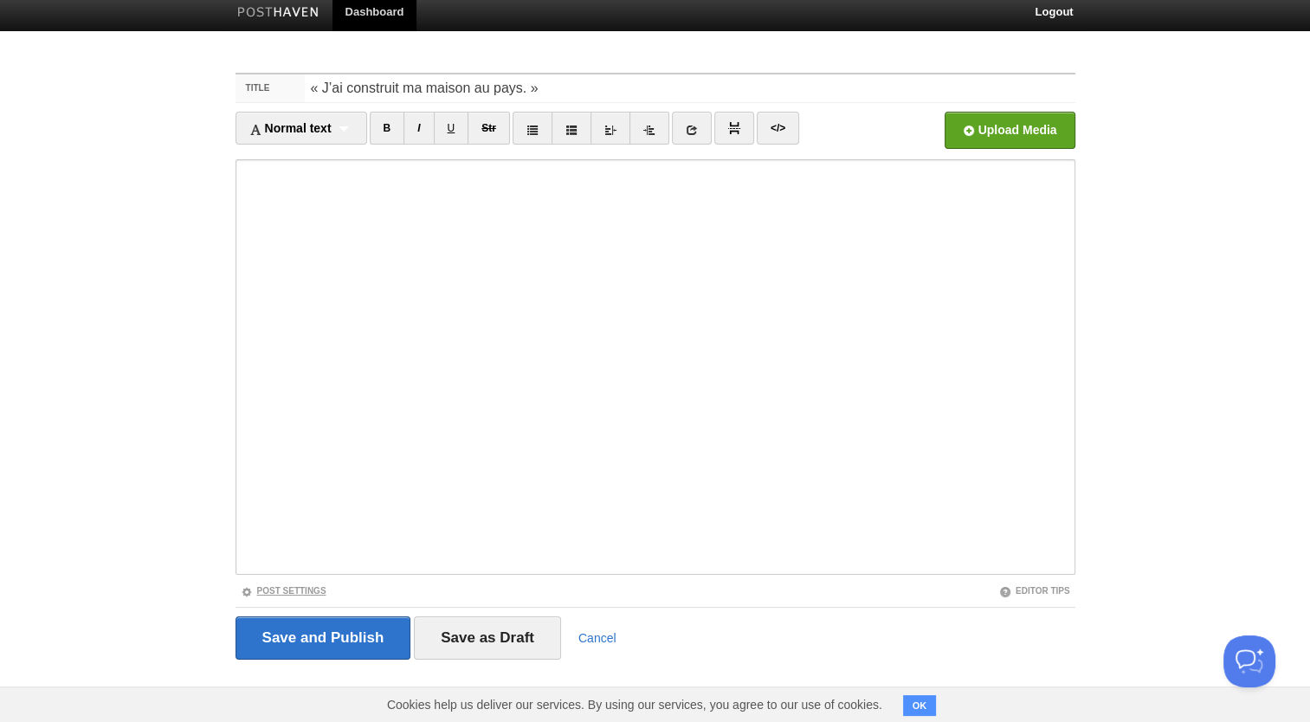
click at [298, 587] on link "Post Settings" at bounding box center [284, 591] width 86 height 10
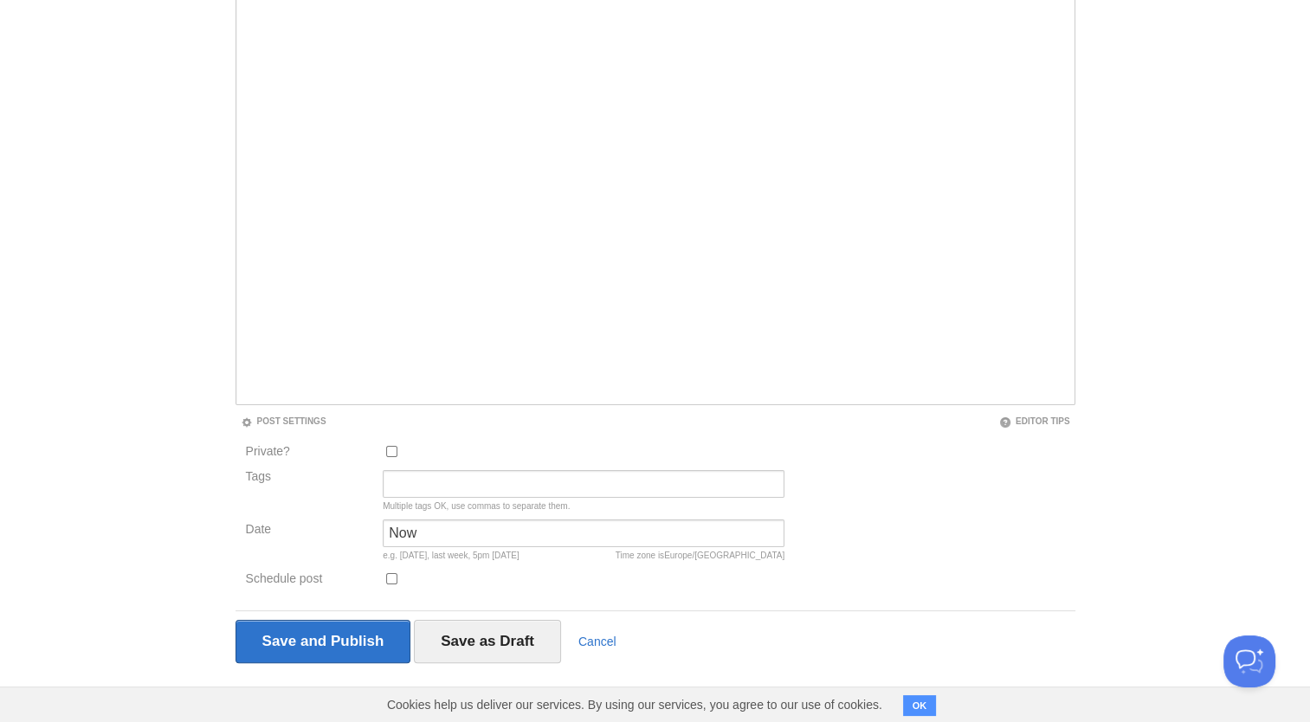
scroll to position [181, 0]
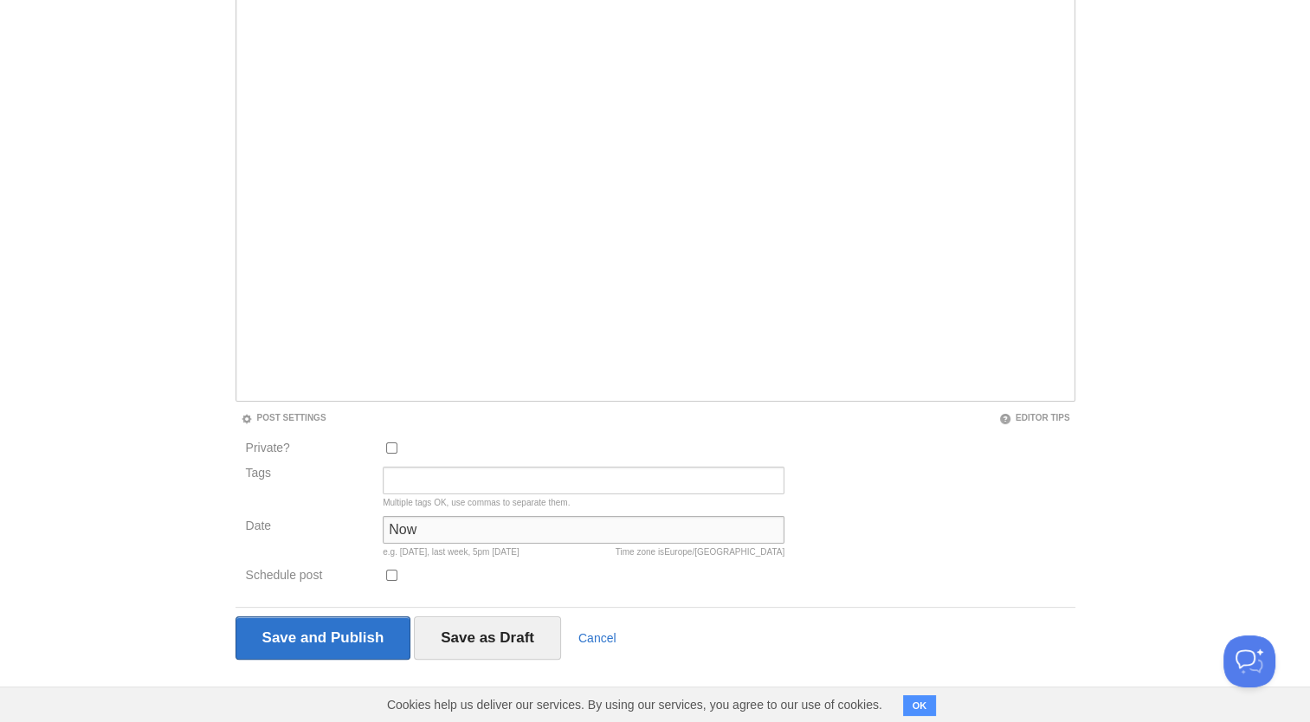
click at [519, 532] on input "Now" at bounding box center [584, 530] width 402 height 28
click at [390, 572] on input "Schedule post" at bounding box center [391, 575] width 11 height 11
checkbox input "true"
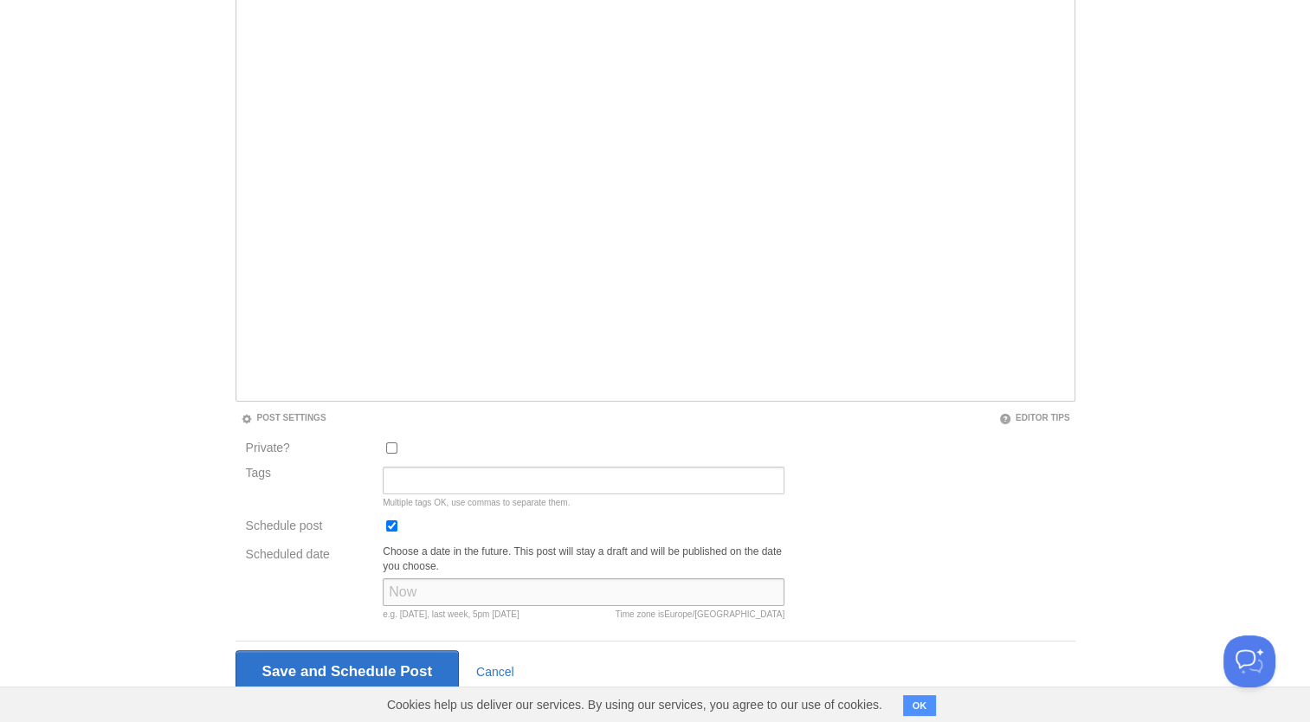
click at [412, 587] on input "Scheduled date" at bounding box center [584, 592] width 402 height 28
type input "[DATE]"
click at [467, 478] on input "Tags" at bounding box center [584, 481] width 402 height 28
type input "Campus Mbe"
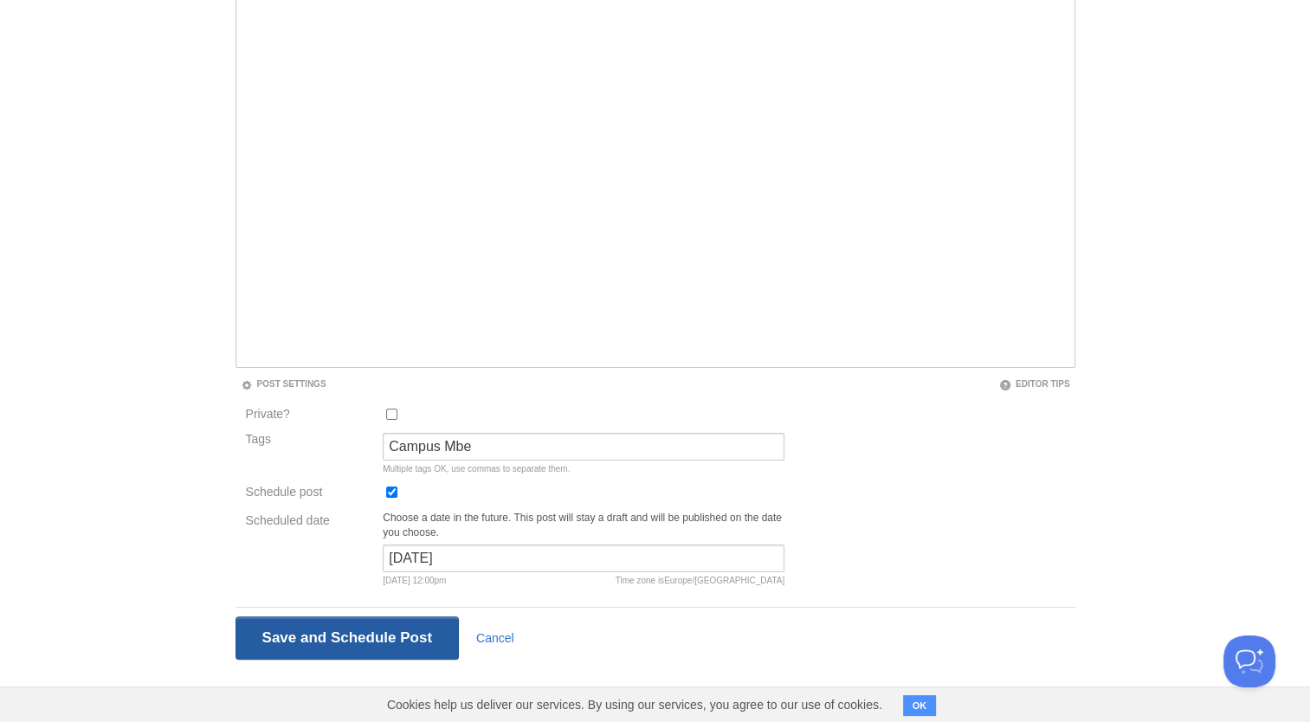
click at [326, 648] on input "Save and Publish" at bounding box center [347, 637] width 224 height 43
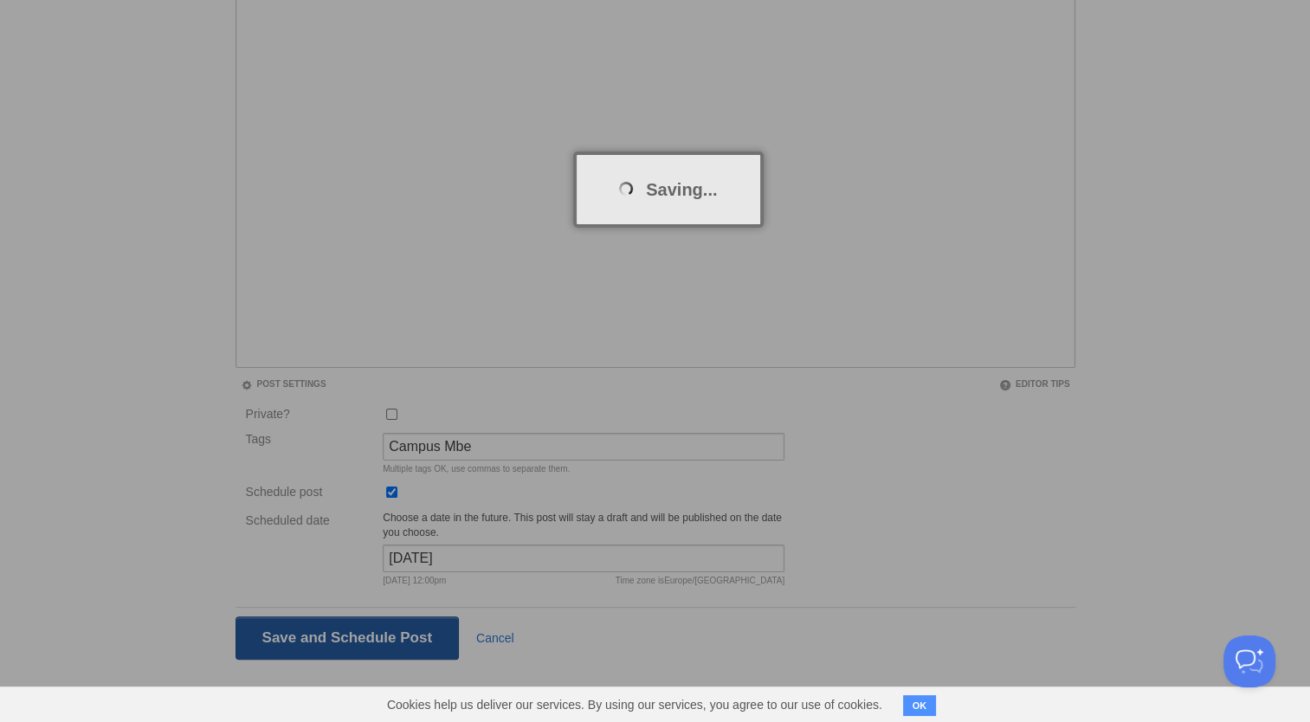
scroll to position [65, 0]
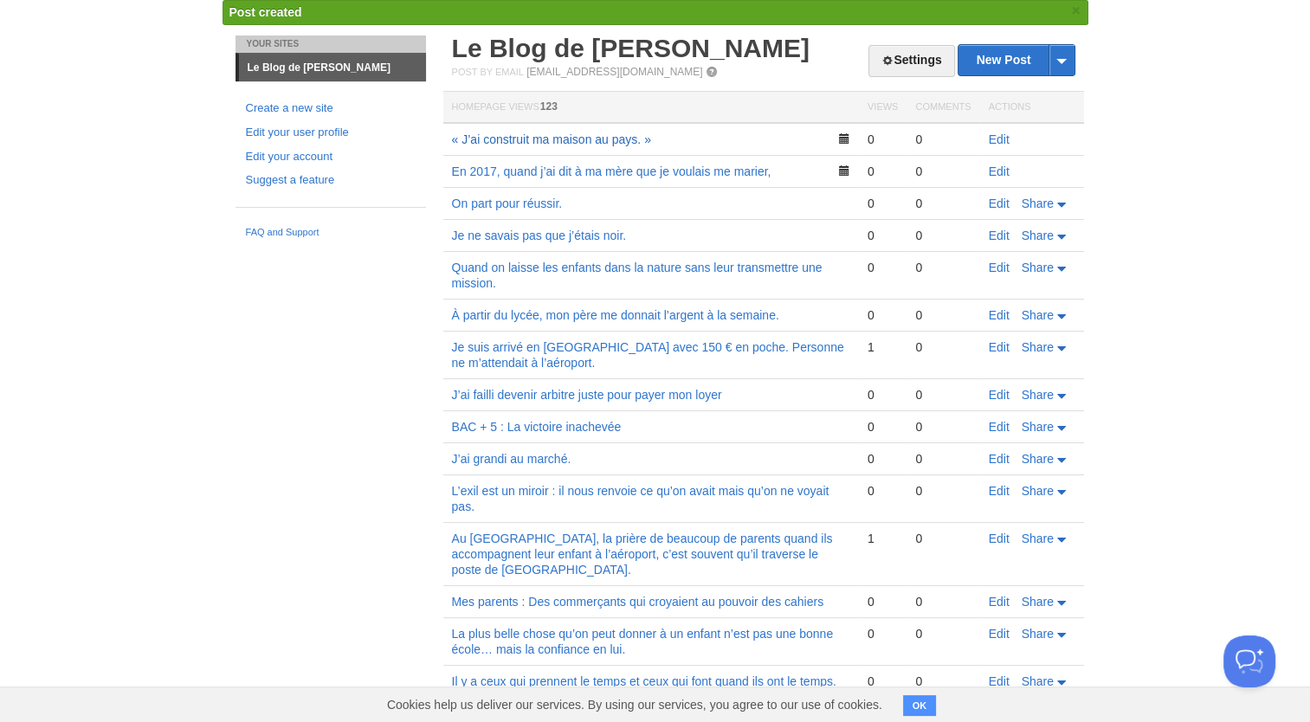
click at [616, 144] on link "« J’ai construit ma maison au pays. »" at bounding box center [551, 139] width 199 height 14
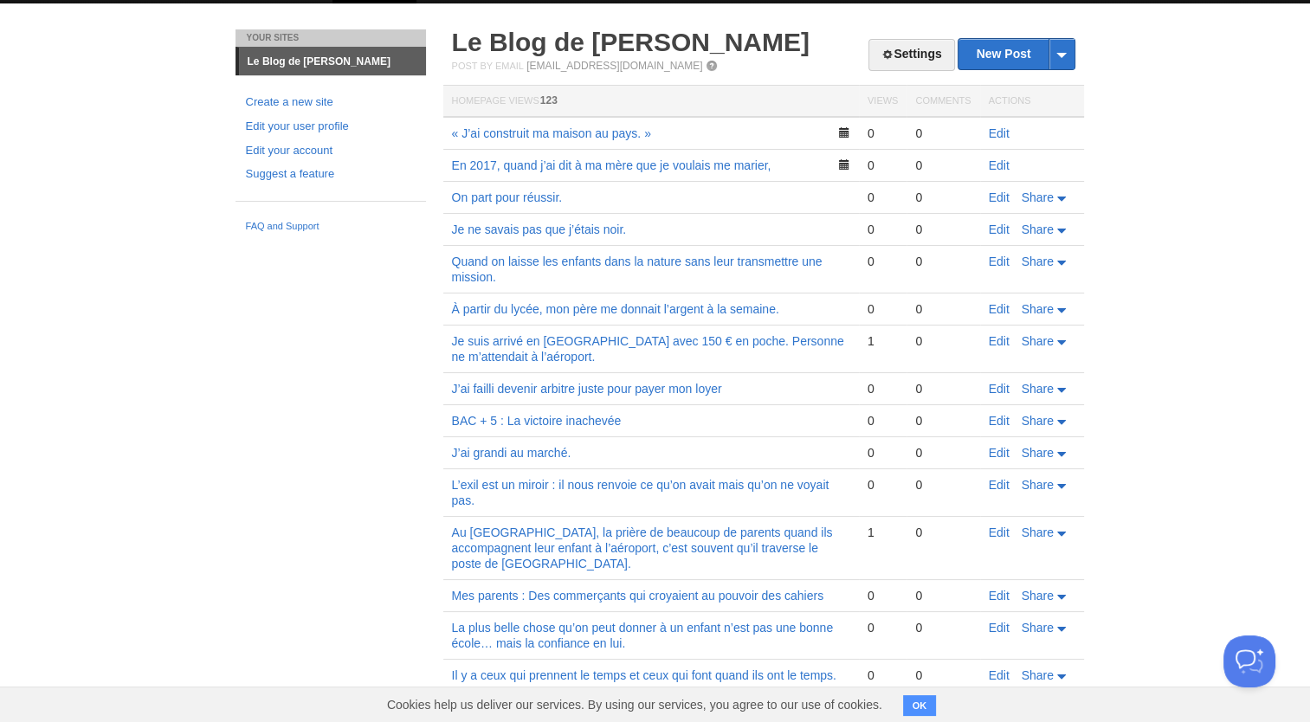
scroll to position [0, 0]
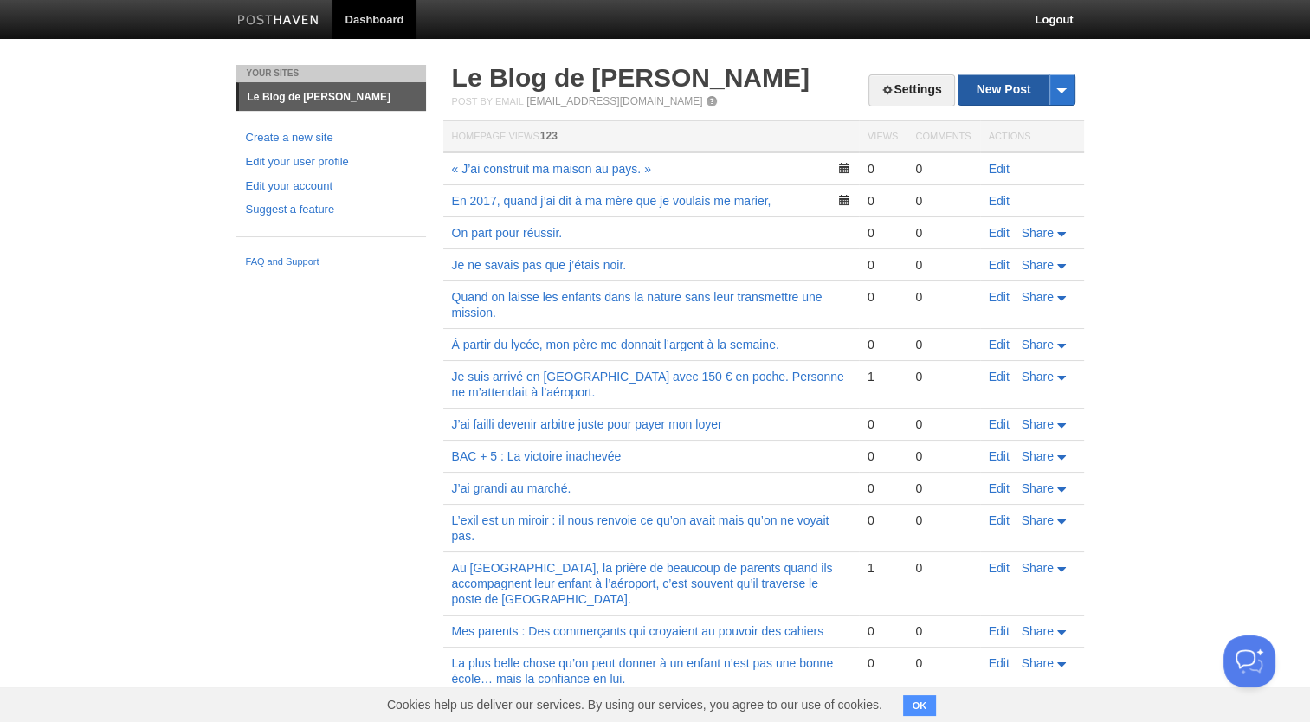
click at [1009, 95] on link "New Post" at bounding box center [1015, 89] width 115 height 30
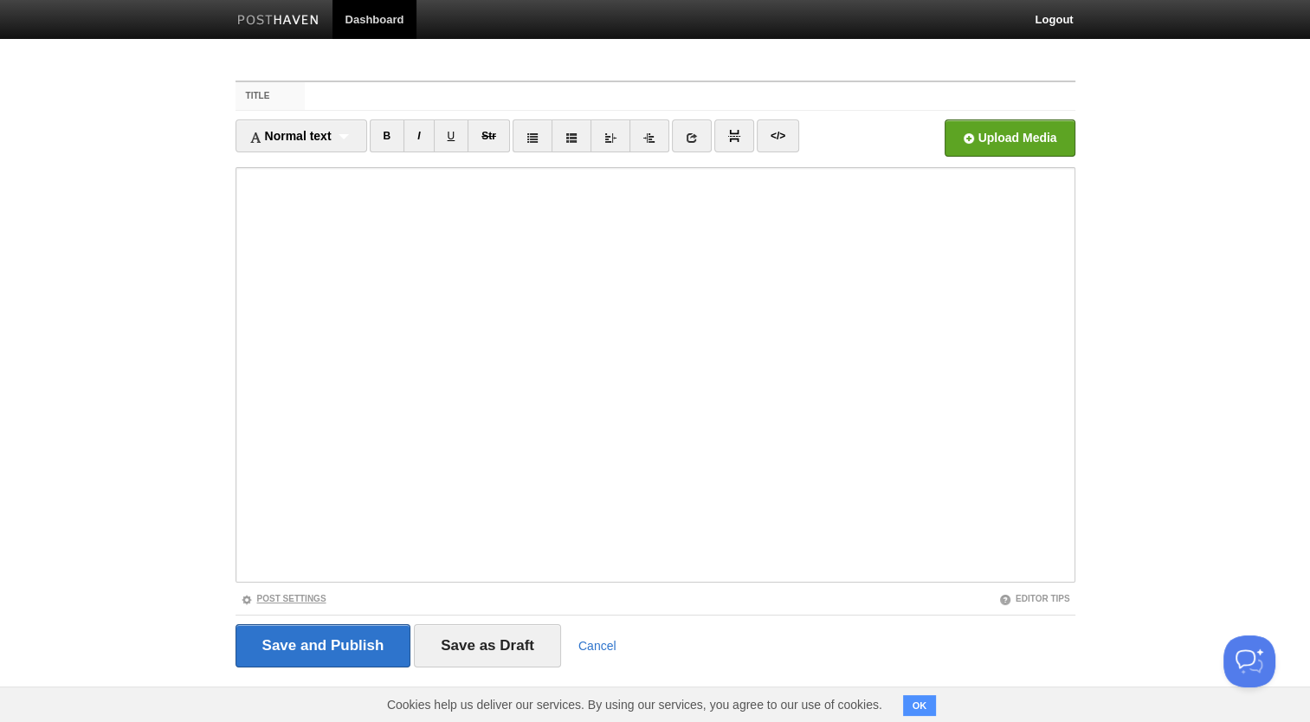
click at [287, 600] on link "Post Settings" at bounding box center [284, 599] width 86 height 10
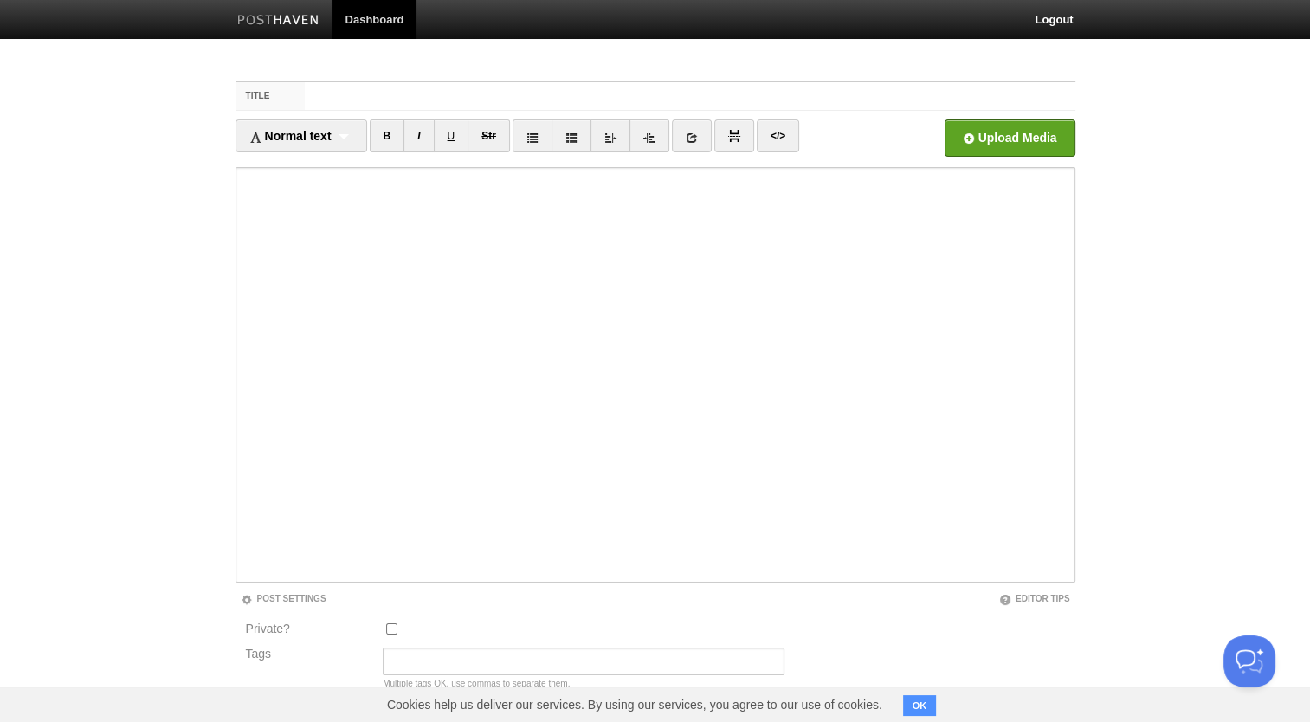
scroll to position [181, 0]
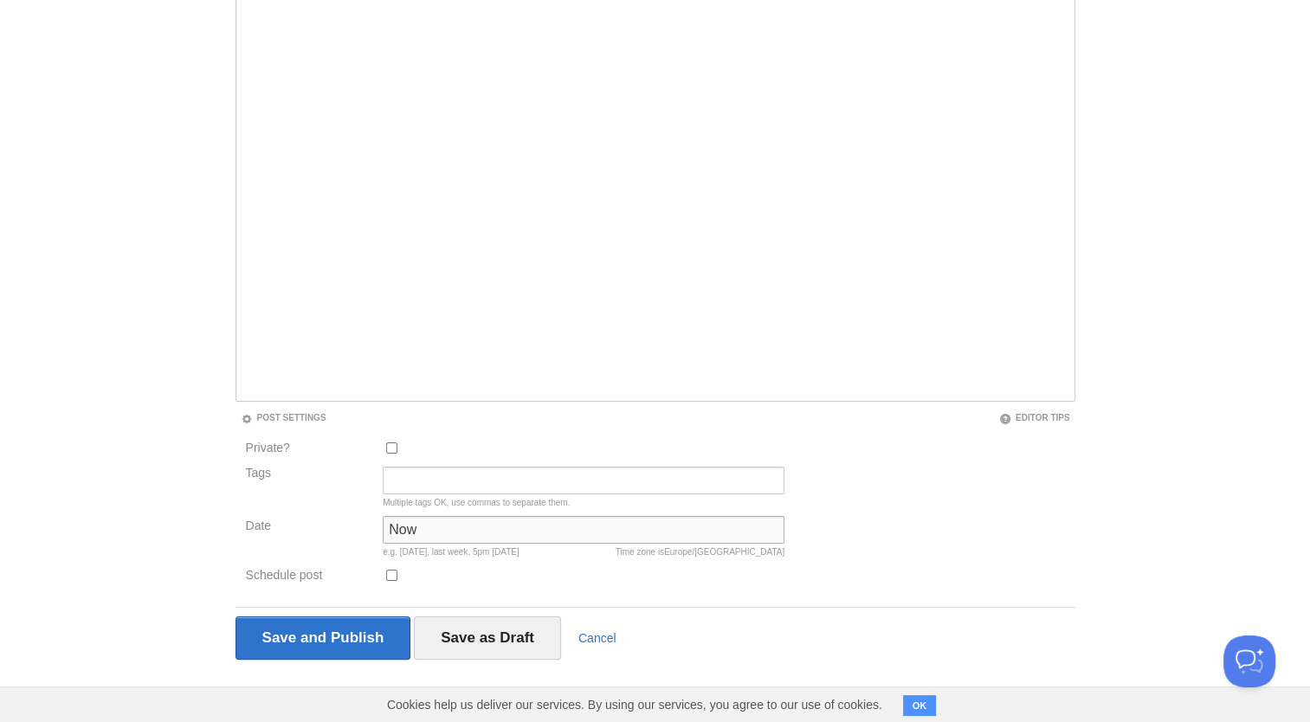
drag, startPoint x: 481, startPoint y: 533, endPoint x: 274, endPoint y: 525, distance: 208.0
click at [274, 525] on div "Date Now Time zone is [GEOGRAPHIC_DATA]/[GEOGRAPHIC_DATA] e.g. [DATE], last wee…" at bounding box center [516, 540] width 550 height 49
paste input "[DATE]"
type input "[DATE]"
click at [435, 483] on input "Tags" at bounding box center [584, 481] width 402 height 28
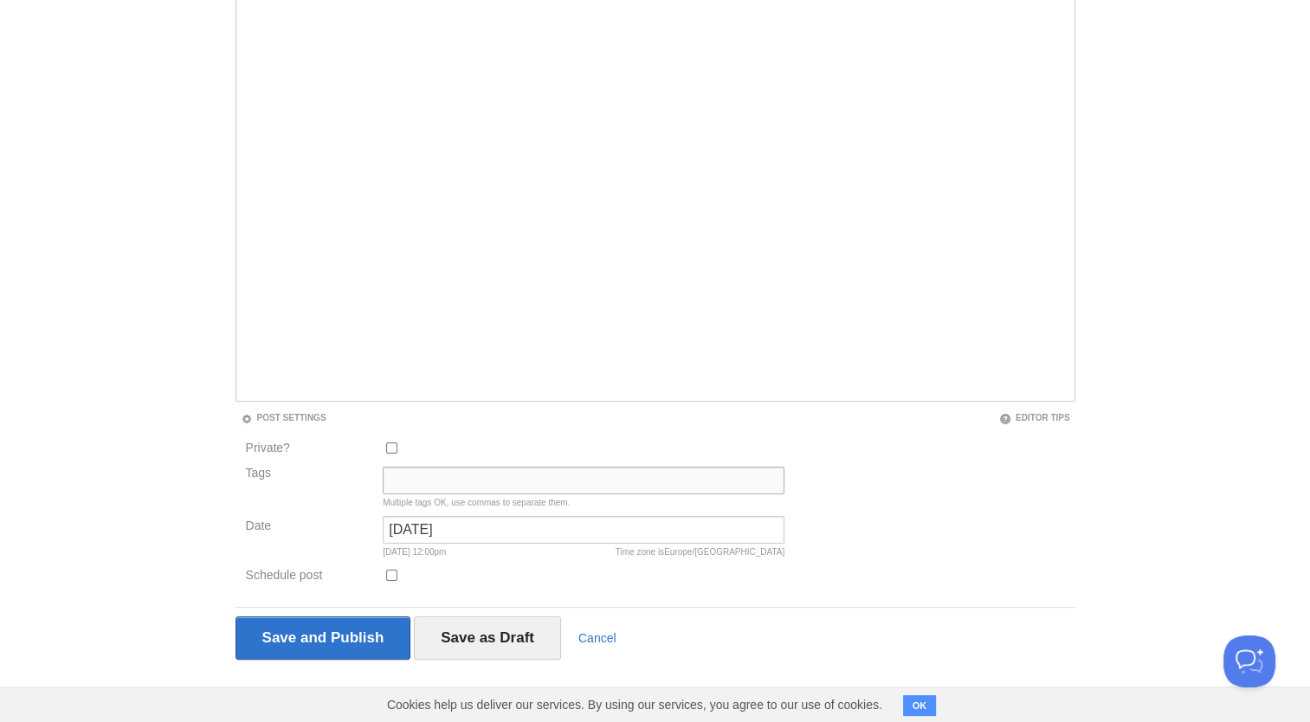
click at [513, 476] on input "Tags" at bounding box center [584, 481] width 402 height 28
type input "Parentalité"
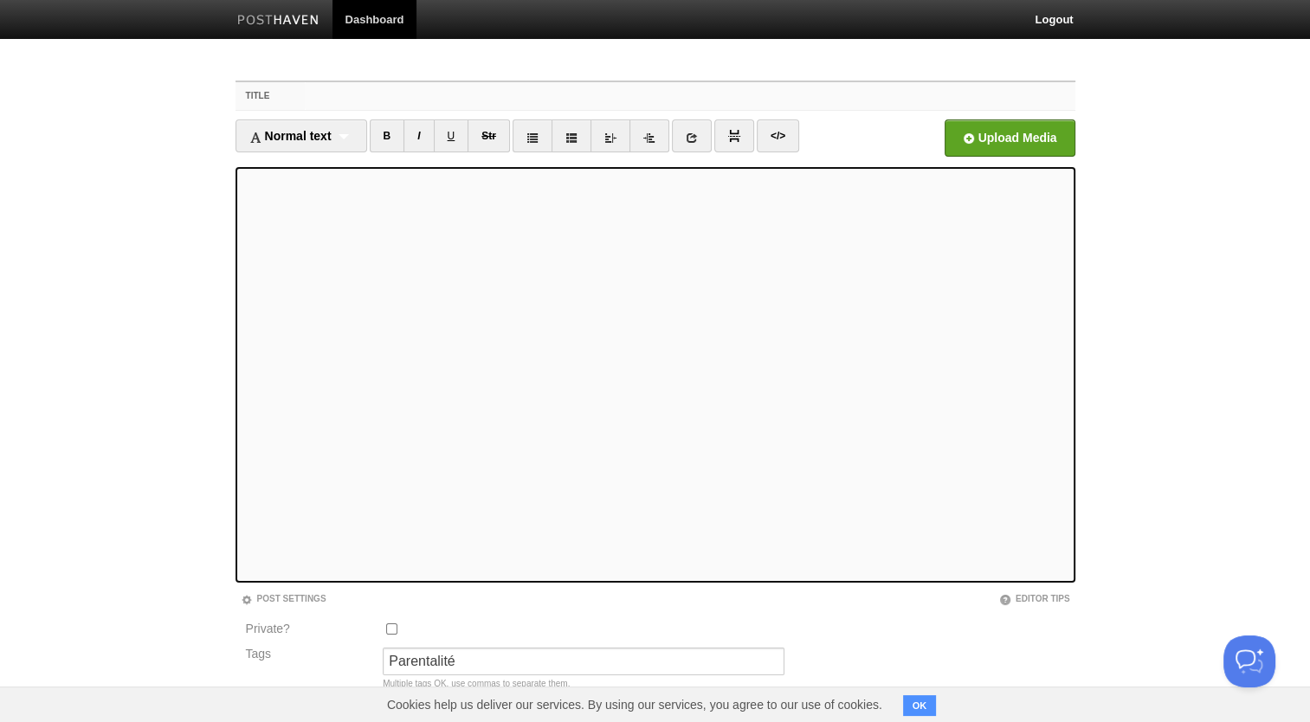
click at [360, 100] on input "Title" at bounding box center [690, 96] width 770 height 28
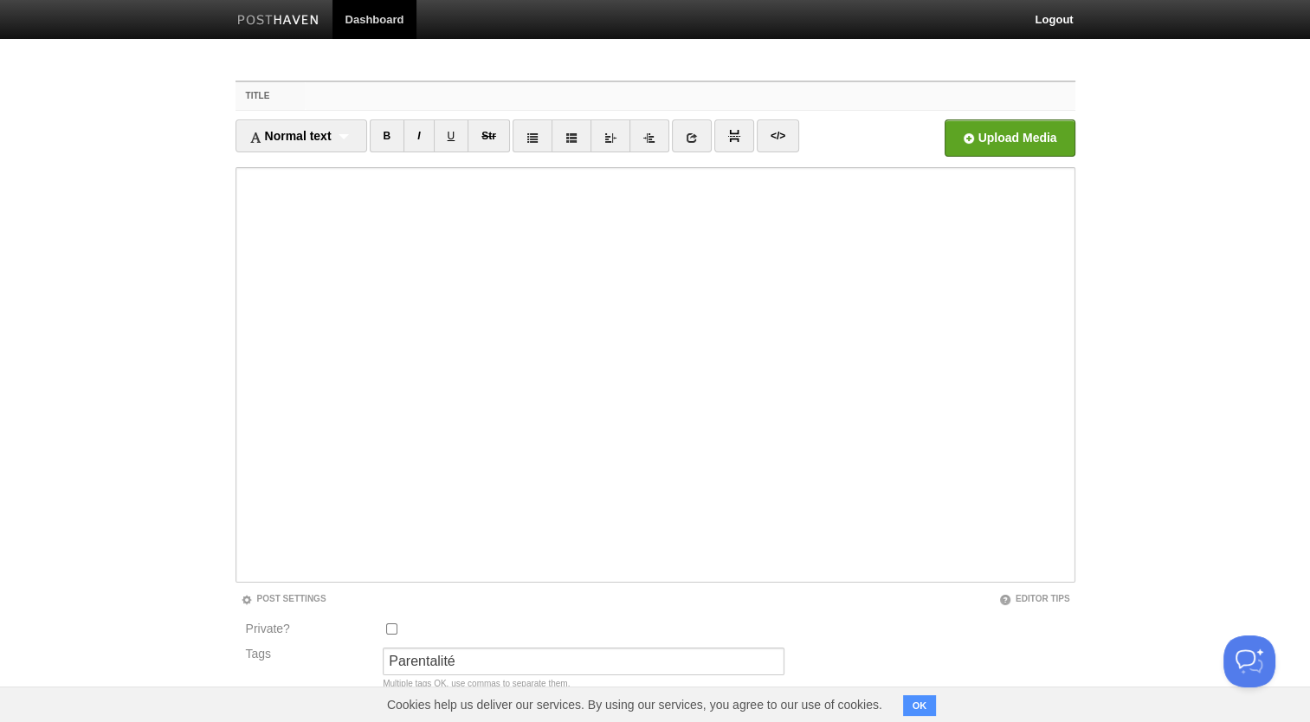
paste input "« Papa, c’est ce que je voulais te dire ce matin… mais j’avais peur. »"
type input "« Papa, c’est ce que je voulais te dire ce matin… mais j’avais peur. »"
click at [240, 242] on iframe at bounding box center [655, 375] width 840 height 416
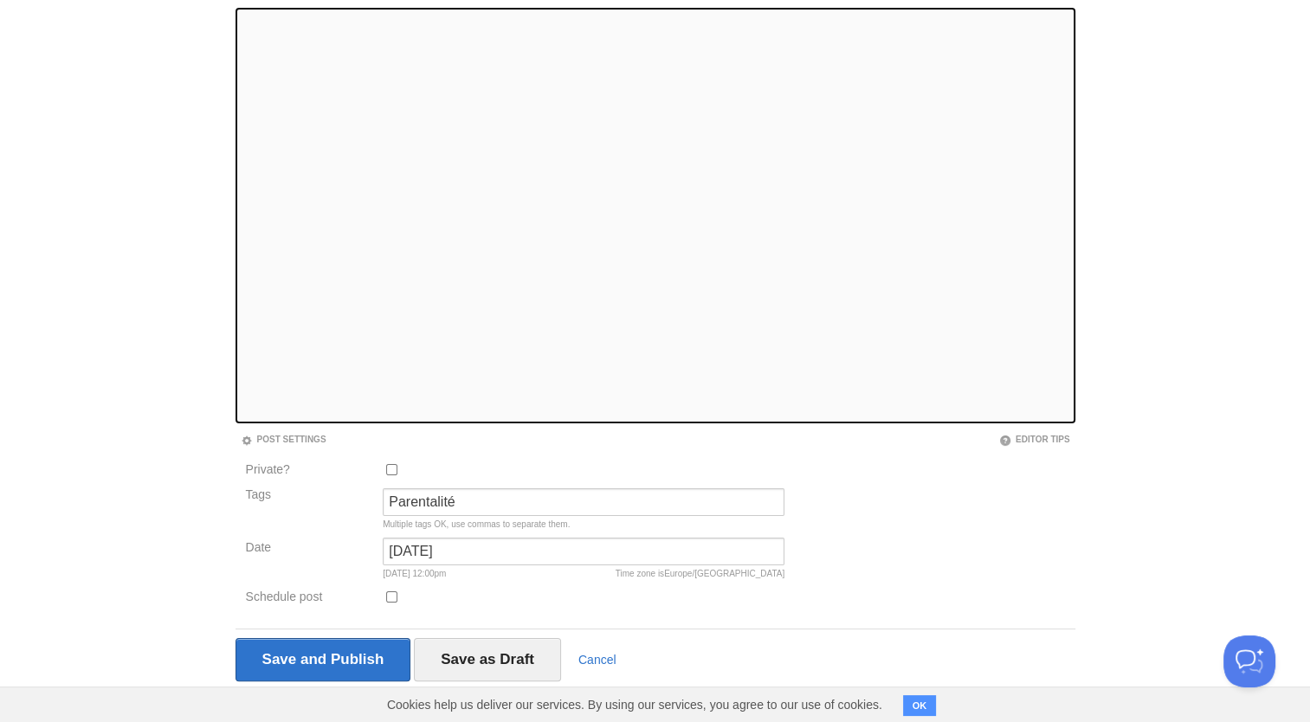
scroll to position [181, 0]
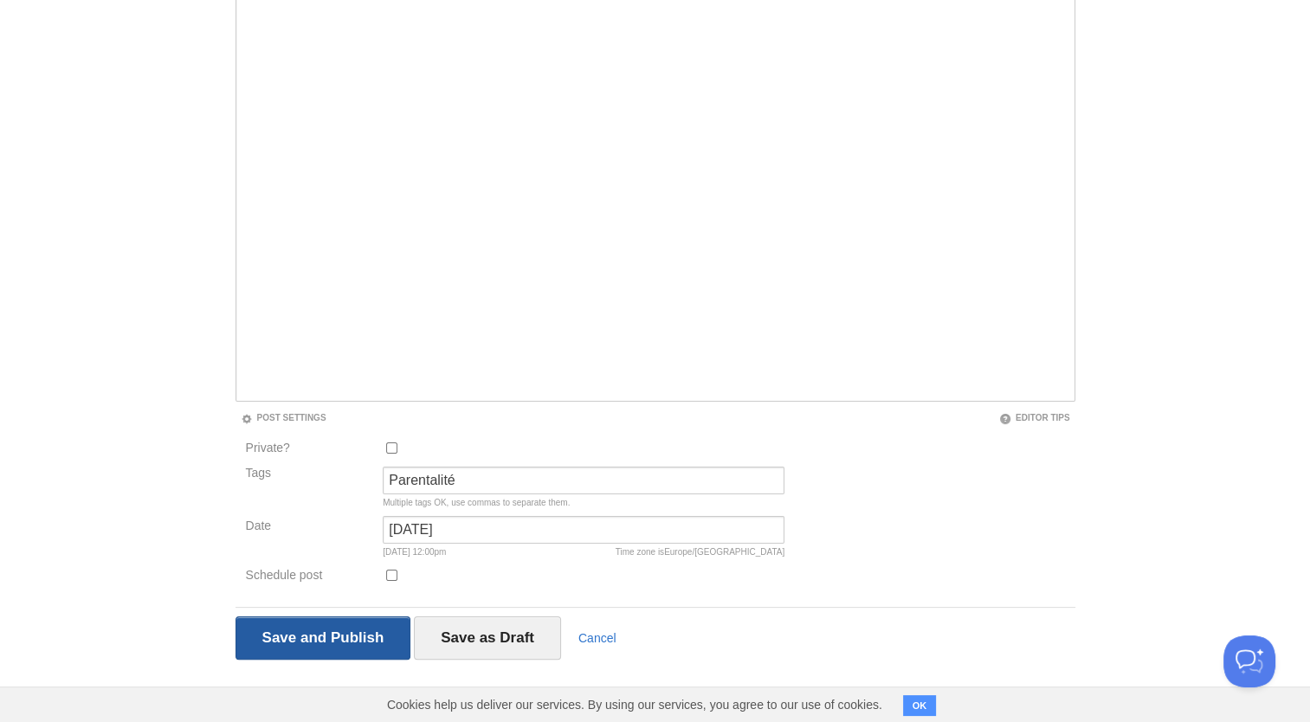
click at [396, 635] on input "Save and Publish" at bounding box center [323, 637] width 176 height 43
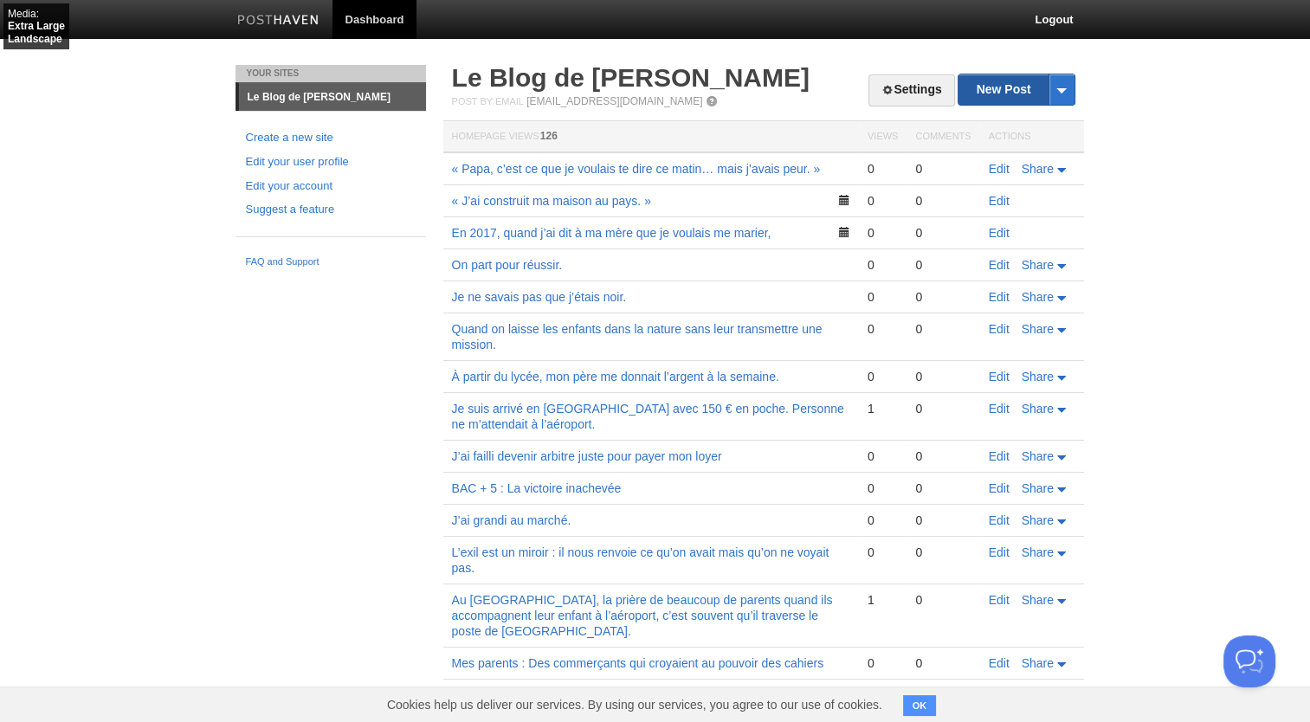
click at [1008, 95] on link "New Post" at bounding box center [1015, 89] width 115 height 30
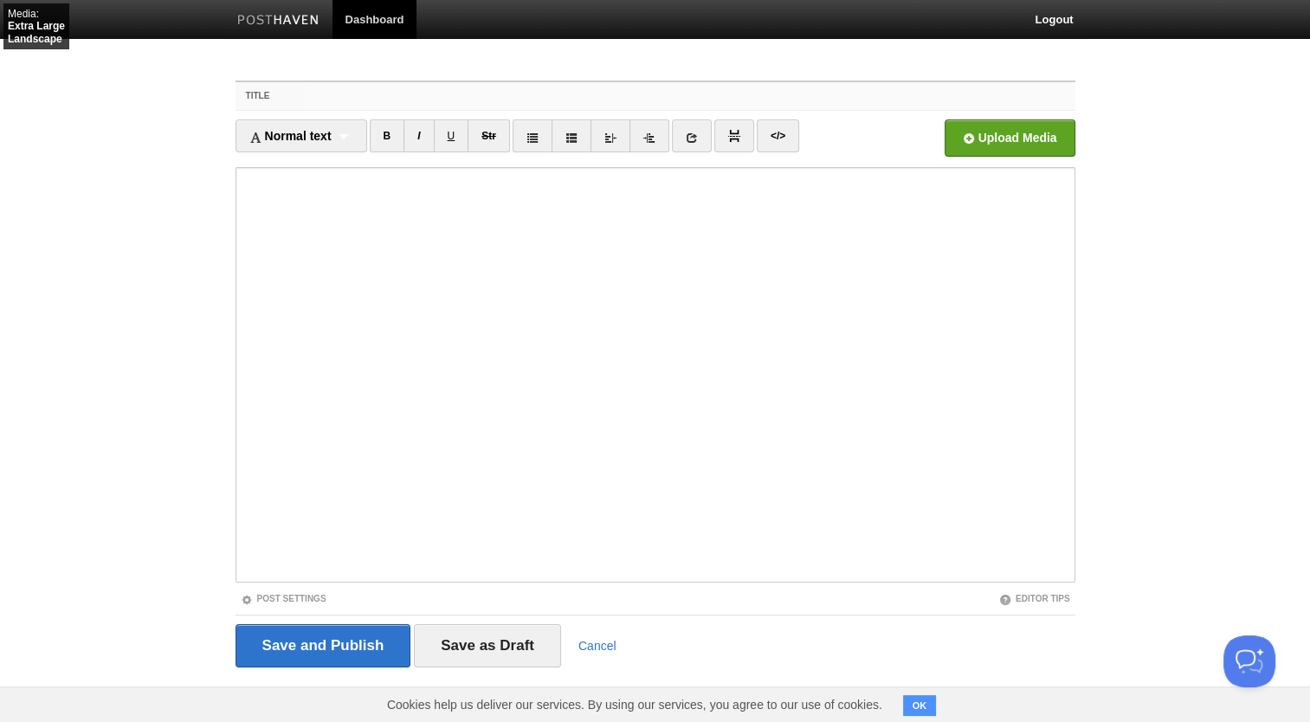
click at [367, 97] on input "Title" at bounding box center [690, 96] width 770 height 28
paste input "*Je ne sais pas ce que je serais sans toi.*"
click at [315, 95] on input "*Je ne sais pas ce que je serais sans toi." at bounding box center [690, 96] width 770 height 28
type input "Je ne sais pas ce que je serais sans toi."
click at [309, 594] on link "Post Settings" at bounding box center [284, 599] width 86 height 10
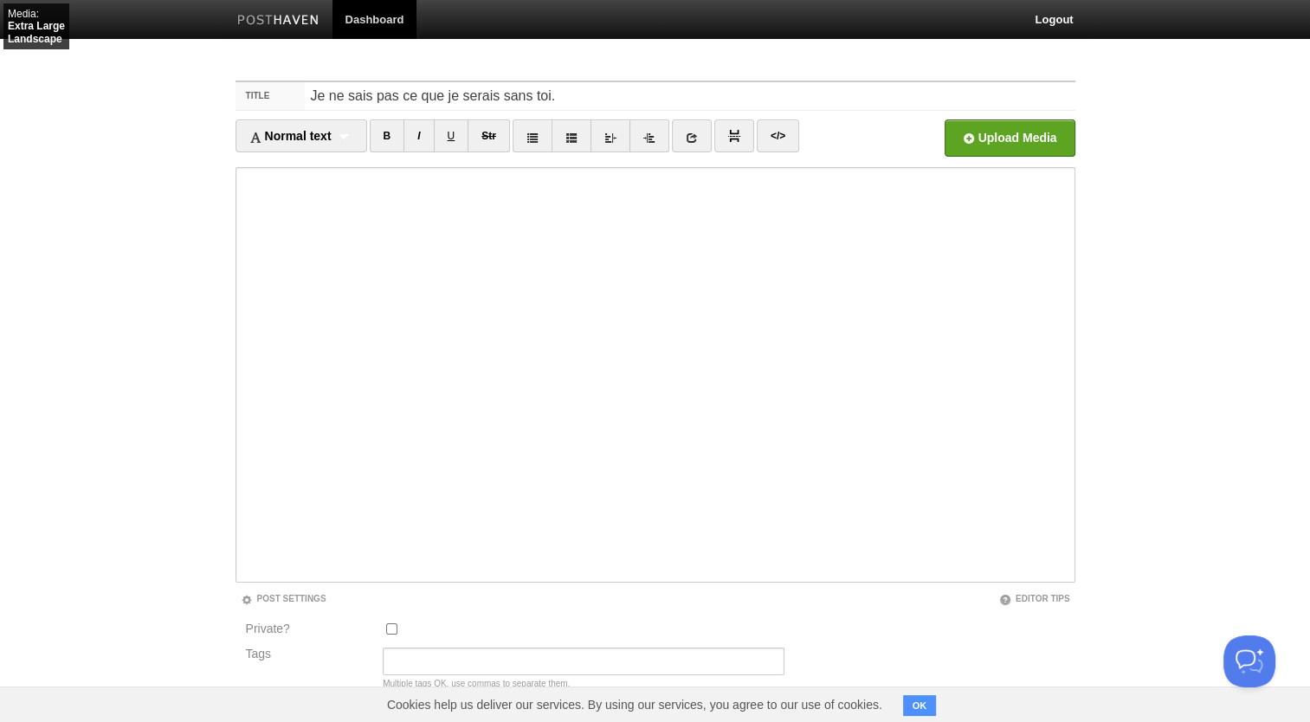
scroll to position [181, 0]
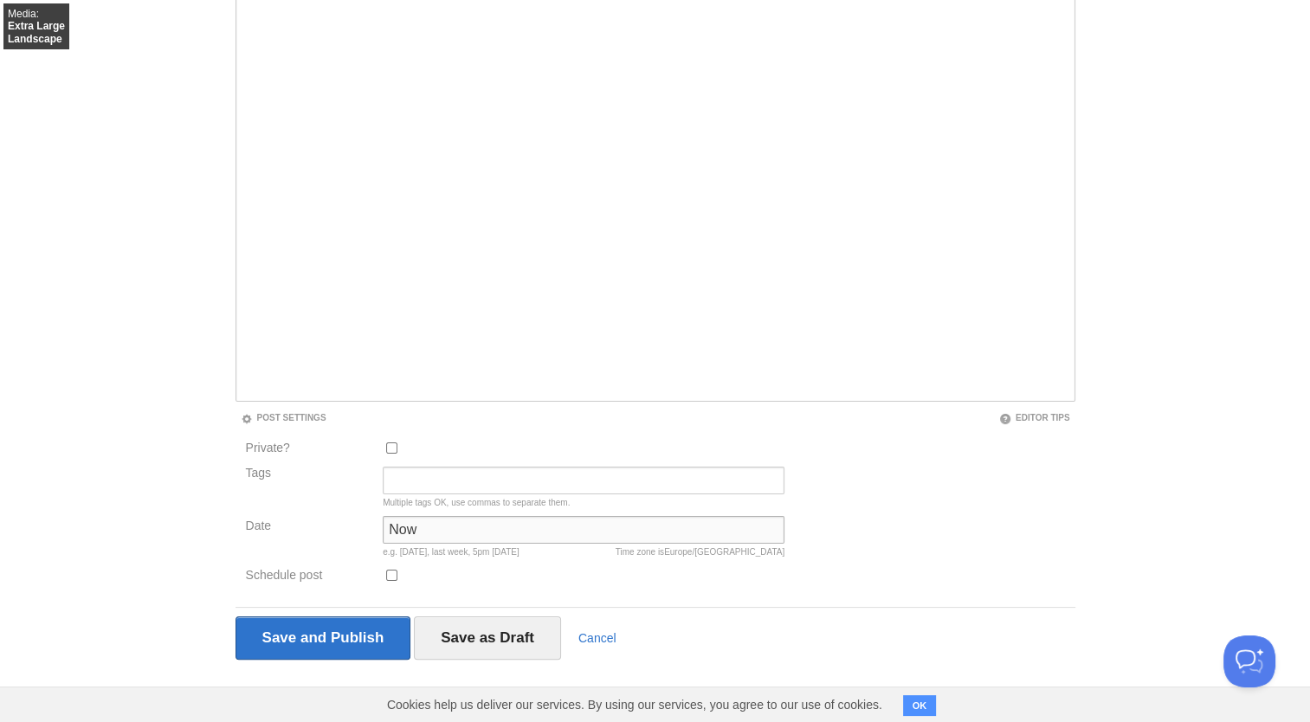
drag, startPoint x: 516, startPoint y: 531, endPoint x: 301, endPoint y: 533, distance: 214.7
click at [301, 533] on div "Date Now Time zone is [GEOGRAPHIC_DATA]/[GEOGRAPHIC_DATA] e.g. [DATE], last wee…" at bounding box center [516, 540] width 550 height 49
paste input "[PERSON_NAME], [DATE]"
drag, startPoint x: 464, startPoint y: 532, endPoint x: 259, endPoint y: 546, distance: 205.7
click at [259, 546] on div "Date [PERSON_NAME], [DATE] Time zone is [GEOGRAPHIC_DATA]/[GEOGRAPHIC_DATA] [DA…" at bounding box center [516, 540] width 550 height 49
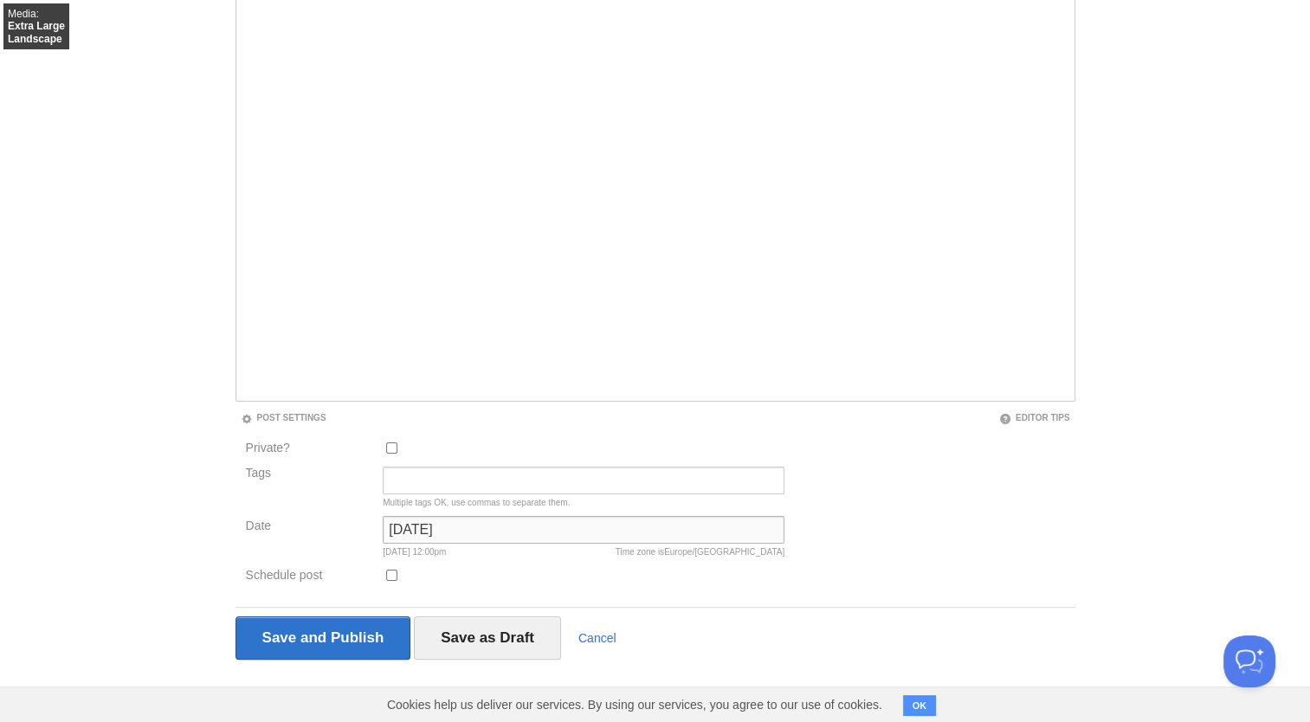
type input "[DATE]"
click at [416, 484] on input "Tags" at bounding box center [584, 481] width 402 height 28
type input "Parentalité"
click at [313, 635] on input "Save and Publish" at bounding box center [323, 637] width 176 height 43
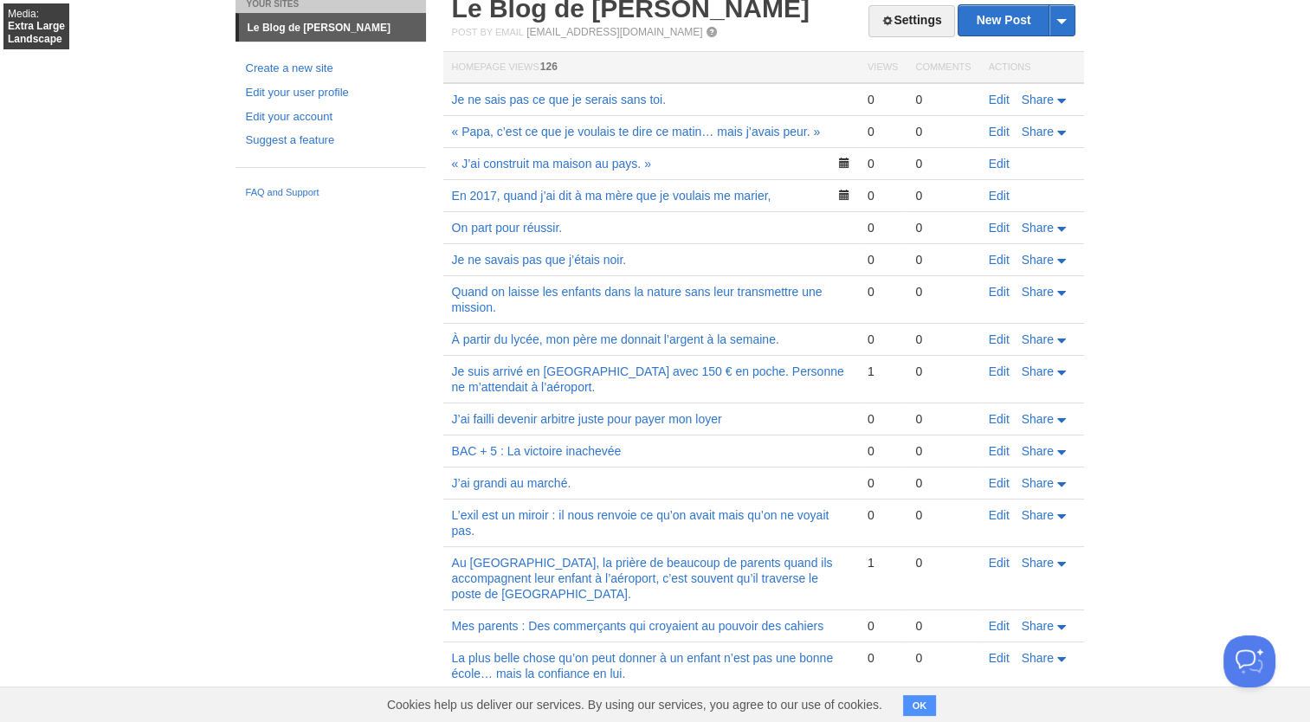
scroll to position [73, 0]
